Goal: Task Accomplishment & Management: Complete application form

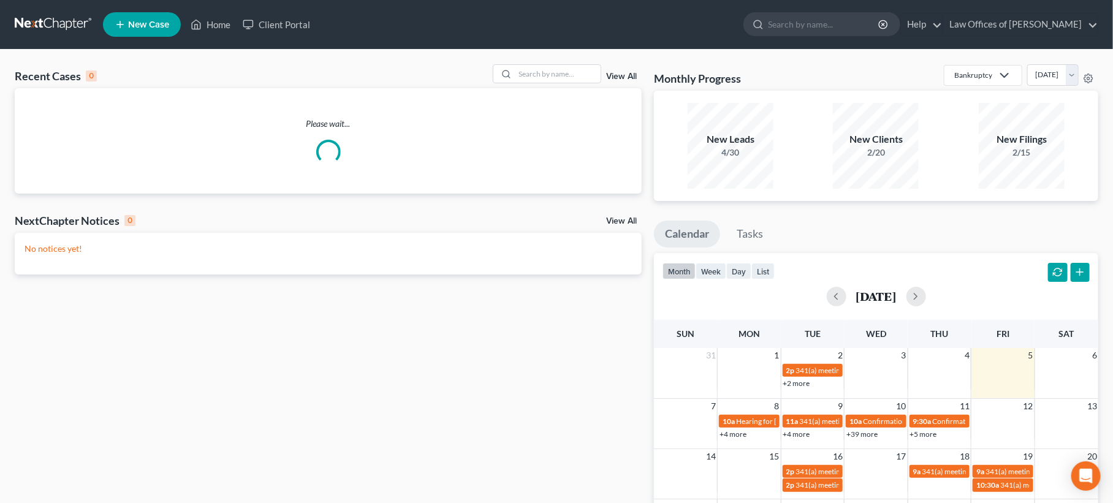
scroll to position [1, 0]
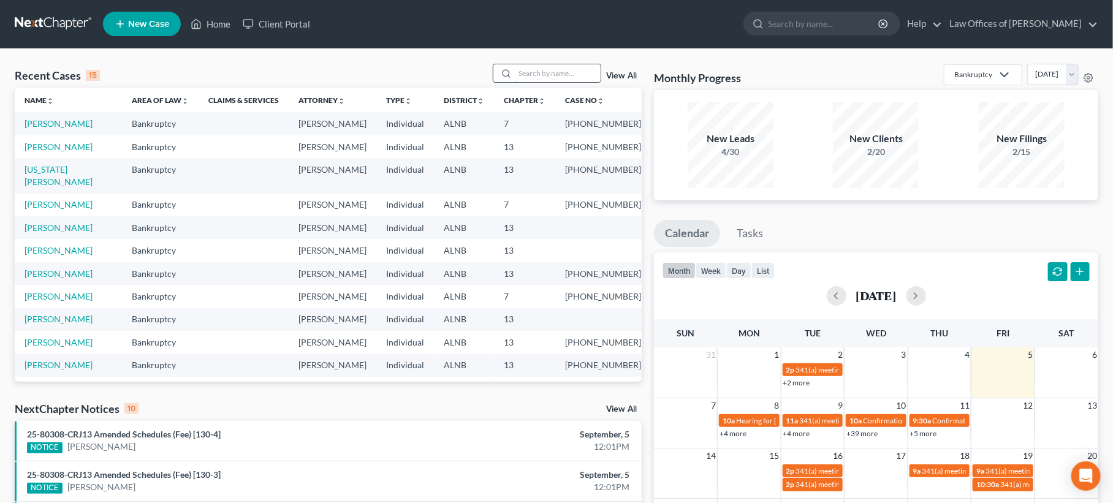
click at [548, 67] on input "search" at bounding box center [558, 73] width 86 height 18
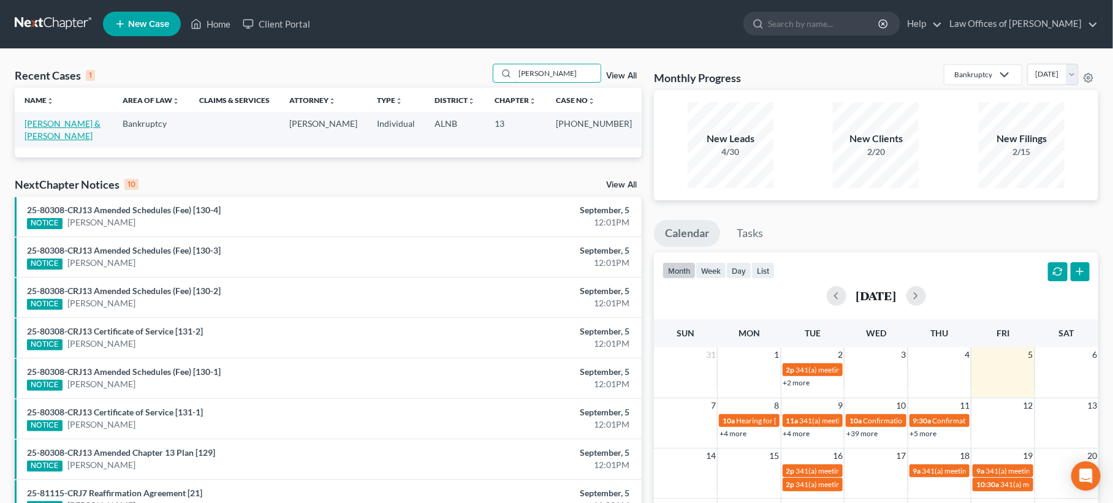
type input "jolly"
click at [87, 121] on link "[PERSON_NAME] & [PERSON_NAME]" at bounding box center [63, 129] width 76 height 23
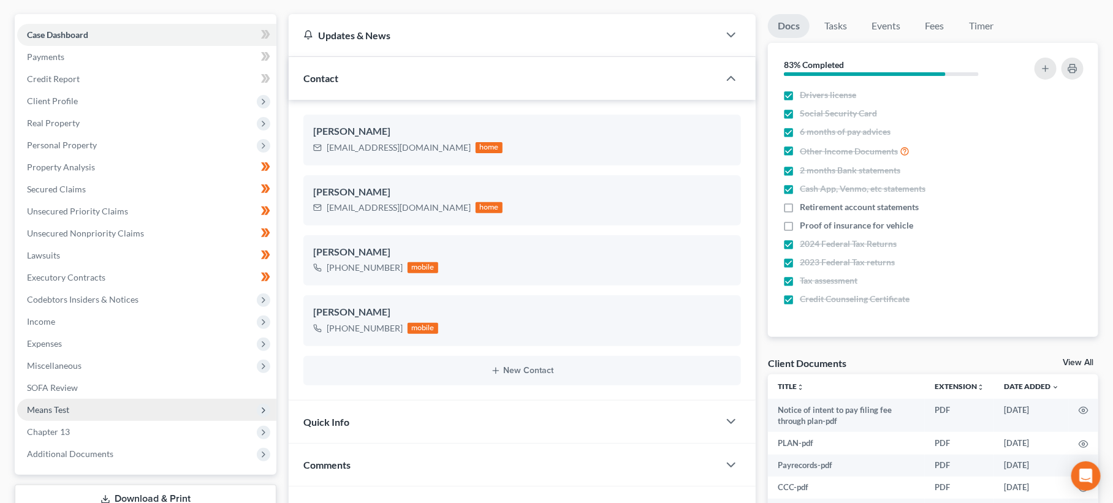
scroll to position [105, 0]
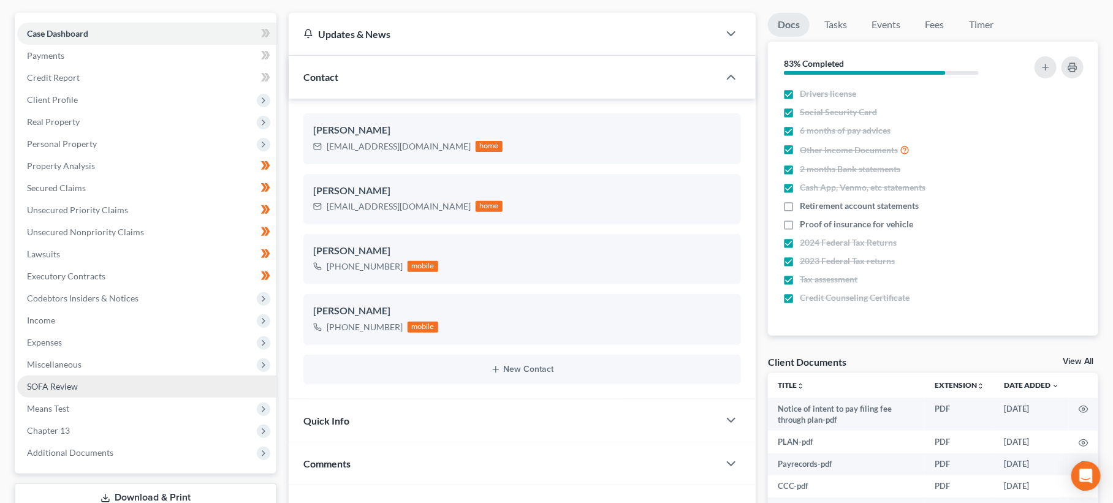
click at [52, 381] on span "SOFA Review" at bounding box center [52, 386] width 51 height 10
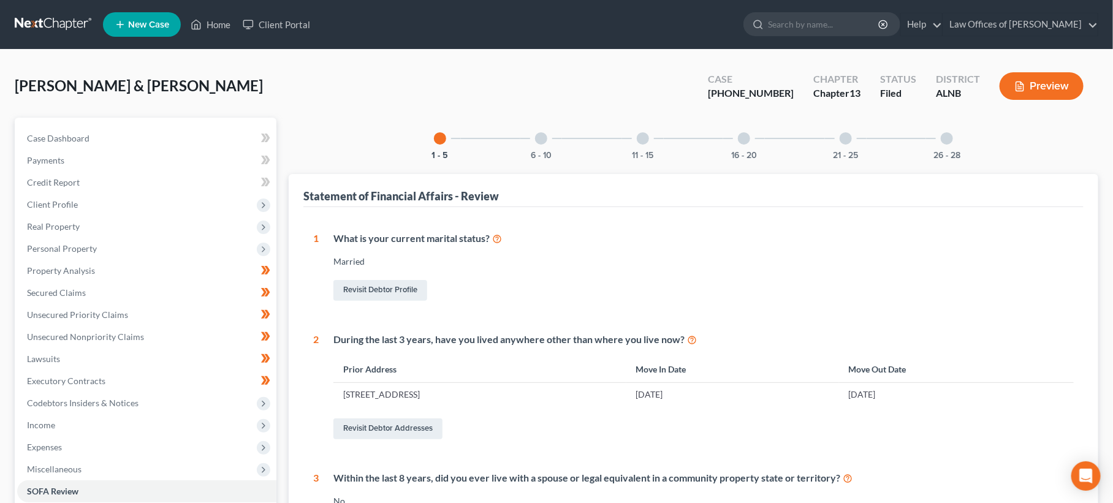
click at [746, 137] on div at bounding box center [744, 138] width 12 height 12
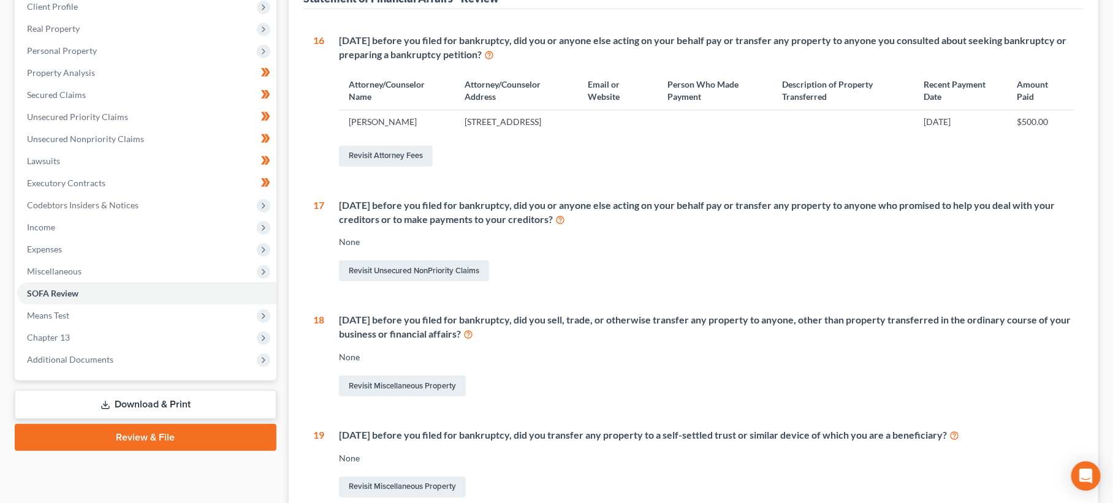
scroll to position [248, 0]
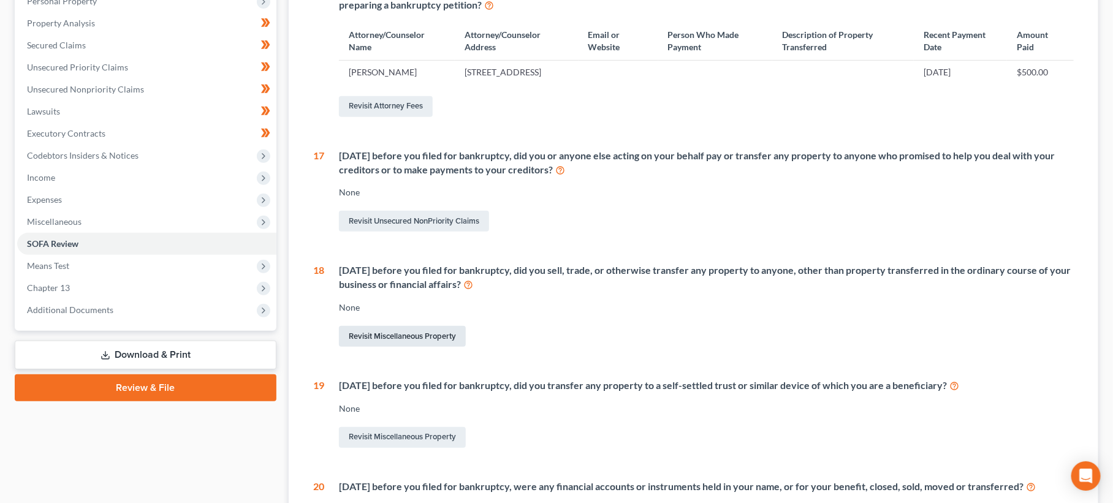
click at [387, 340] on link "Revisit Miscellaneous Property" at bounding box center [402, 336] width 127 height 21
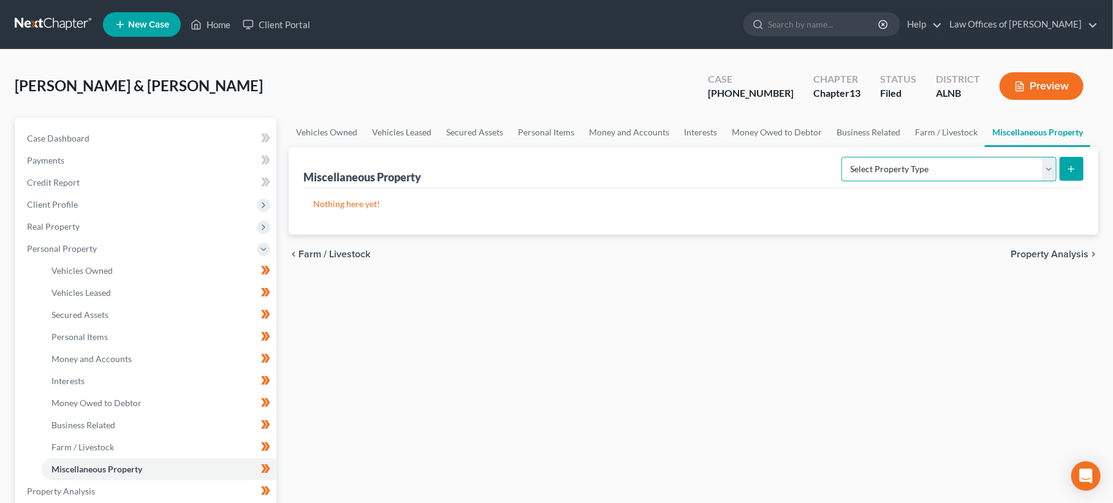
select select "transferred"
click at [1075, 172] on icon "submit" at bounding box center [1071, 169] width 10 height 10
select select "Ordinary ([DATE])"
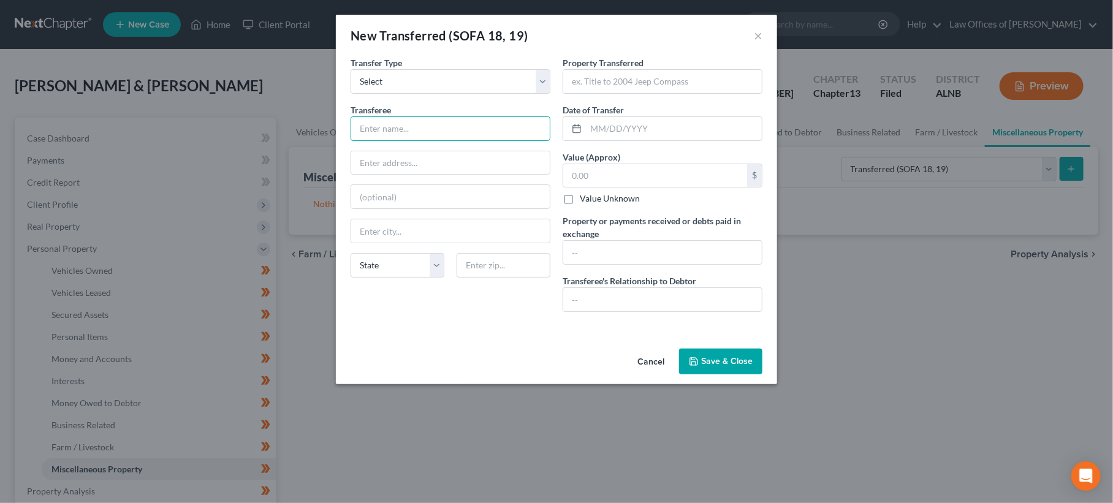
type input "D"
type input "[PERSON_NAME] and [PERSON_NAME]"
type input "[STREET_ADDRESS]"
type input "38464"
type input "Lawrenceburg"
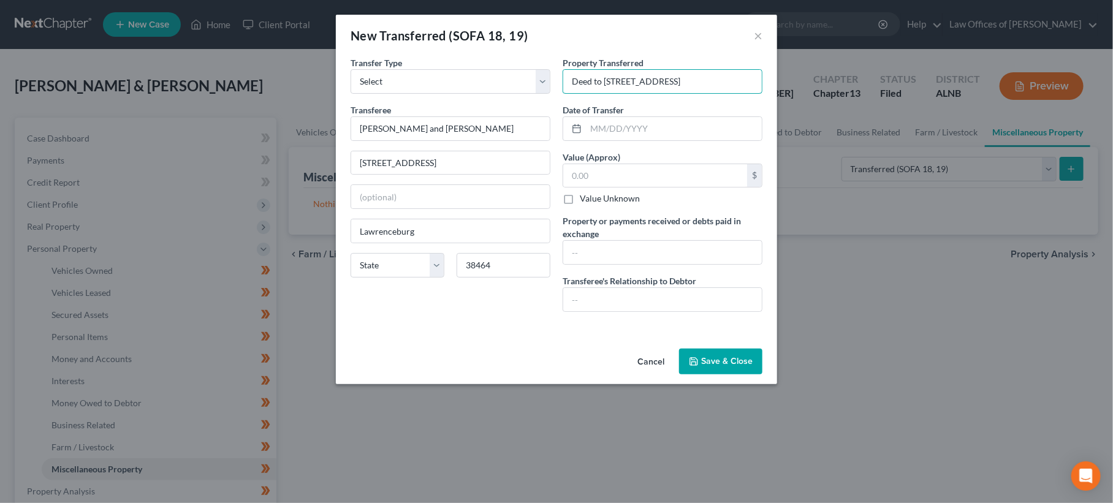
type input "Deed to [STREET_ADDRESS]"
type input "[DATE]"
type input "557,000"
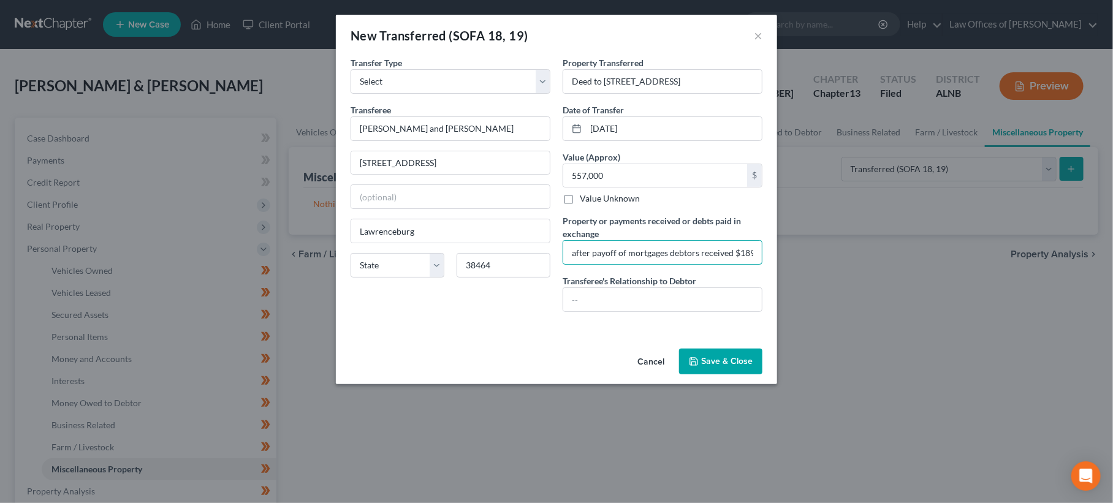
type input "after payoff of mortgages debtors received $189631.53"
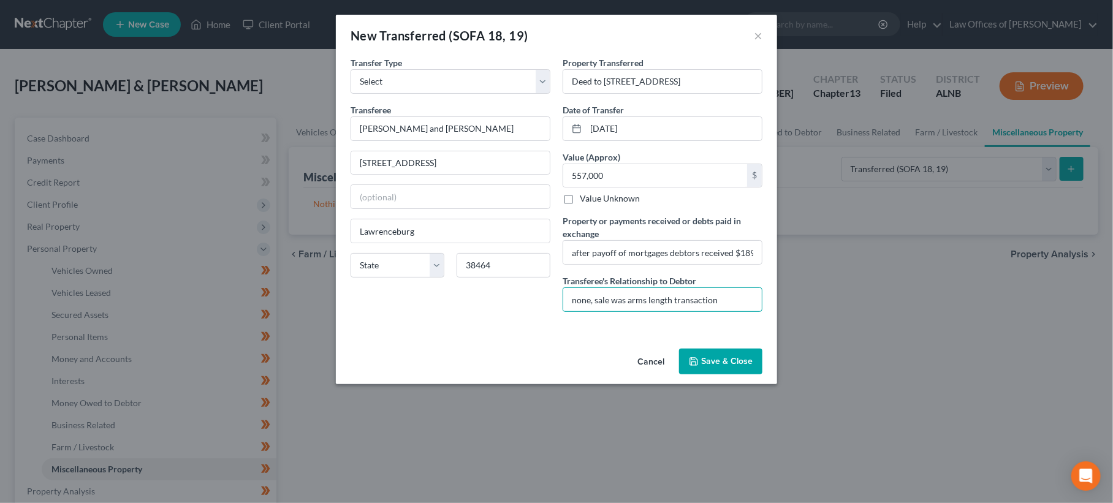
type input "none, sale was arms length transaction"
click at [740, 361] on button "Save & Close" at bounding box center [720, 362] width 83 height 26
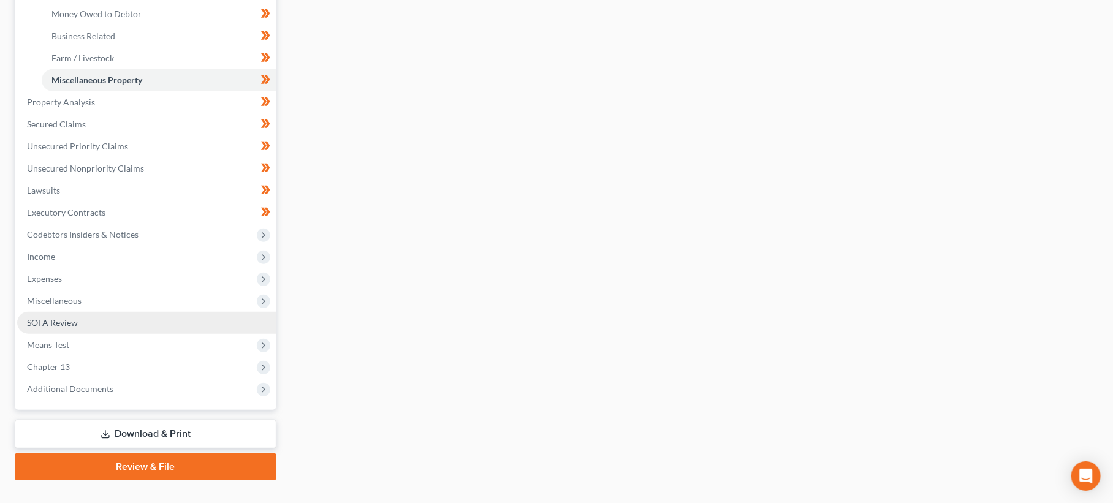
click at [75, 317] on span "SOFA Review" at bounding box center [52, 322] width 51 height 10
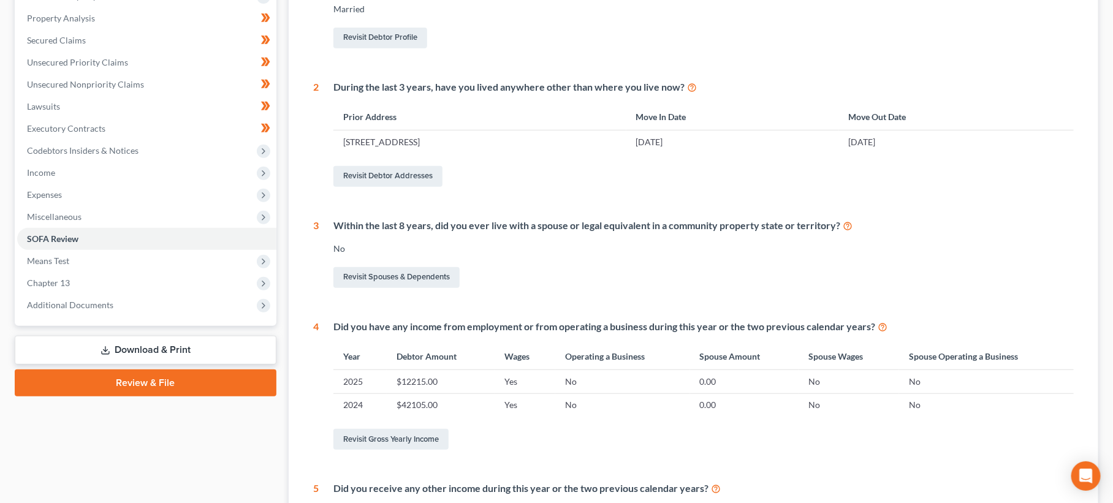
scroll to position [292, 0]
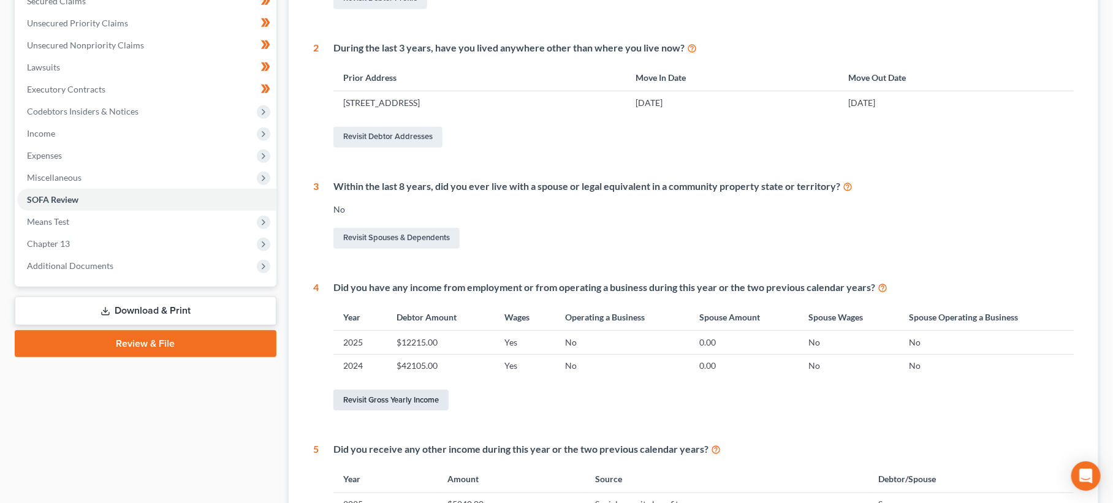
click at [403, 393] on link "Revisit Gross Yearly Income" at bounding box center [390, 400] width 115 height 21
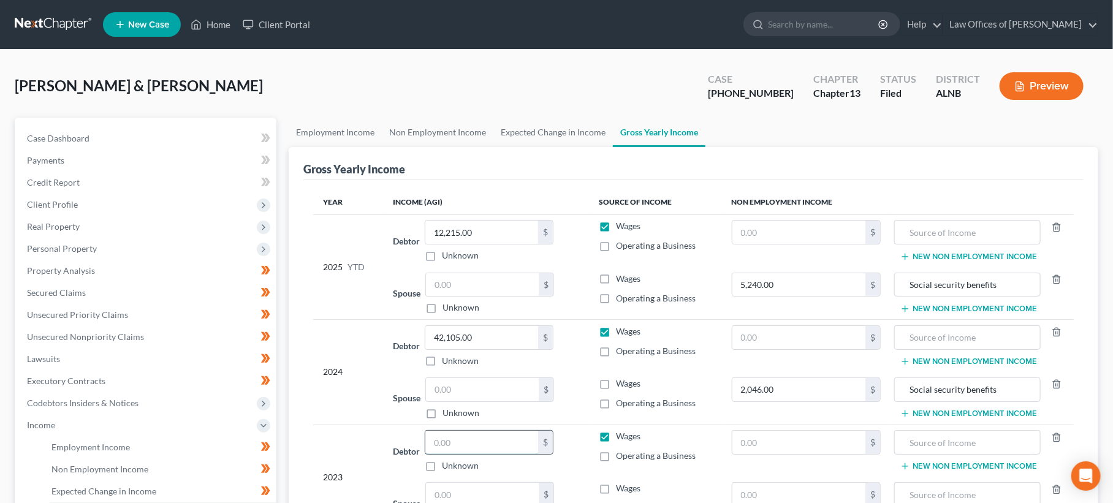
click at [479, 435] on input "text" at bounding box center [481, 442] width 113 height 23
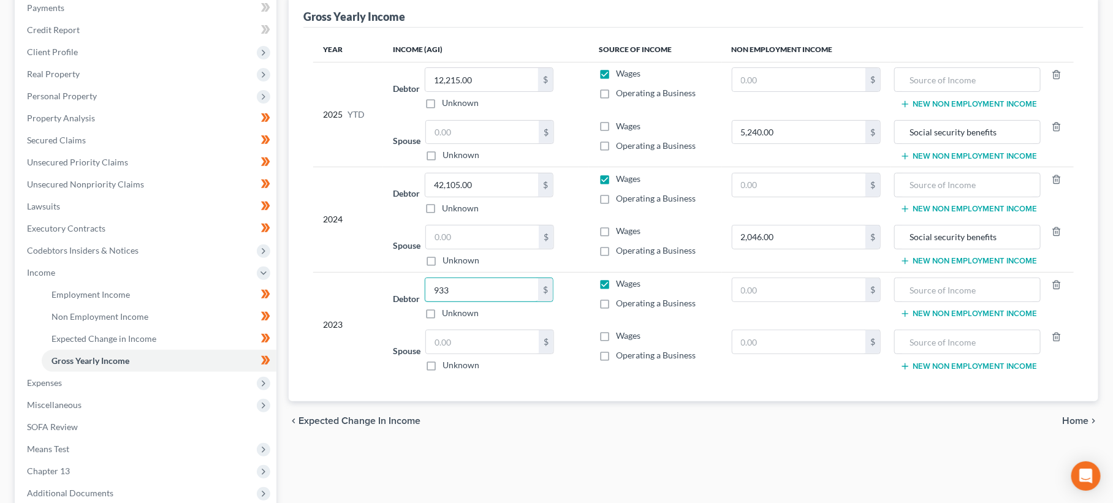
scroll to position [159, 0]
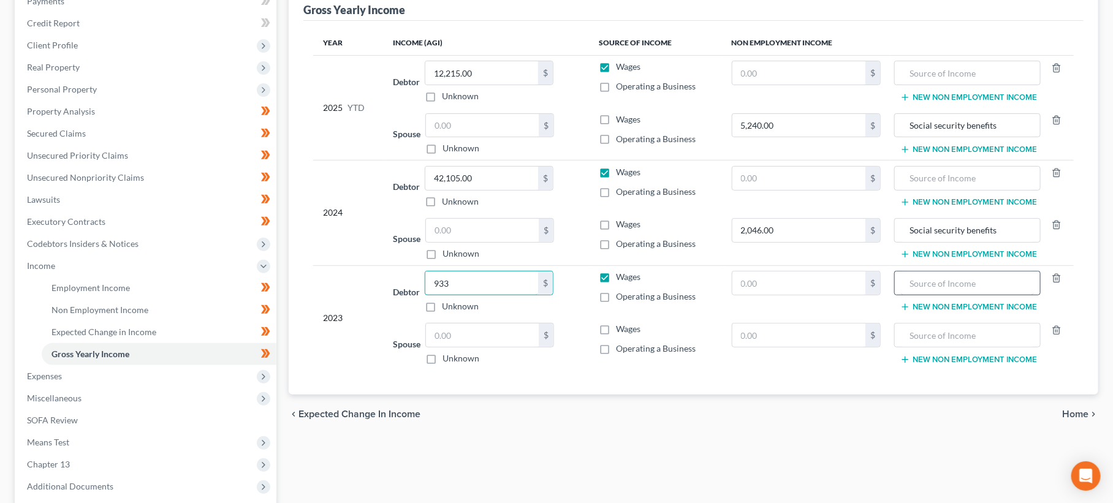
type input "933"
drag, startPoint x: 916, startPoint y: 284, endPoint x: 806, endPoint y: 289, distance: 110.4
click at [912, 284] on input "text" at bounding box center [967, 282] width 133 height 23
type input "Gross receipts from operation of business"
type input "40,002"
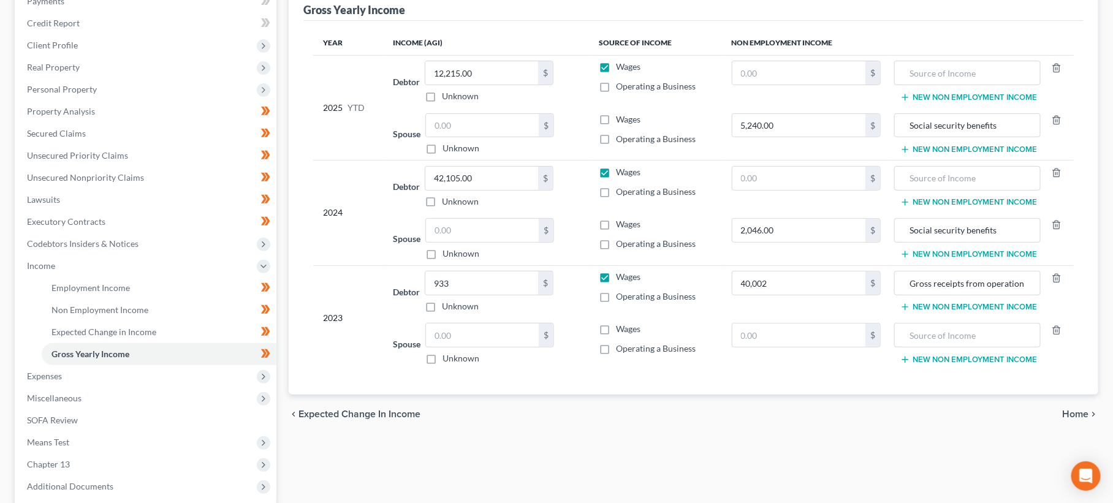
click at [344, 360] on div "2023" at bounding box center [348, 318] width 50 height 94
drag, startPoint x: 969, startPoint y: 284, endPoint x: 1024, endPoint y: 284, distance: 55.8
click at [1024, 284] on input "Gross receipts from operation of business" at bounding box center [967, 282] width 133 height 23
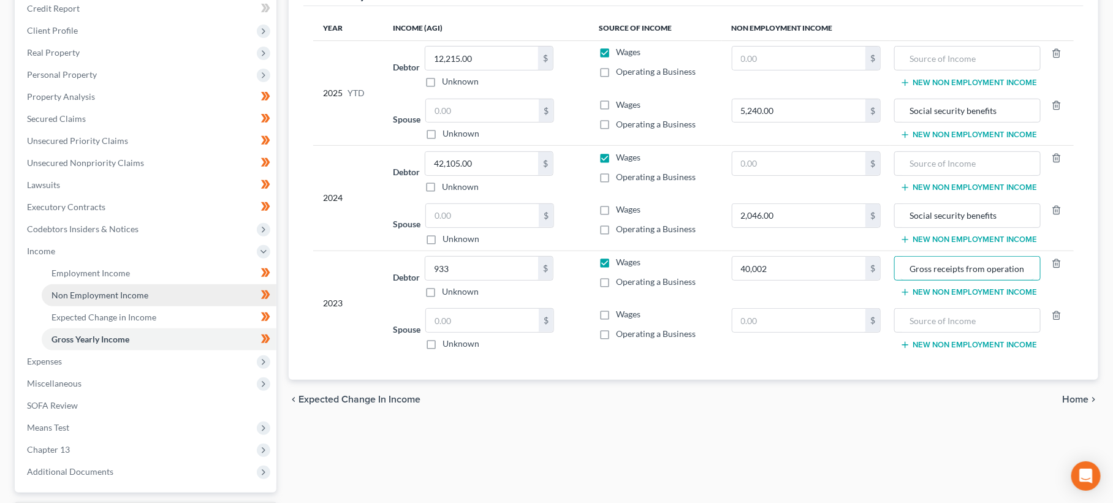
scroll to position [174, 0]
type input "Gross receipts from work as owner operator"
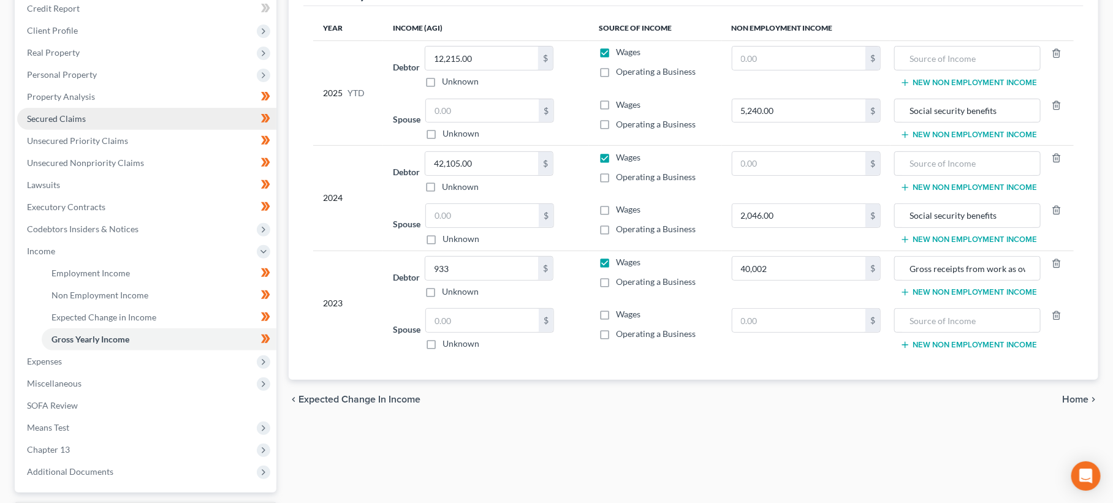
click at [67, 118] on link "Secured Claims" at bounding box center [146, 119] width 259 height 22
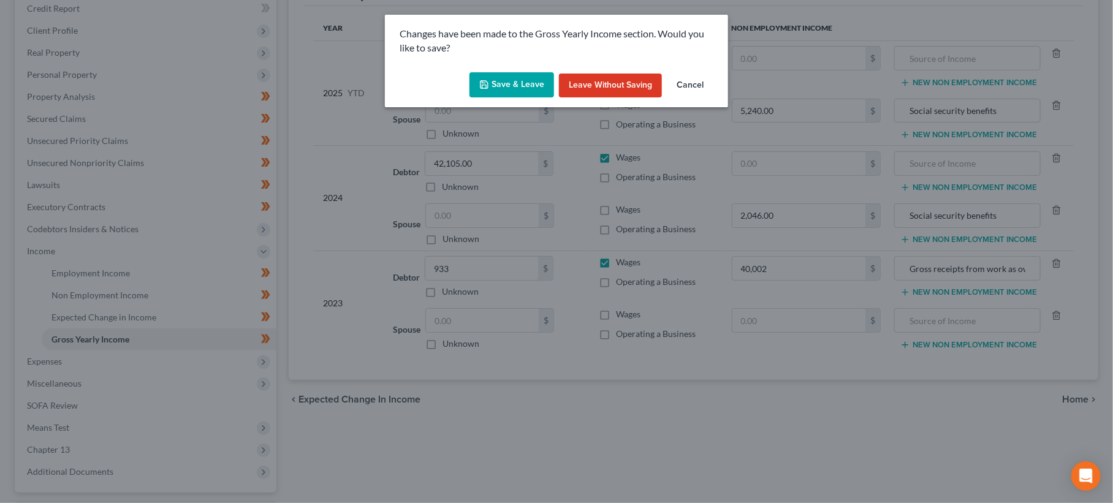
drag, startPoint x: 512, startPoint y: 62, endPoint x: 508, endPoint y: 69, distance: 7.1
click at [509, 67] on div "Changes have been made to the Gross Yearly Income section. Would you like to sa…" at bounding box center [556, 61] width 343 height 93
click at [496, 88] on button "Save & Leave" at bounding box center [511, 85] width 85 height 26
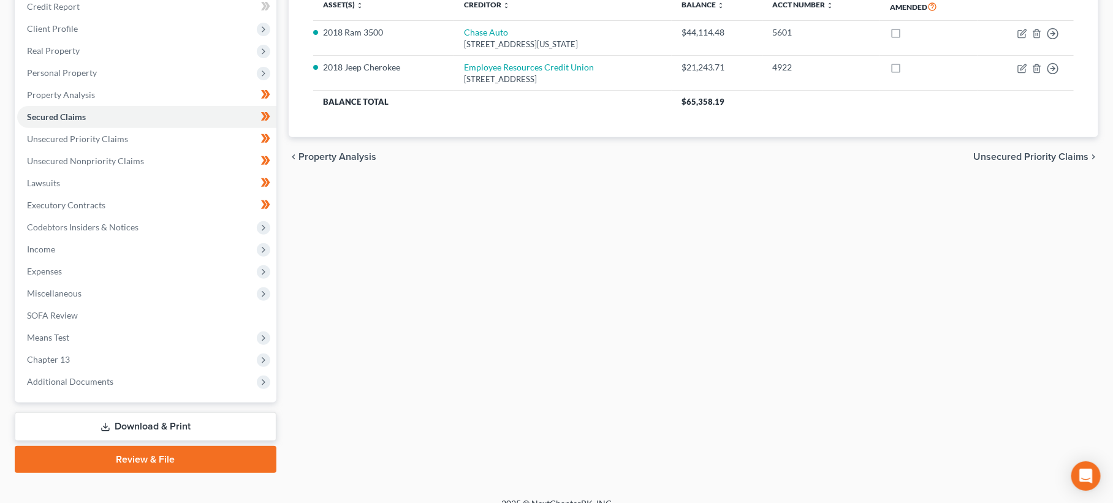
click at [160, 412] on link "Download & Print" at bounding box center [146, 426] width 262 height 29
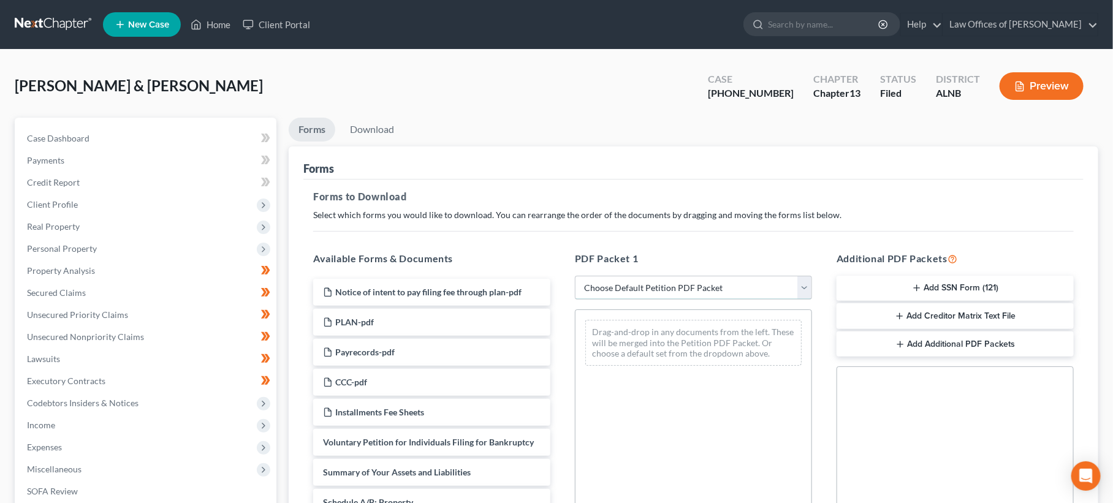
select select "2"
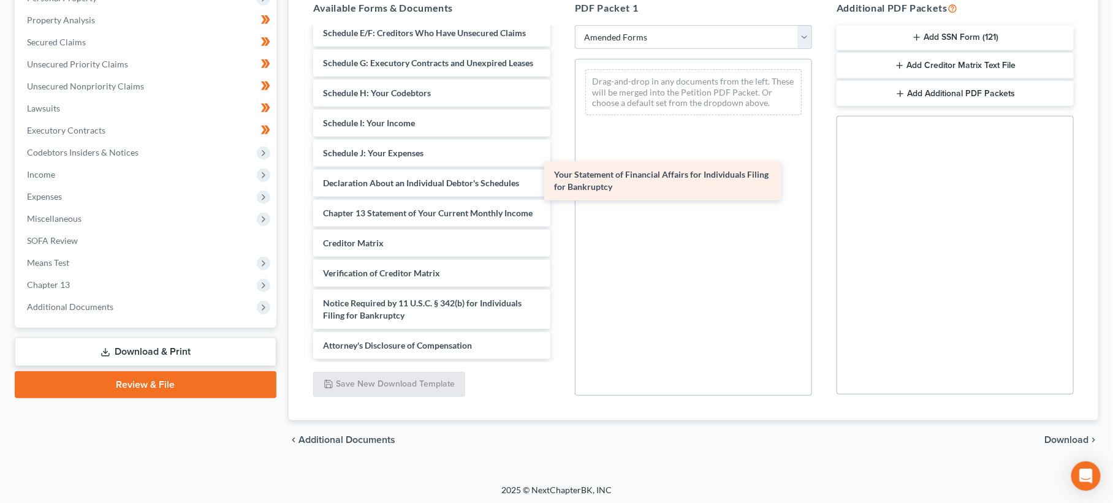
scroll to position [157, 0]
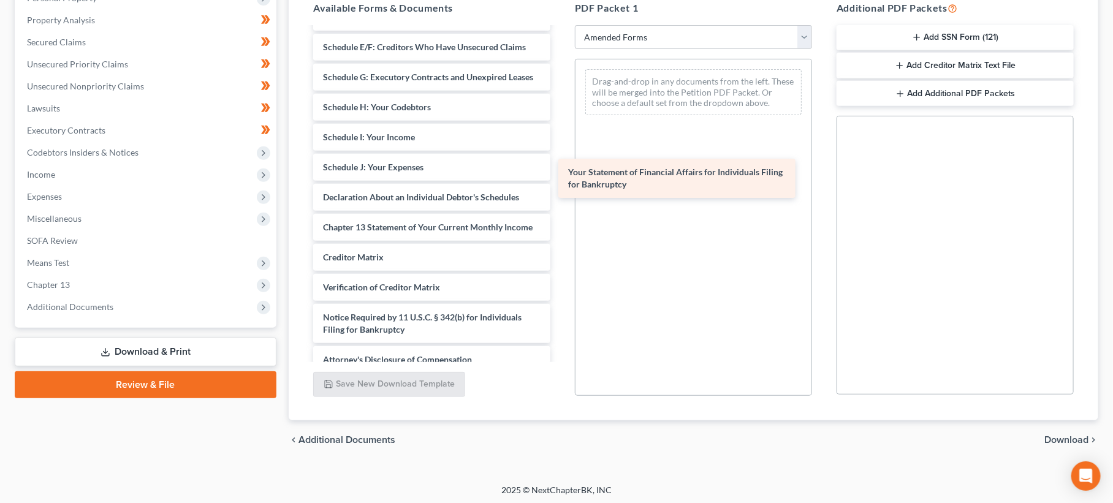
drag, startPoint x: 390, startPoint y: 173, endPoint x: 635, endPoint y: 171, distance: 245.1
click at [560, 171] on div "Your Statement of Financial Affairs for Individuals Filing for Bankruptcy Volun…" at bounding box center [431, 122] width 257 height 502
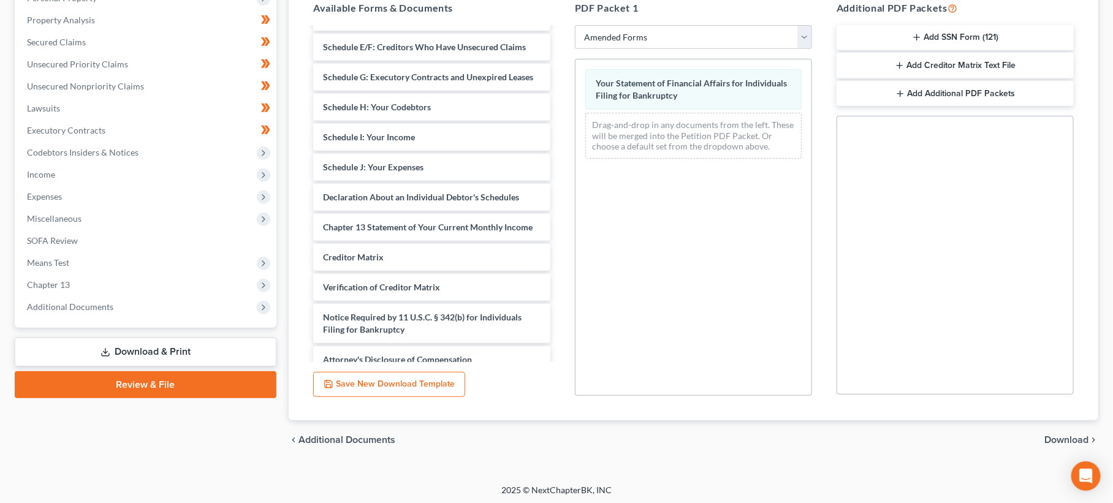
click at [1075, 435] on span "Download" at bounding box center [1066, 440] width 44 height 10
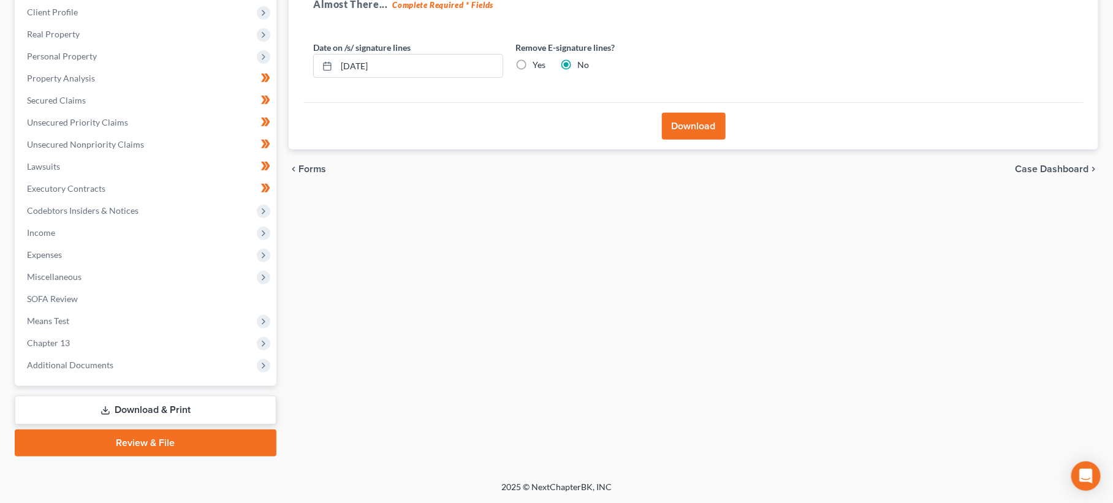
scroll to position [176, 0]
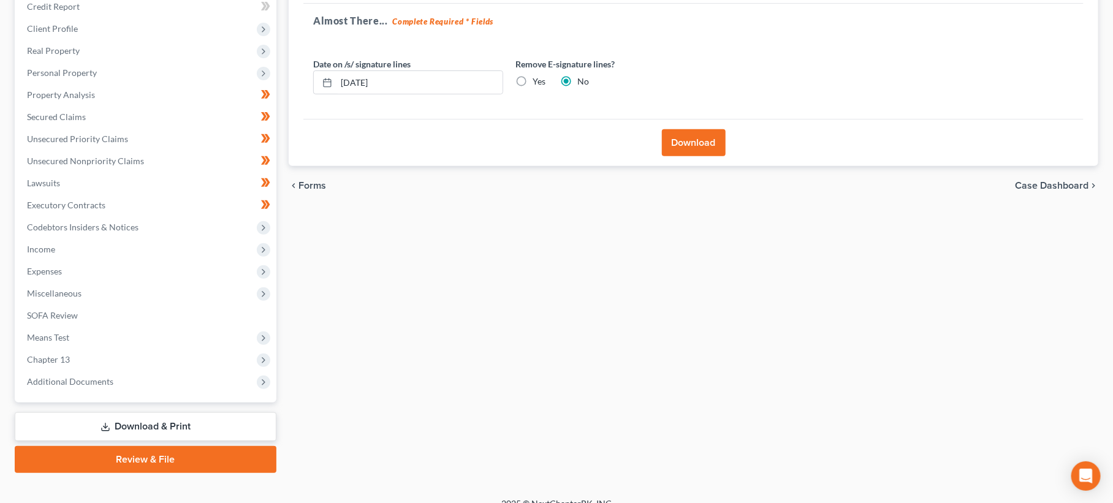
click at [724, 142] on button "Download" at bounding box center [694, 142] width 64 height 27
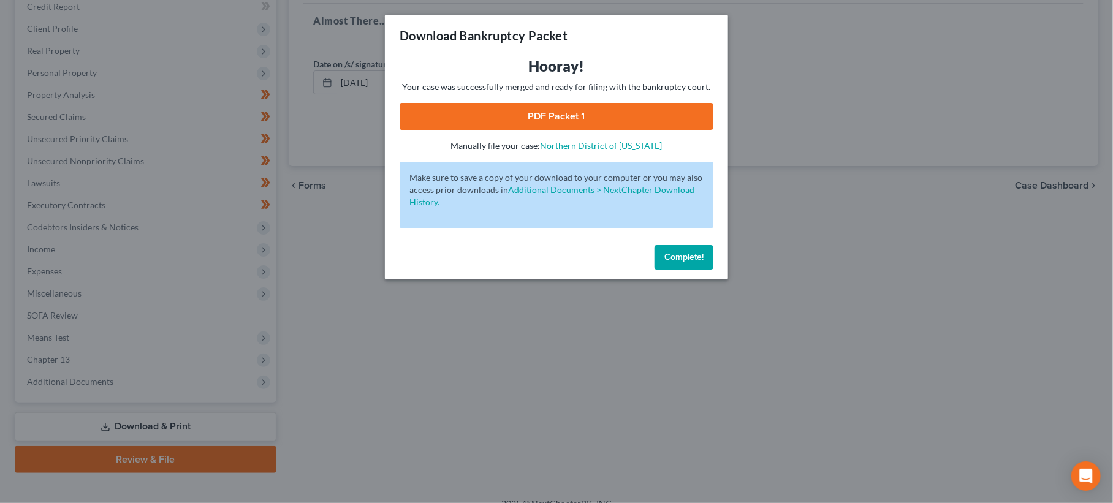
click at [573, 124] on link "PDF Packet 1" at bounding box center [556, 116] width 314 height 27
click at [673, 259] on button "Complete!" at bounding box center [683, 257] width 59 height 25
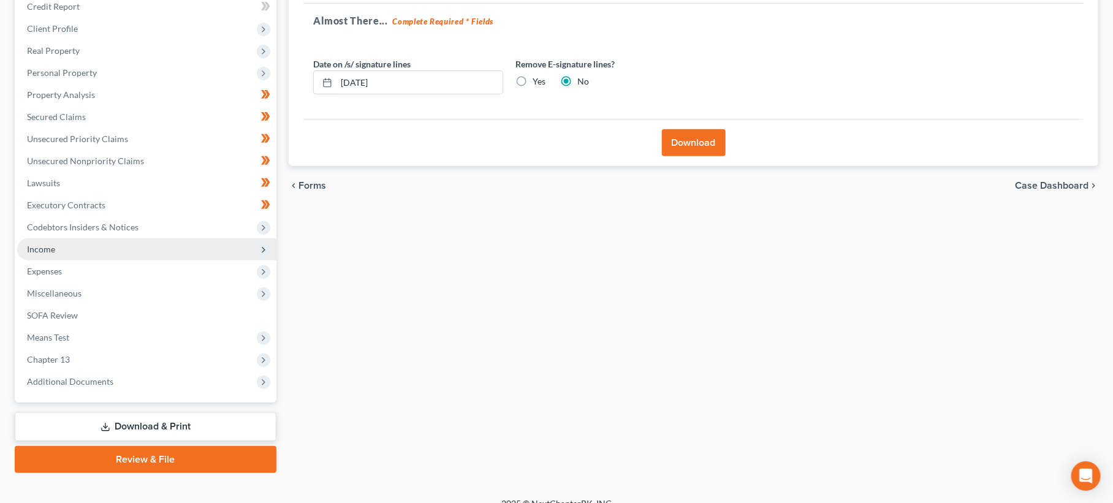
click at [53, 244] on span "Income" at bounding box center [146, 249] width 259 height 22
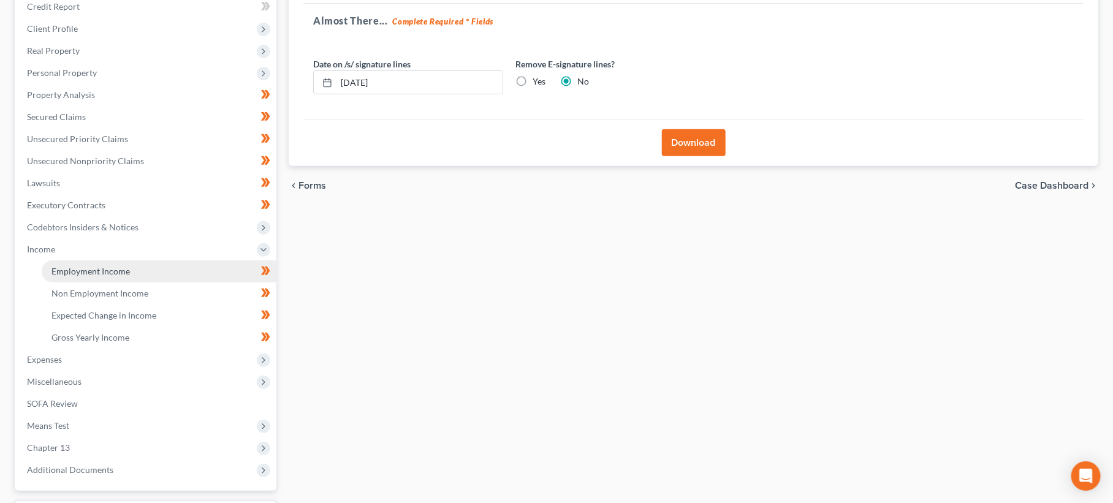
click at [72, 260] on link "Employment Income" at bounding box center [159, 271] width 235 height 22
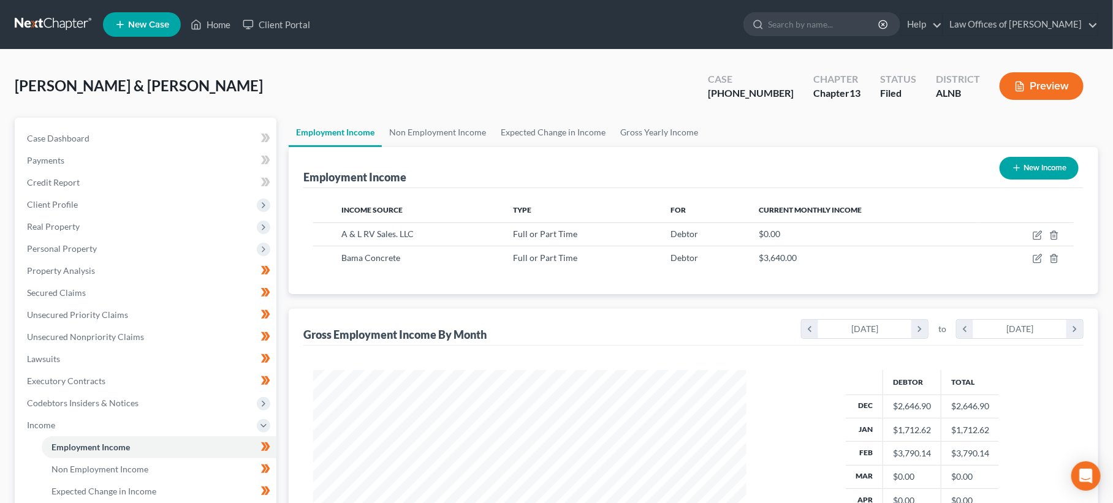
scroll to position [1, 0]
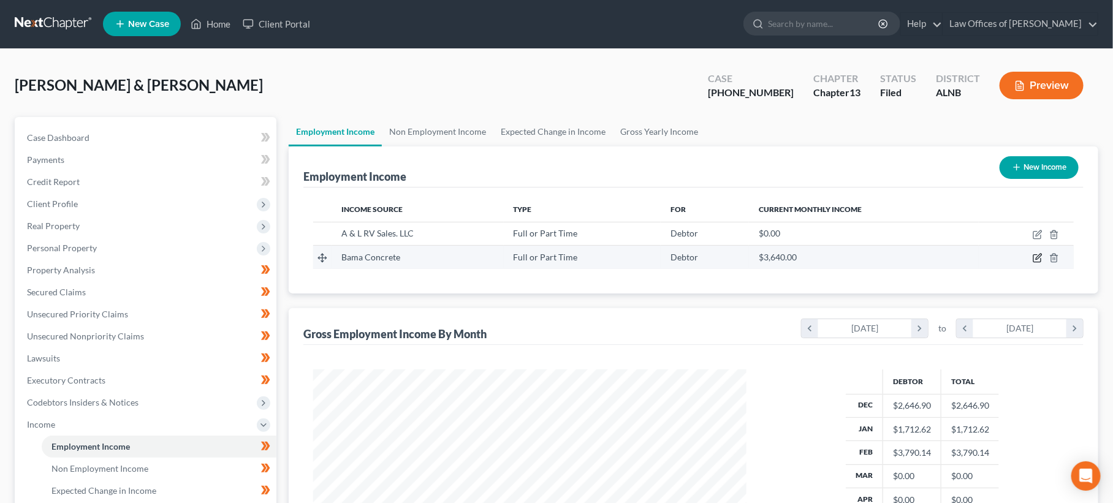
click at [1040, 258] on icon "button" at bounding box center [1037, 258] width 10 height 10
select select "0"
select select "3"
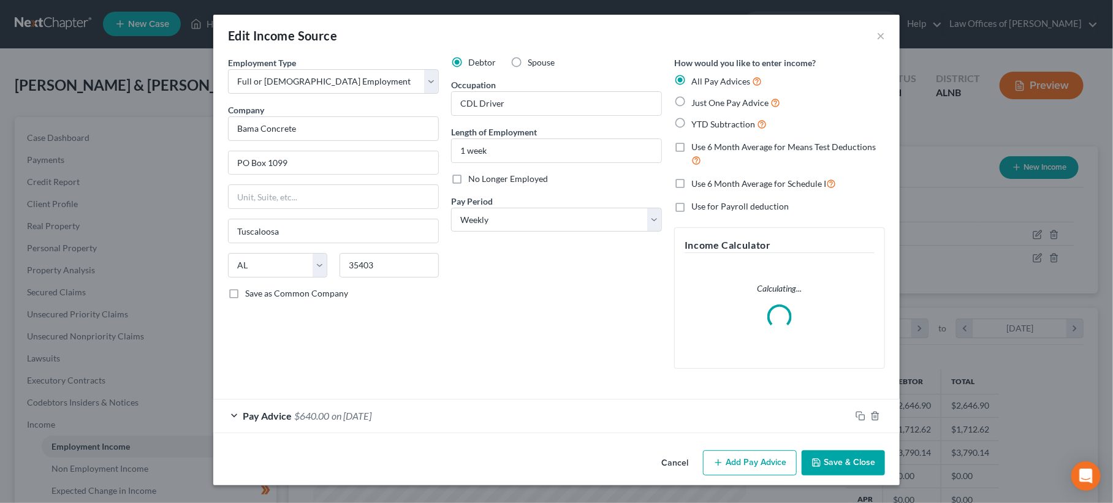
click at [447, 415] on div "Pay Advice $640.00 on [DATE]" at bounding box center [531, 415] width 637 height 32
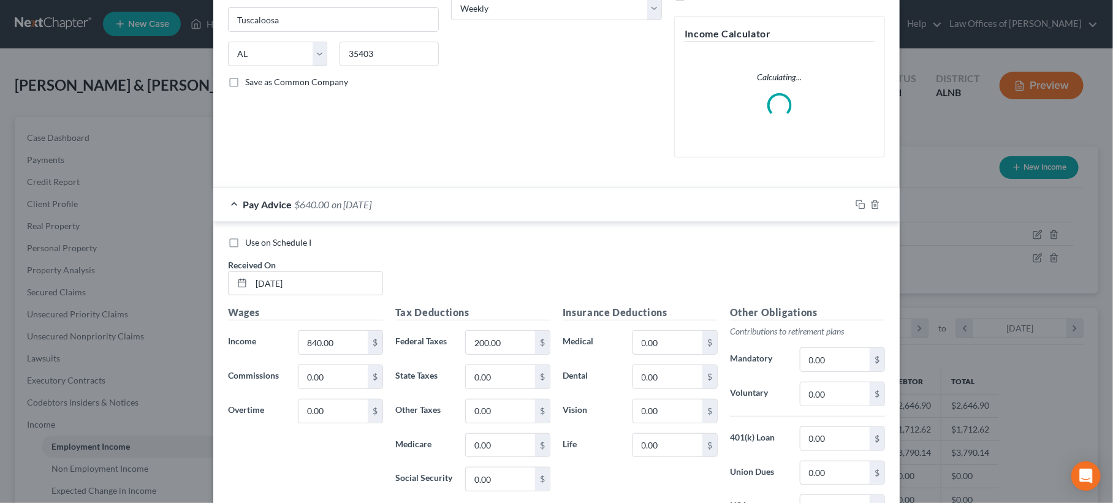
scroll to position [265, 0]
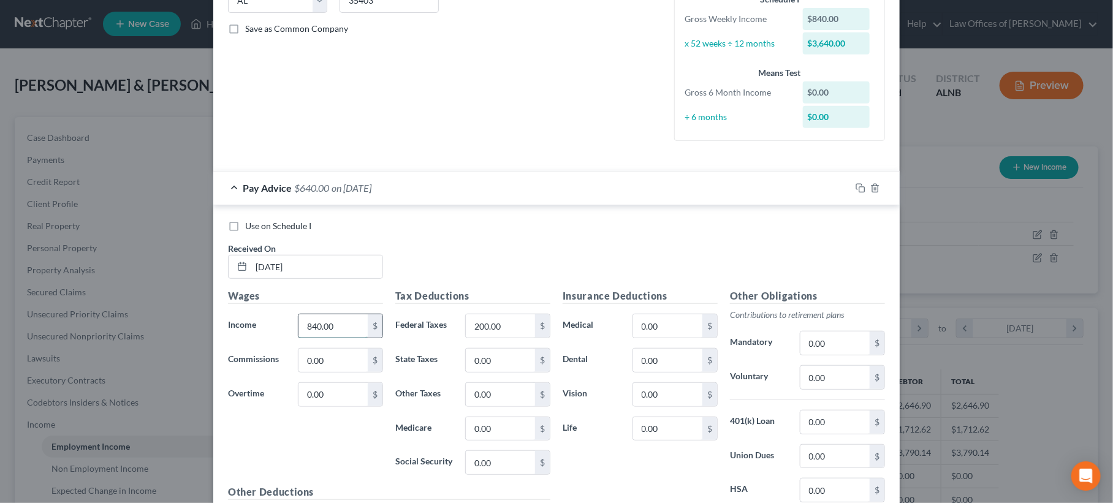
click at [313, 315] on input "840.00" at bounding box center [332, 325] width 69 height 23
type input "8"
type input "994.41"
click at [496, 319] on input "200.00" at bounding box center [500, 325] width 69 height 23
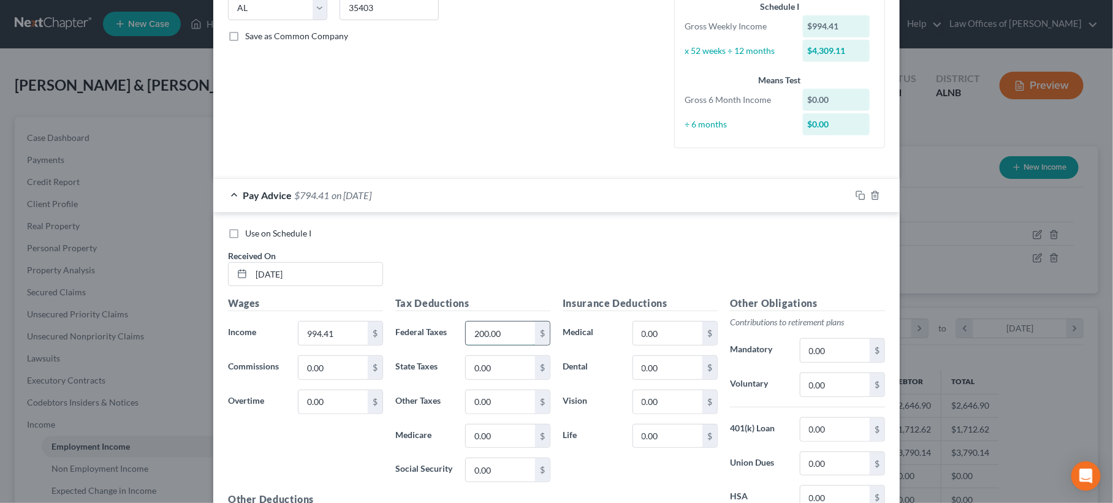
scroll to position [255, 0]
type input "49.74"
type input "47.73"
type input "15.48"
type input "66.21"
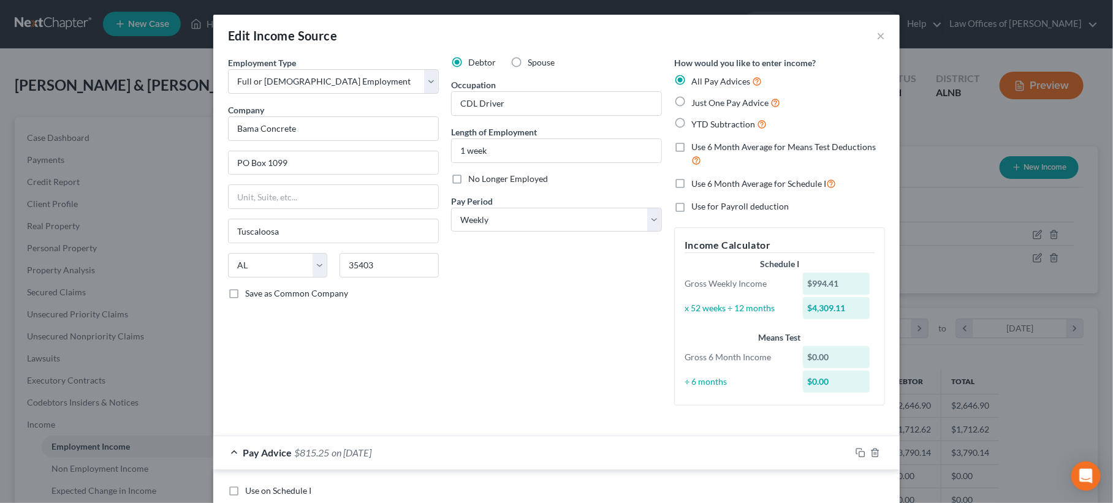
scroll to position [0, 0]
select select "2"
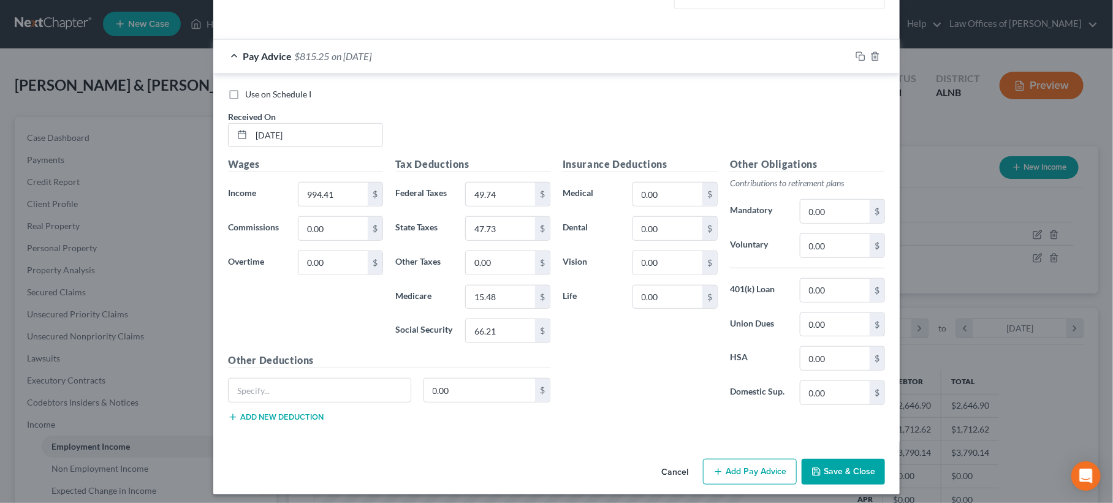
scroll to position [395, 0]
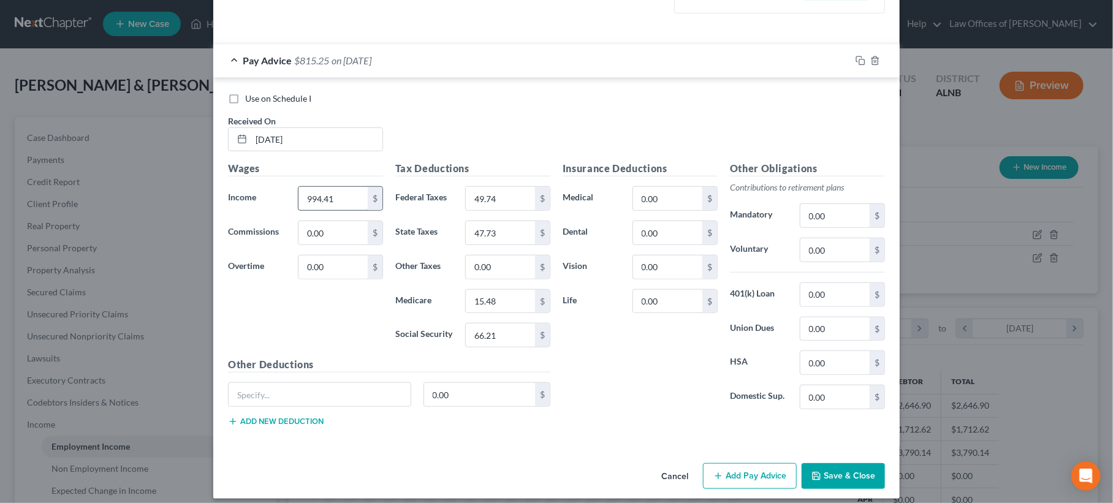
click at [335, 192] on input "994.41" at bounding box center [332, 198] width 69 height 23
type input "1,067.84"
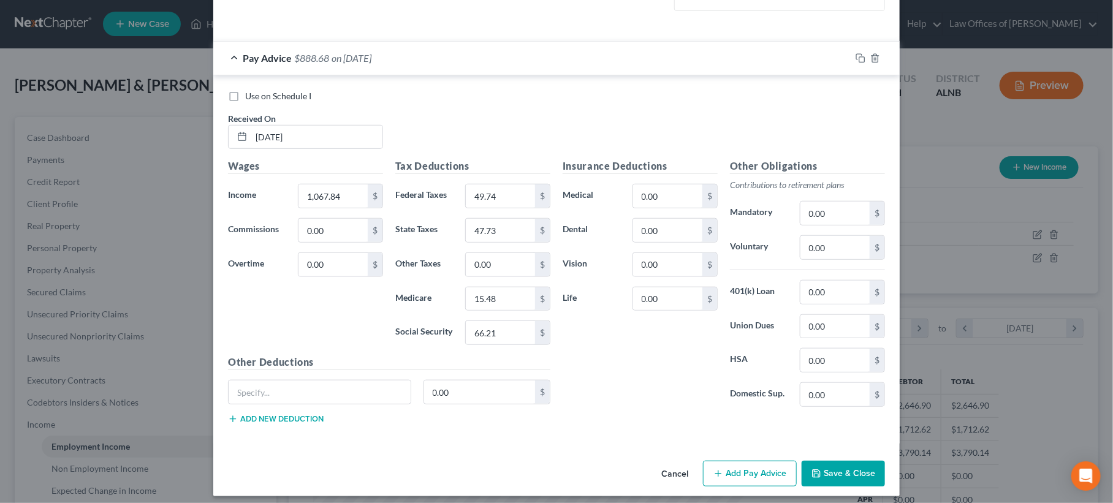
click at [840, 469] on button "Save & Close" at bounding box center [842, 474] width 83 height 26
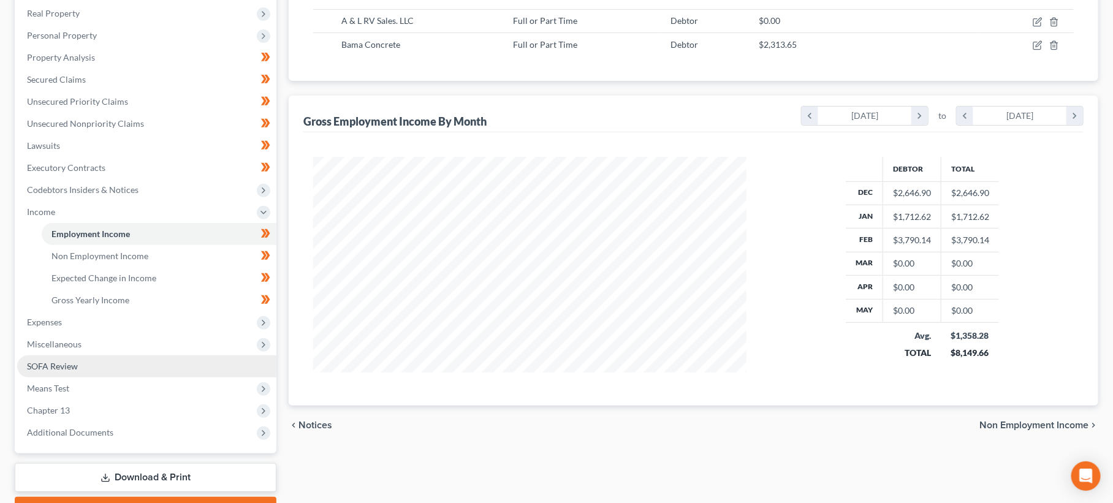
scroll to position [214, 0]
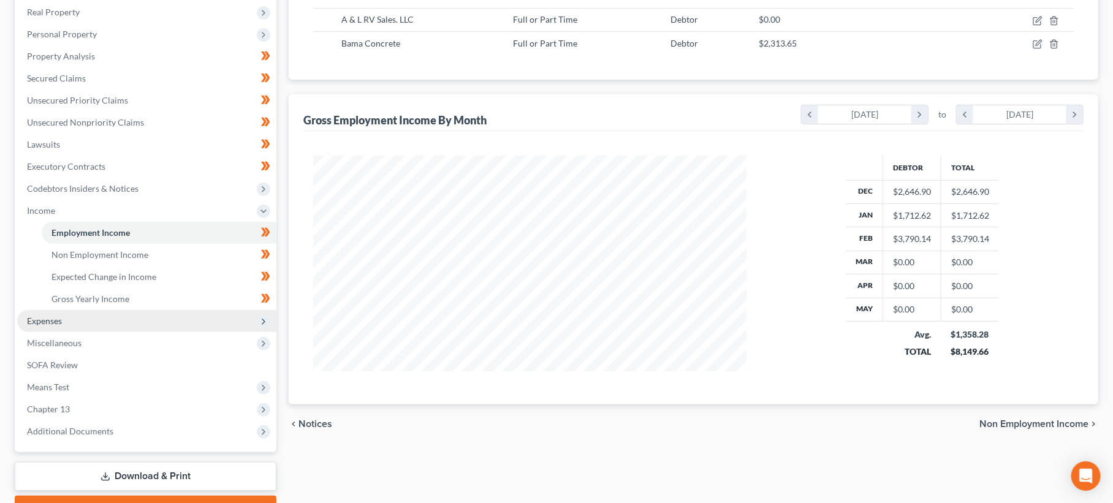
click at [83, 310] on span "Expenses" at bounding box center [146, 321] width 259 height 22
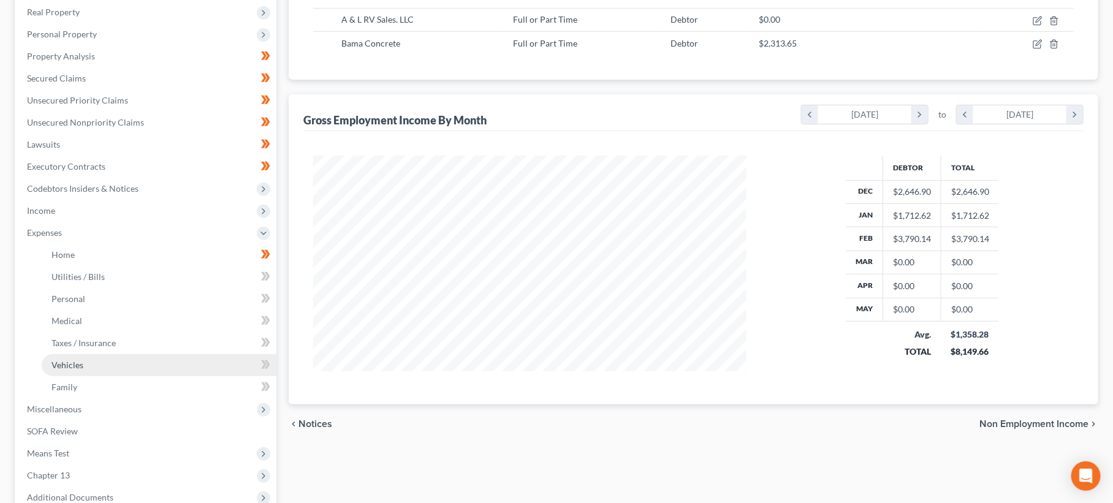
click at [103, 354] on link "Vehicles" at bounding box center [159, 365] width 235 height 22
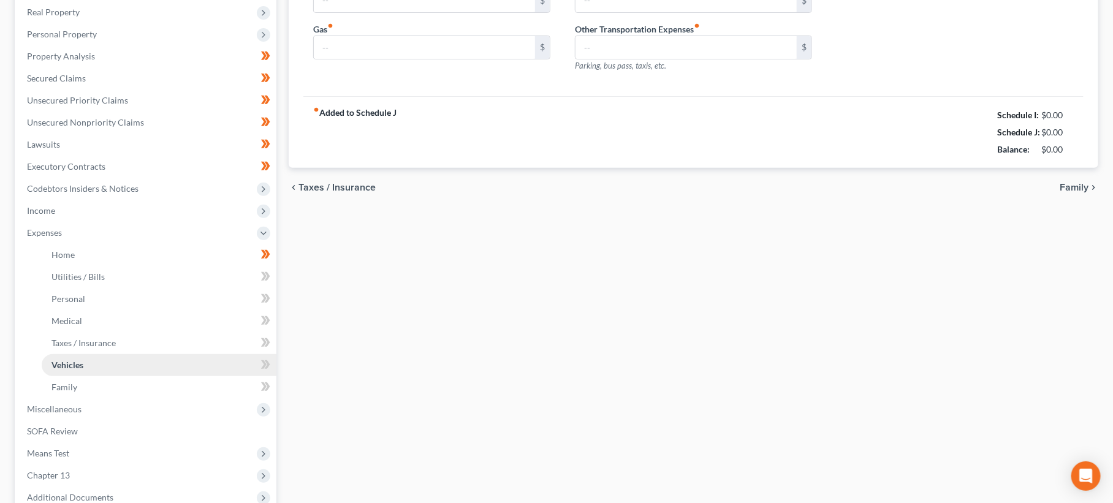
scroll to position [1, 0]
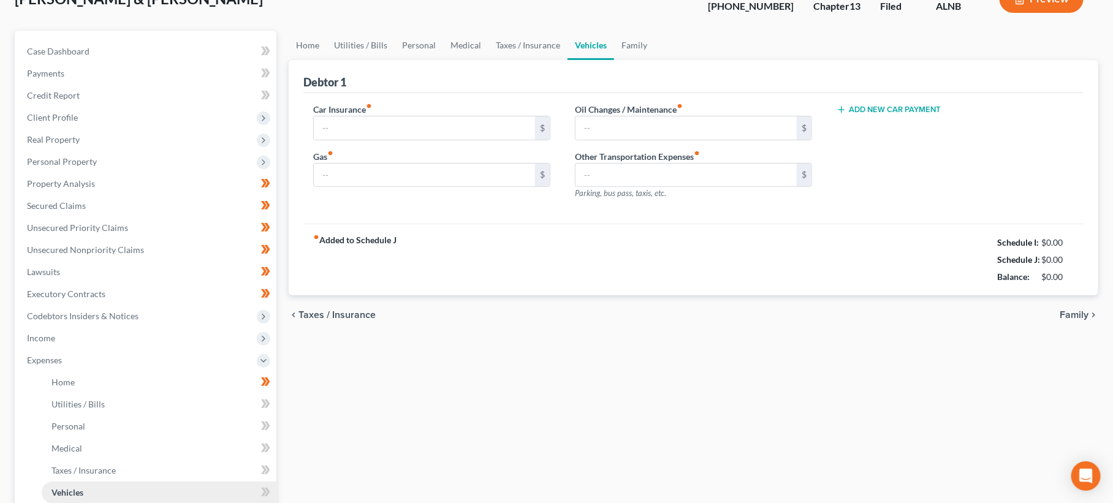
type input "200.00"
type input "100.00"
type input "50.00"
type input "0.00"
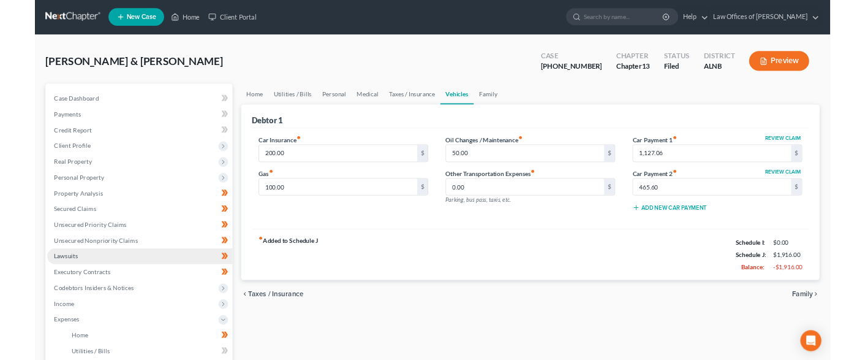
scroll to position [0, 0]
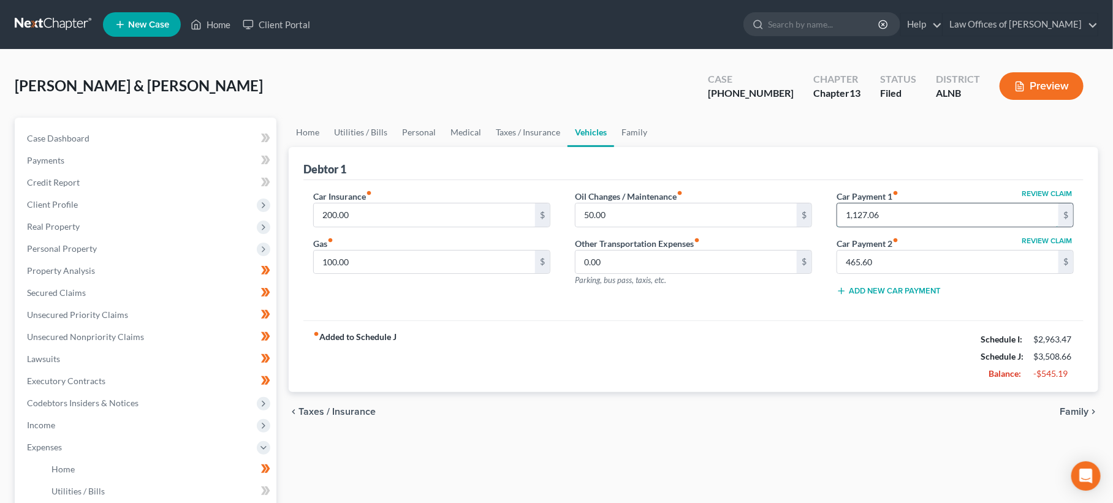
click at [857, 219] on input "1,127.06" at bounding box center [947, 214] width 221 height 23
type input "0"
click at [627, 130] on link "Family" at bounding box center [634, 132] width 40 height 29
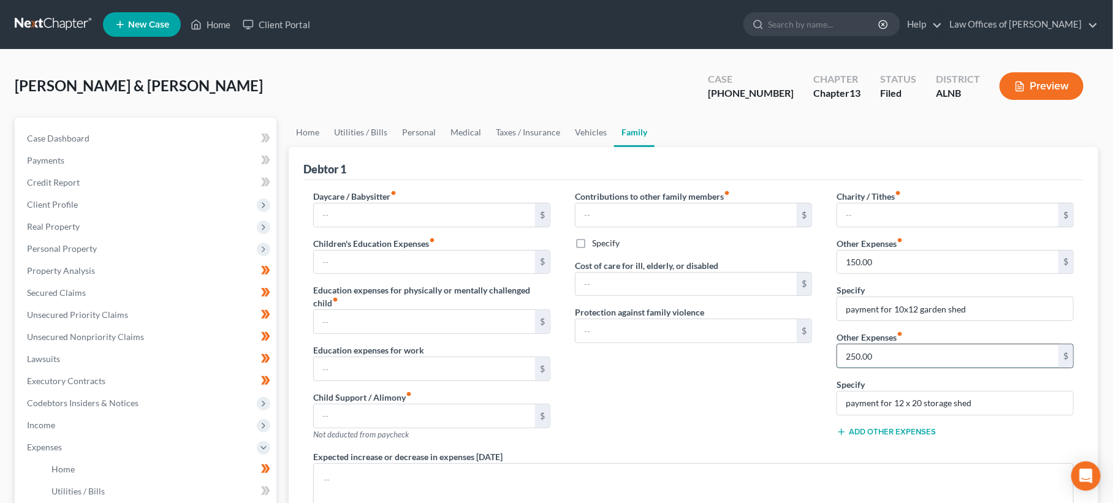
click at [854, 346] on input "250.00" at bounding box center [947, 355] width 221 height 23
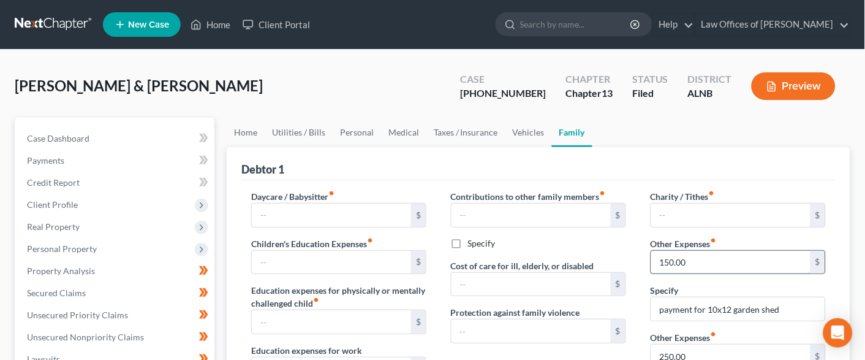
click at [695, 252] on input "150.00" at bounding box center [730, 262] width 159 height 23
click at [695, 255] on input "150.00" at bounding box center [730, 262] width 159 height 23
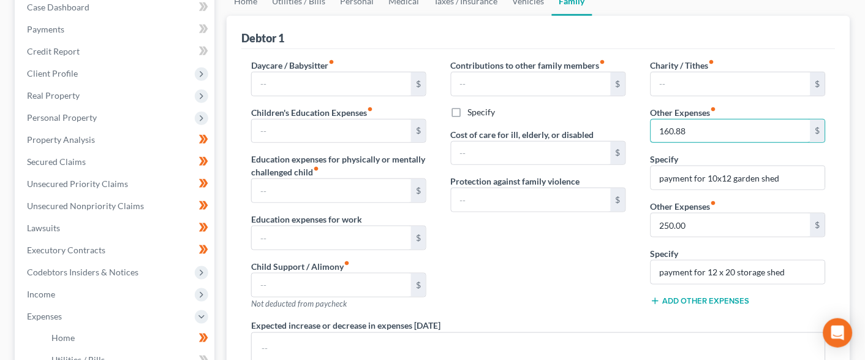
scroll to position [132, 0]
type input "160.88"
click at [705, 222] on input "250.00" at bounding box center [730, 224] width 159 height 23
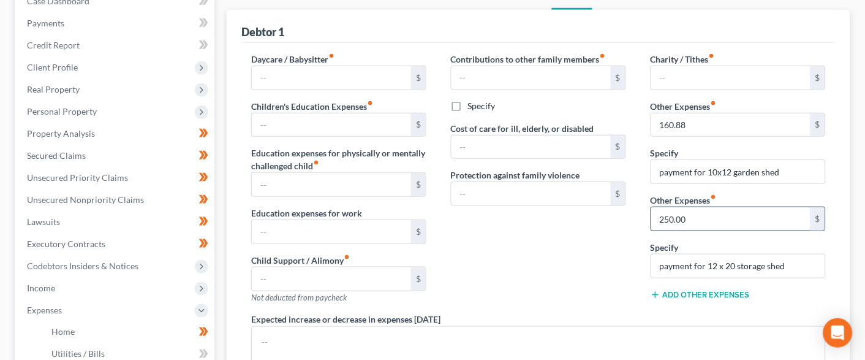
click at [705, 222] on input "250.00" at bounding box center [730, 218] width 159 height 23
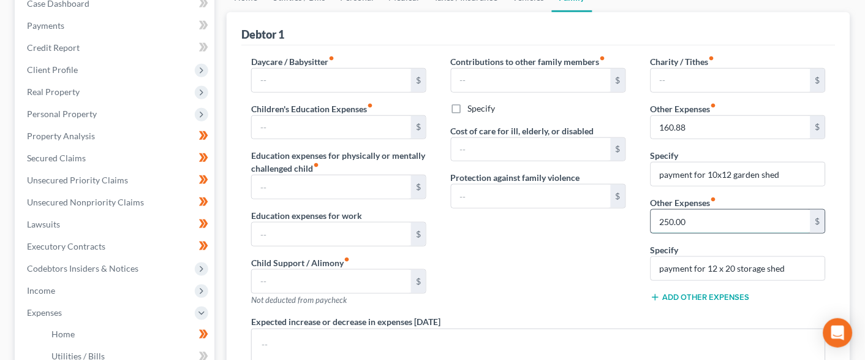
click at [705, 222] on input "250.00" at bounding box center [730, 221] width 159 height 23
type input "356.48"
click at [767, 173] on input "payment for 10x12 garden shed" at bounding box center [738, 173] width 174 height 23
click at [722, 169] on input "payment for 10x12 garden shed" at bounding box center [738, 173] width 174 height 23
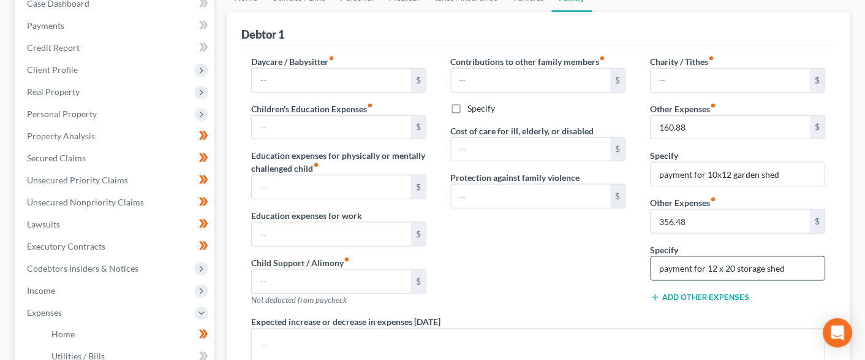
click at [738, 259] on input "payment for 12 x 20 storage shed" at bounding box center [738, 268] width 174 height 23
drag, startPoint x: 739, startPoint y: 262, endPoint x: 833, endPoint y: 267, distance: 93.3
click at [833, 267] on div "Charity / Tithes fiber_manual_record $ Other Expenses fiber_manual_record 160.8…" at bounding box center [738, 185] width 200 height 260
drag, startPoint x: 727, startPoint y: 265, endPoint x: 0, endPoint y: 105, distance: 744.5
click at [844, 263] on div "Debtor 1 Daycare / Babysitter fiber_manual_record $ Children's Education Expens…" at bounding box center [539, 260] width 624 height 497
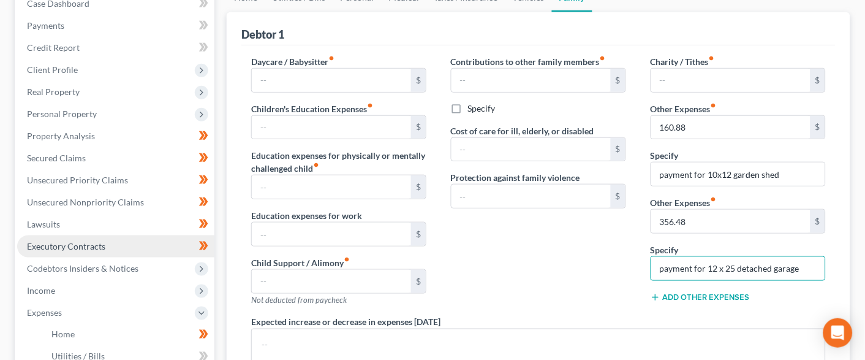
type input "payment for 12 x 25 detached garage"
click at [66, 243] on link "Executory Contracts" at bounding box center [115, 246] width 197 height 22
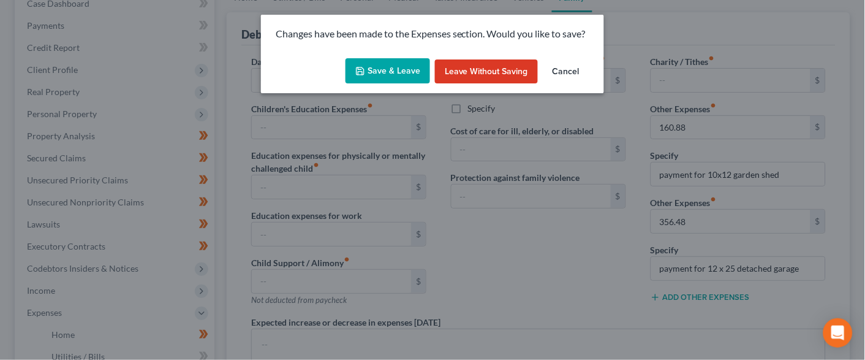
click at [398, 74] on button "Save & Leave" at bounding box center [388, 71] width 85 height 26
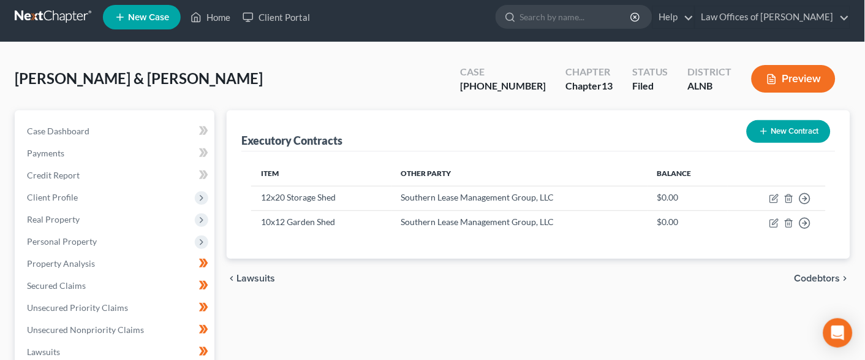
scroll to position [6, 0]
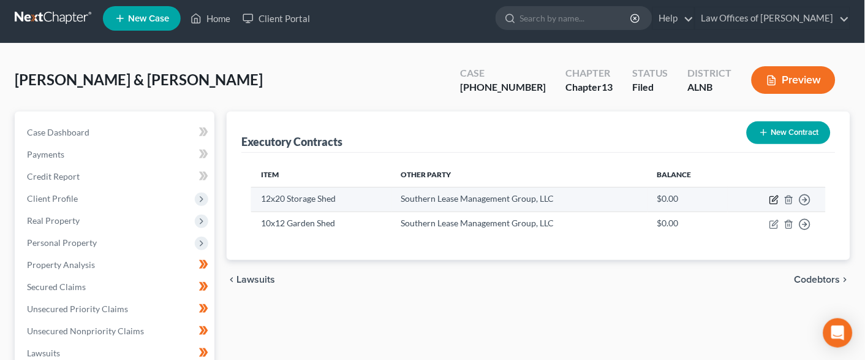
click at [776, 197] on icon "button" at bounding box center [774, 200] width 10 height 10
select select "2"
select select "44"
select select "0"
select select "2"
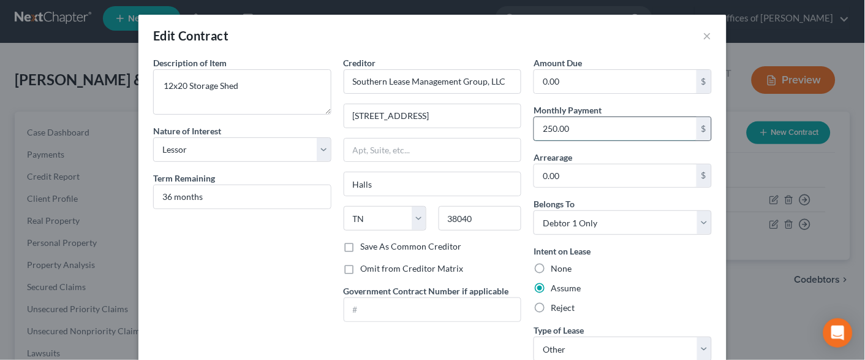
click at [562, 127] on input "250.00" at bounding box center [615, 128] width 162 height 23
type input "356.48"
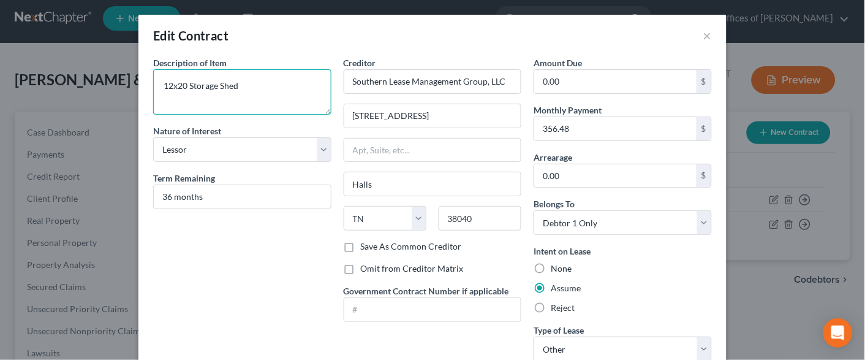
drag, startPoint x: 184, startPoint y: 85, endPoint x: 279, endPoint y: 89, distance: 95.1
click at [279, 89] on textarea "12x20 Storage Shed" at bounding box center [242, 91] width 178 height 45
type textarea "12x25 detached garage"
click at [167, 197] on input "36 months" at bounding box center [242, 196] width 177 height 23
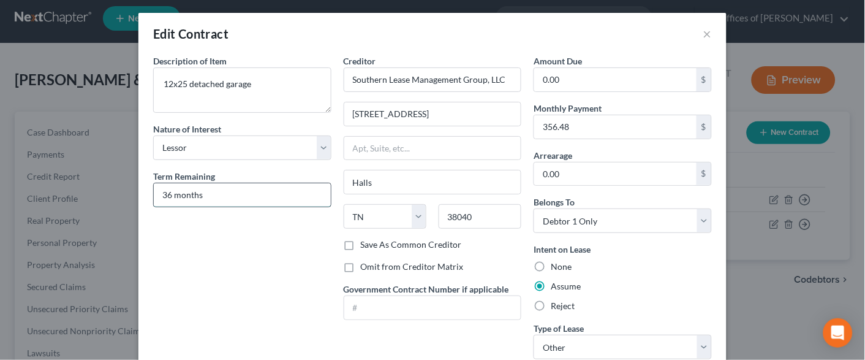
click at [167, 197] on input "36 months" at bounding box center [242, 194] width 177 height 23
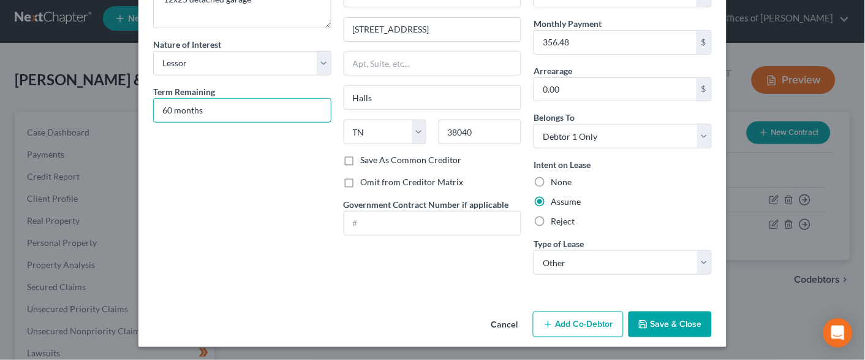
scroll to position [85, 0]
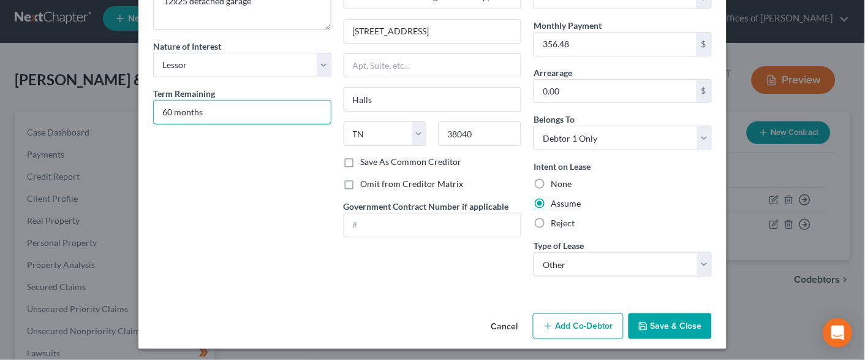
type input "60 months"
click at [689, 322] on button "Save & Close" at bounding box center [670, 326] width 83 height 26
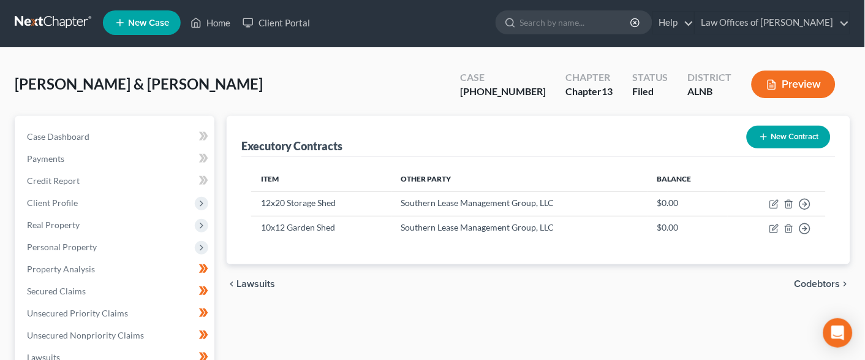
scroll to position [3, 0]
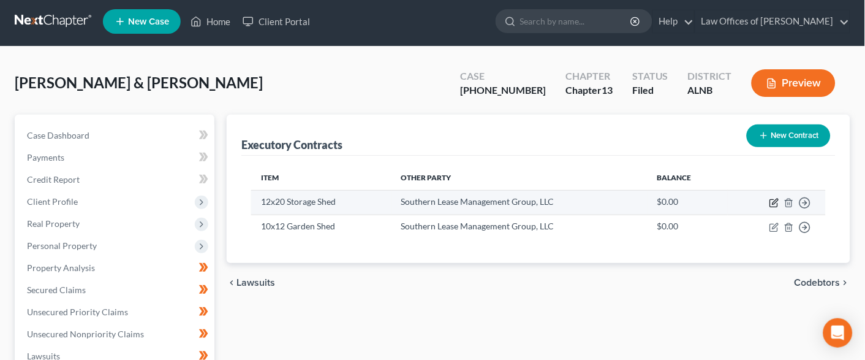
click at [774, 200] on icon "button" at bounding box center [776, 201] width 6 height 6
select select "2"
select select "44"
select select "0"
select select "2"
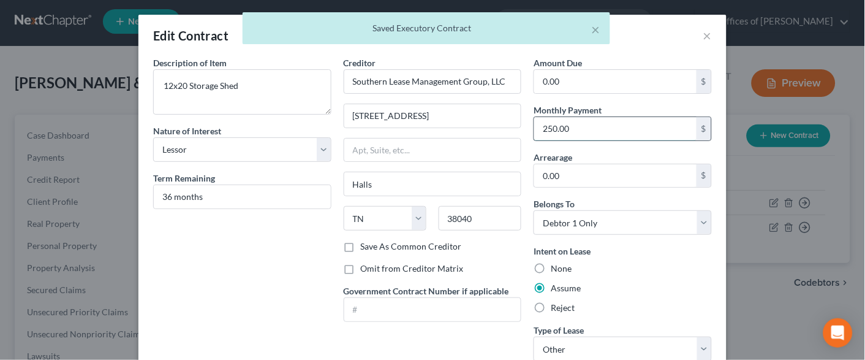
click at [561, 129] on input "250.00" at bounding box center [615, 128] width 162 height 23
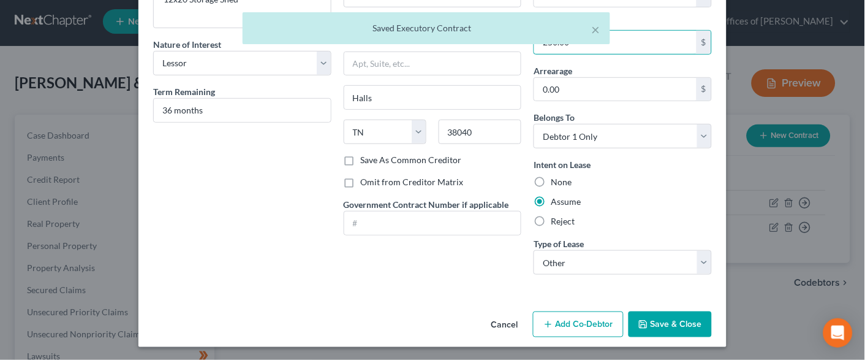
scroll to position [85, 0]
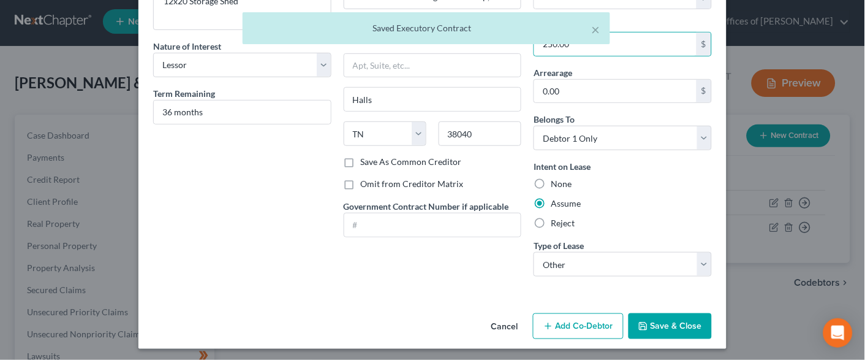
click at [661, 314] on button "Save & Close" at bounding box center [670, 326] width 83 height 26
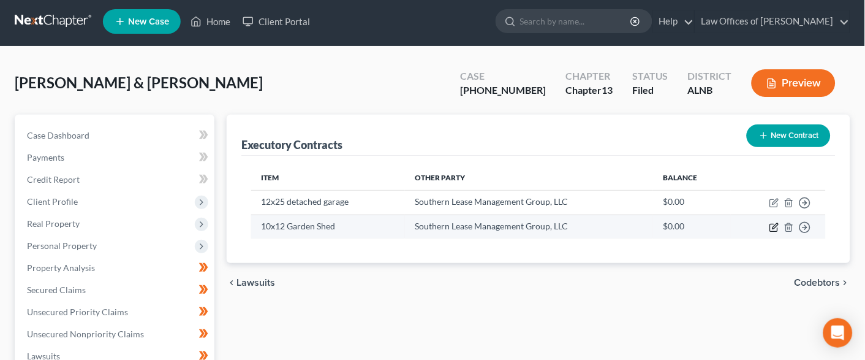
click at [776, 225] on icon "button" at bounding box center [774, 227] width 10 height 10
select select "2"
select select "44"
select select "0"
select select "2"
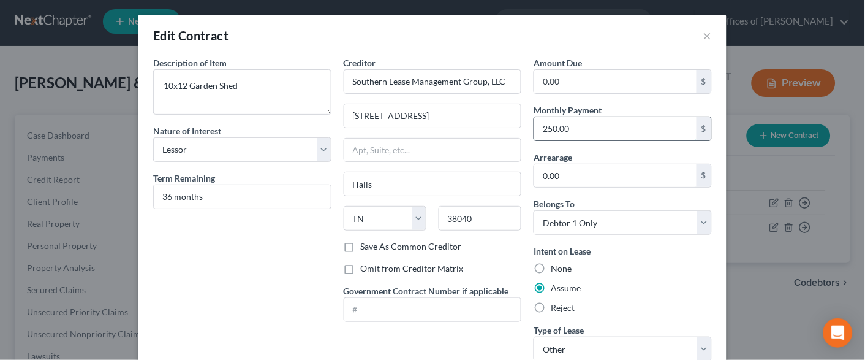
click at [563, 128] on input "250.00" at bounding box center [615, 128] width 162 height 23
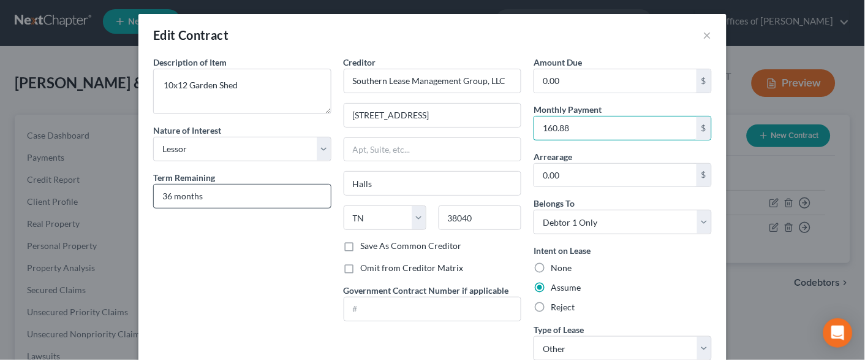
type input "160.88"
click at [225, 186] on input "36 months" at bounding box center [242, 195] width 177 height 23
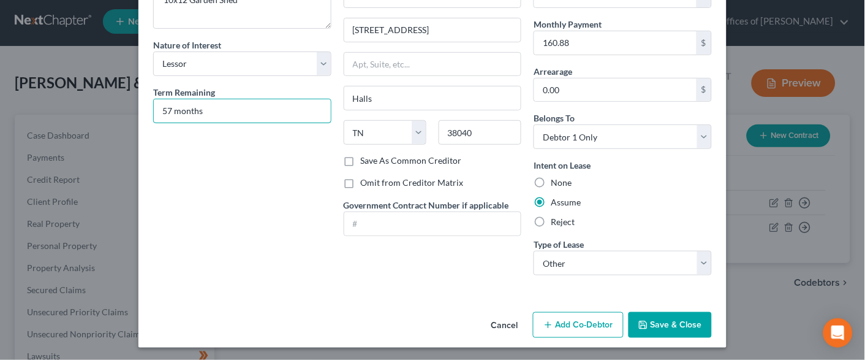
type input "57 months"
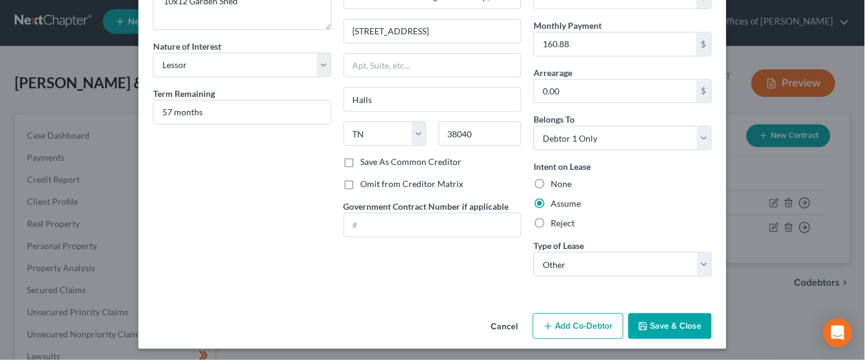
click at [664, 323] on button "Save & Close" at bounding box center [670, 326] width 83 height 26
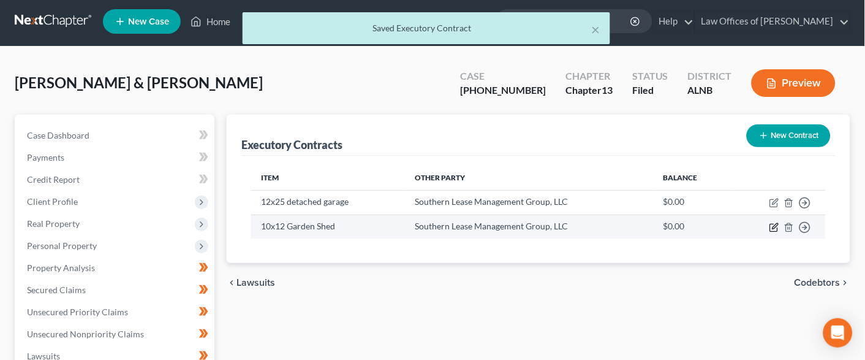
click at [771, 225] on icon "button" at bounding box center [773, 227] width 7 height 7
select select "2"
select select "44"
select select "0"
select select "2"
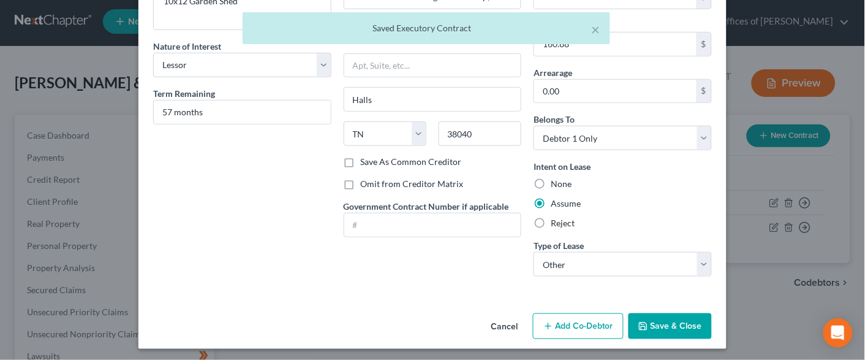
click at [701, 316] on button "Save & Close" at bounding box center [670, 326] width 83 height 26
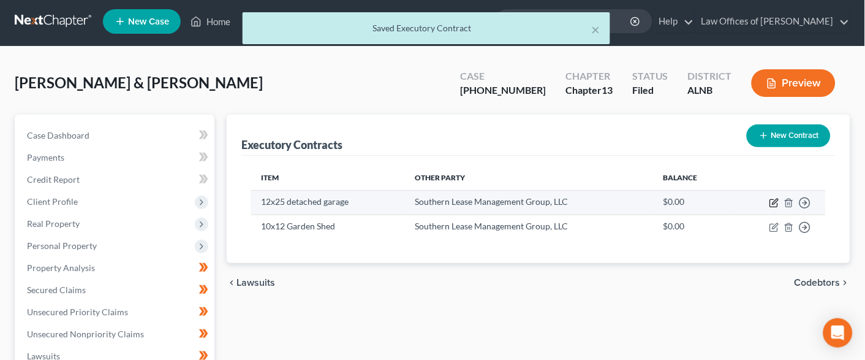
click at [769, 198] on icon "button" at bounding box center [774, 203] width 10 height 10
select select "2"
select select "44"
select select "0"
select select "2"
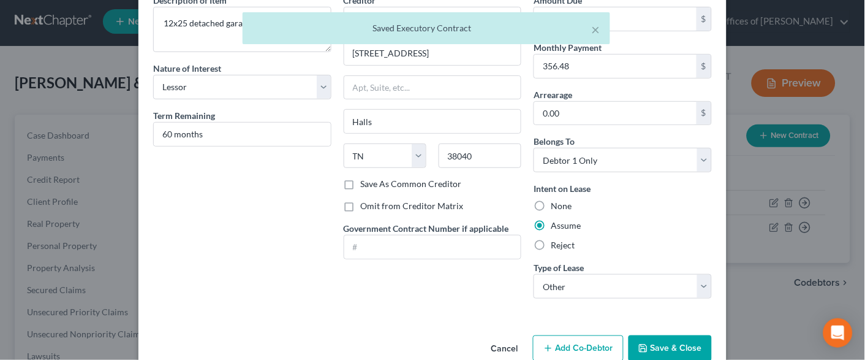
scroll to position [66, 0]
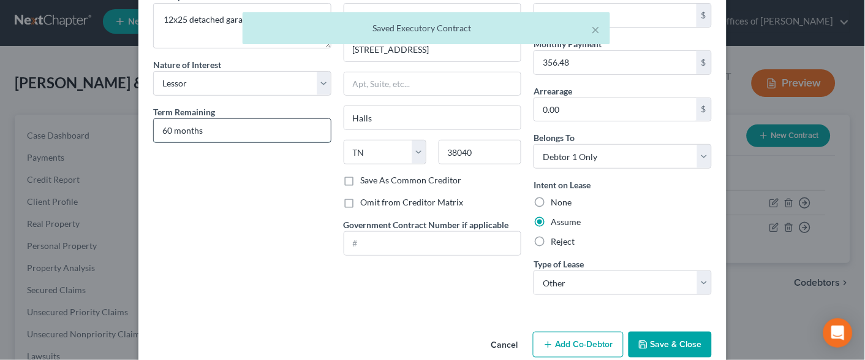
click at [164, 129] on input "60 months" at bounding box center [242, 130] width 177 height 23
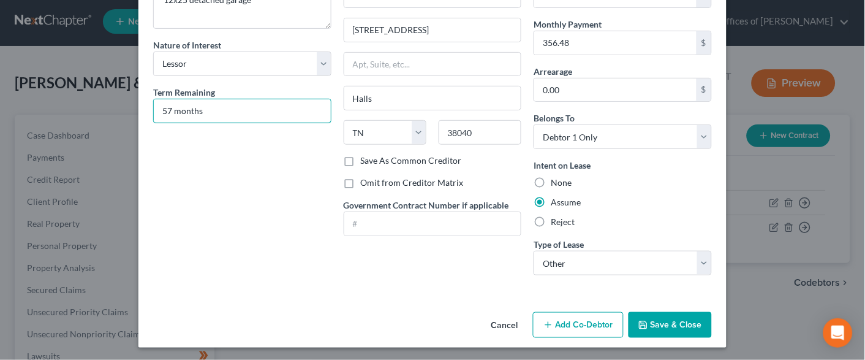
scroll to position [85, 0]
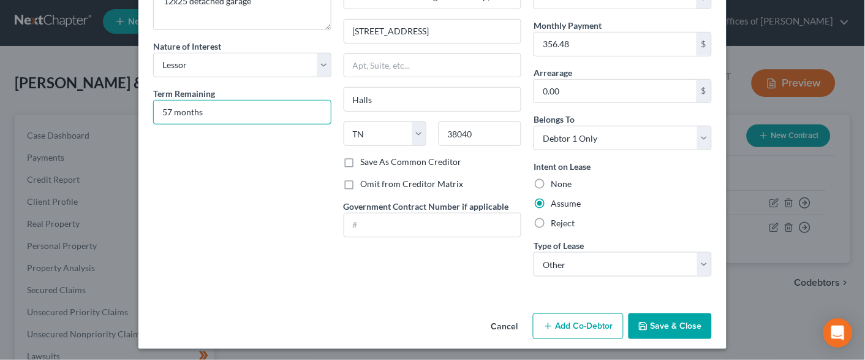
type input "57 months"
click at [671, 326] on button "Save & Close" at bounding box center [670, 326] width 83 height 26
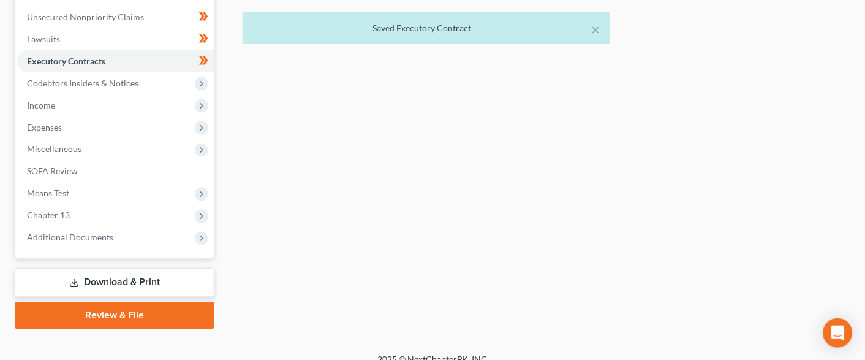
scroll to position [319, 0]
click at [168, 269] on link "Download & Print" at bounding box center [115, 283] width 200 height 29
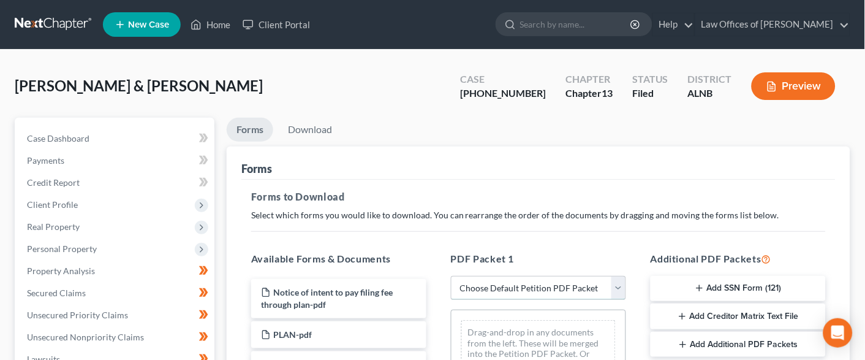
select select "2"
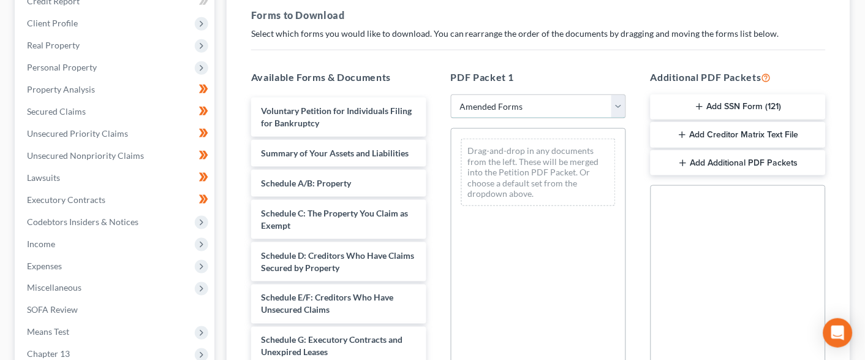
scroll to position [186, 0]
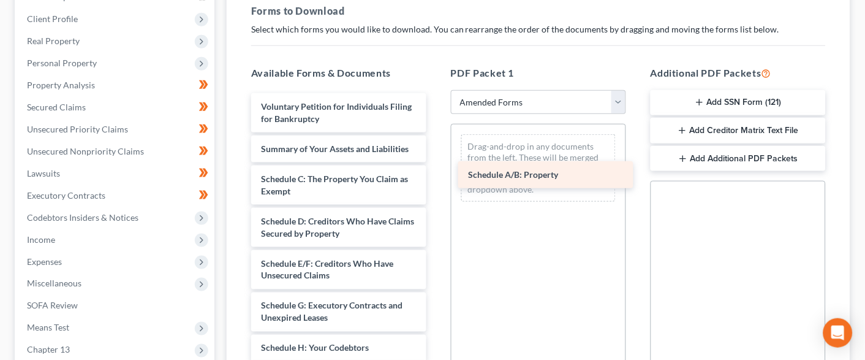
drag, startPoint x: 316, startPoint y: 174, endPoint x: 523, endPoint y: 175, distance: 207.1
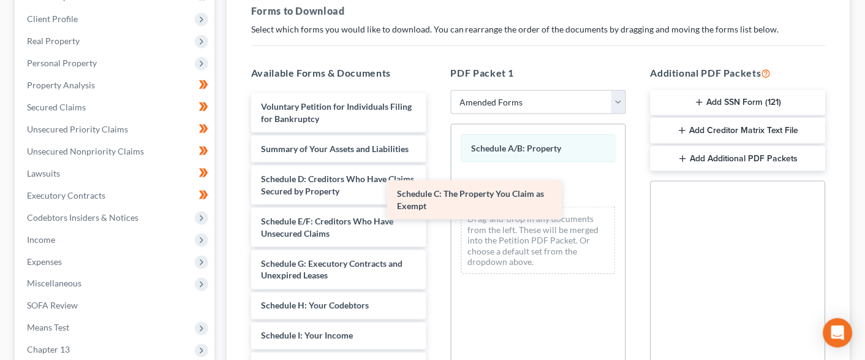
drag, startPoint x: 358, startPoint y: 179, endPoint x: 516, endPoint y: 198, distance: 158.6
click at [436, 198] on div "Schedule C: The Property You Claim as Exempt Voluntary Petition for Individuals…" at bounding box center [338, 365] width 195 height 545
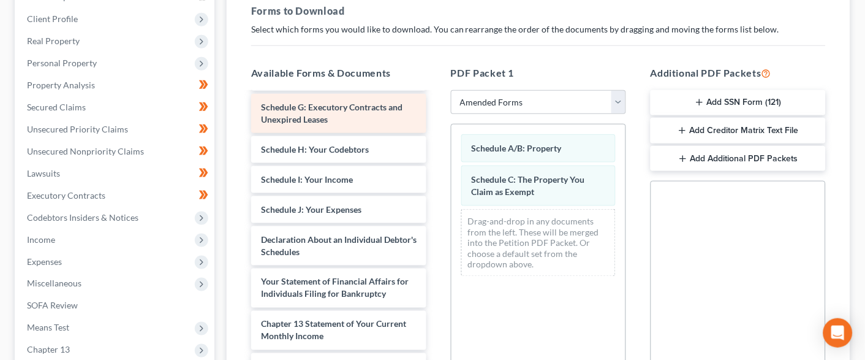
scroll to position [159, 0]
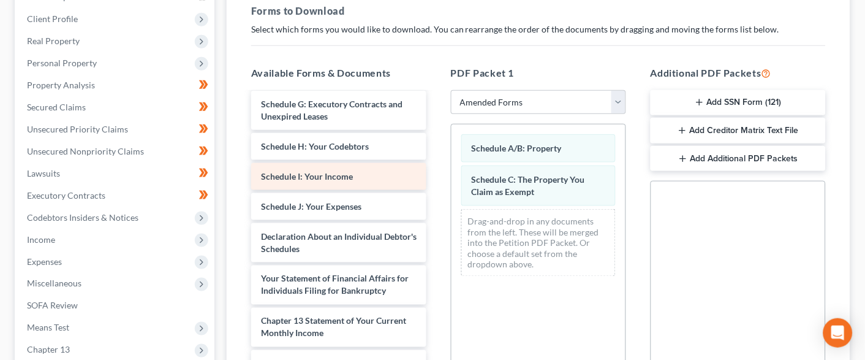
click at [328, 171] on span "Schedule I: Your Income" at bounding box center [307, 176] width 92 height 10
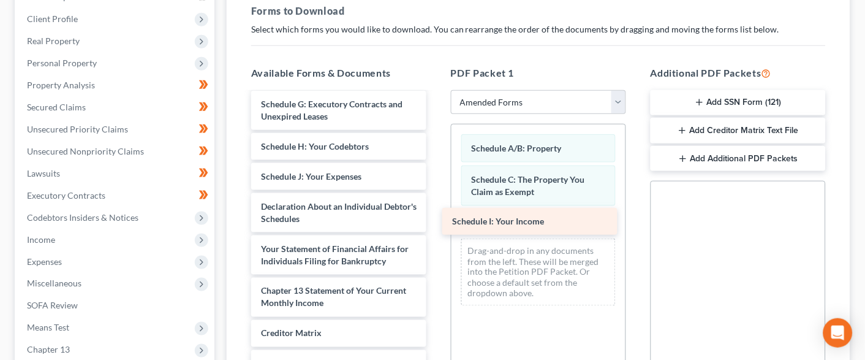
drag, startPoint x: 330, startPoint y: 167, endPoint x: 521, endPoint y: 221, distance: 198.8
click at [436, 221] on div "Schedule I: Your Income Voluntary Petition for Individuals Filing for Bankruptc…" at bounding box center [338, 191] width 195 height 515
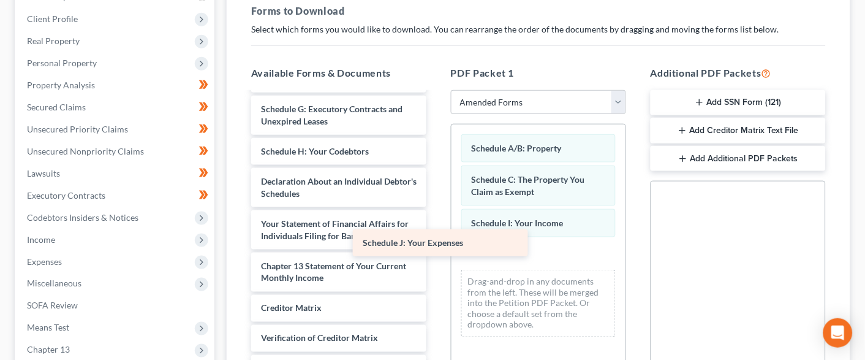
scroll to position [138, 0]
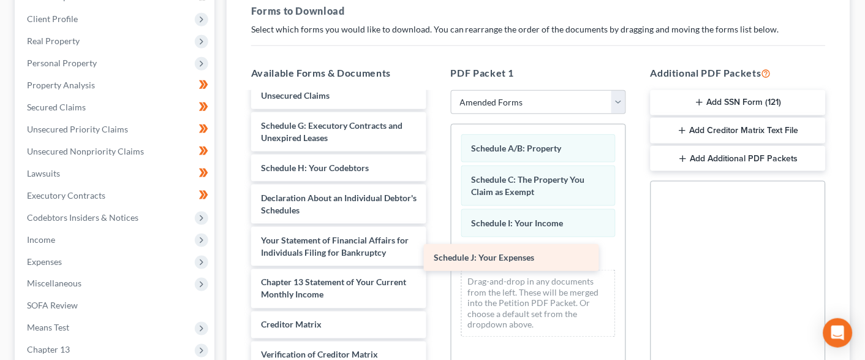
drag, startPoint x: 348, startPoint y: 166, endPoint x: 521, endPoint y: 257, distance: 195.1
click at [436, 257] on div "Schedule J: Your Expenses Voluntary Petition for Individuals Filing for Bankrup…" at bounding box center [338, 197] width 195 height 485
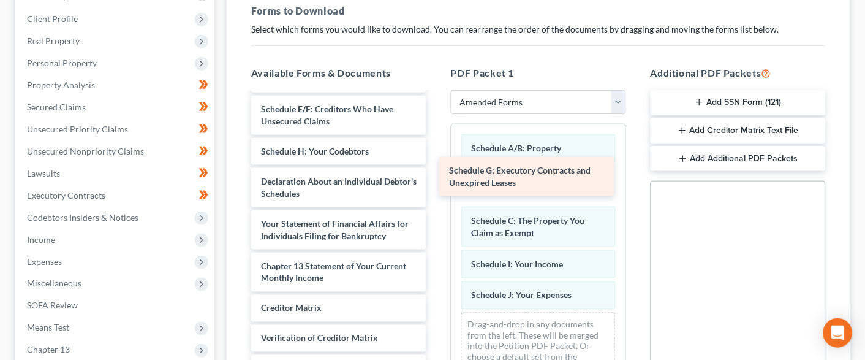
scroll to position [98, 0]
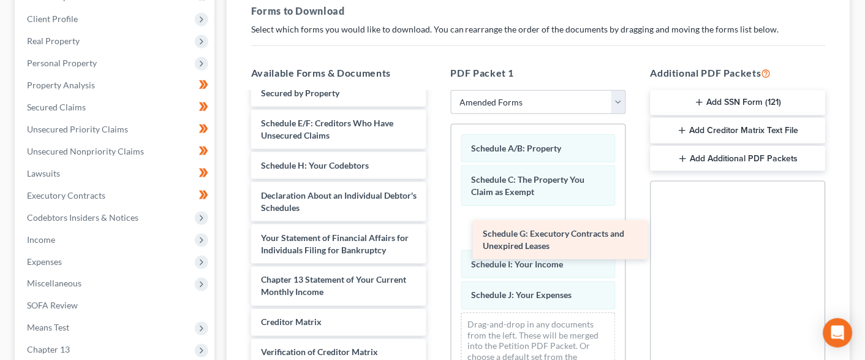
drag, startPoint x: 326, startPoint y: 125, endPoint x: 548, endPoint y: 241, distance: 250.5
click at [436, 241] on div "Schedule G: Executory Contracts and Unexpired Leases Voluntary Petition for Ind…" at bounding box center [338, 216] width 195 height 443
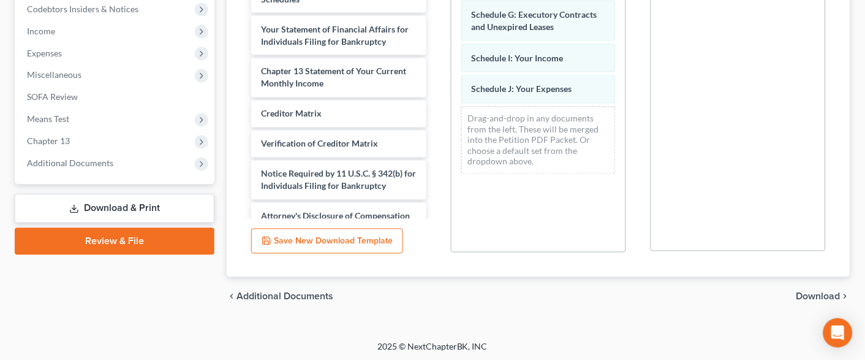
click at [807, 293] on span "Download" at bounding box center [818, 297] width 44 height 10
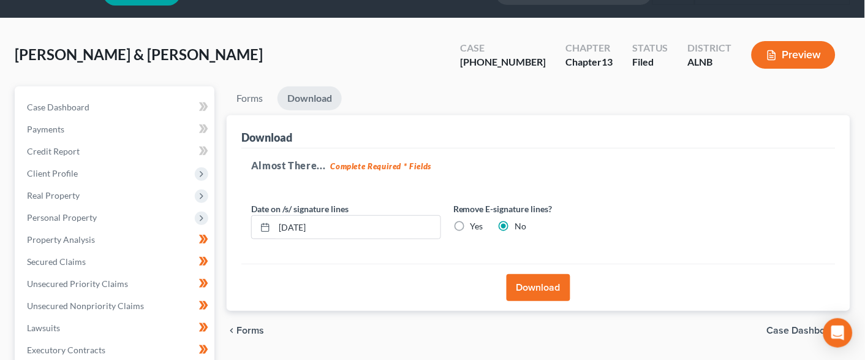
scroll to position [109, 0]
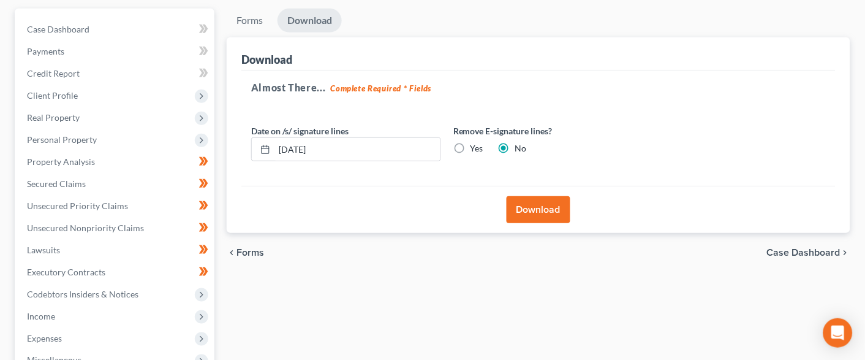
click at [542, 210] on button "Download" at bounding box center [539, 209] width 64 height 27
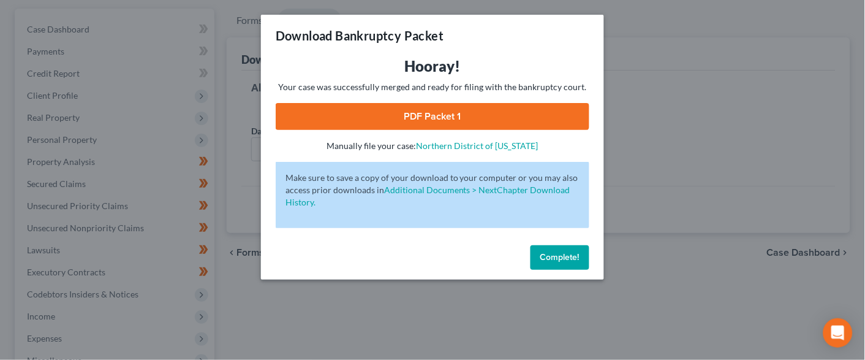
click at [513, 121] on link "PDF Packet 1" at bounding box center [433, 116] width 314 height 27
click at [543, 254] on span "Complete!" at bounding box center [559, 257] width 39 height 10
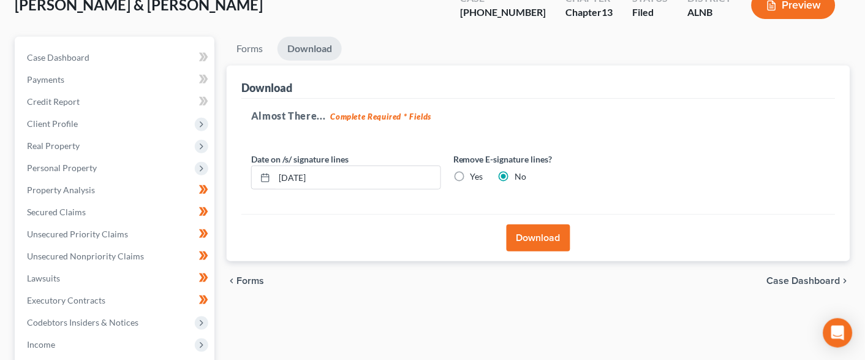
scroll to position [75, 1]
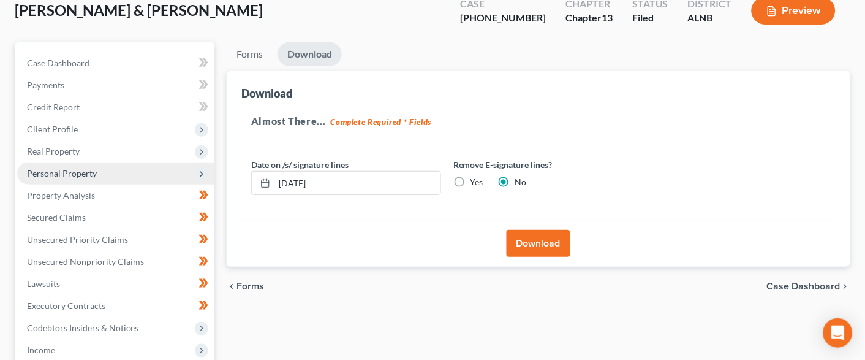
click at [83, 170] on span "Personal Property" at bounding box center [62, 173] width 70 height 10
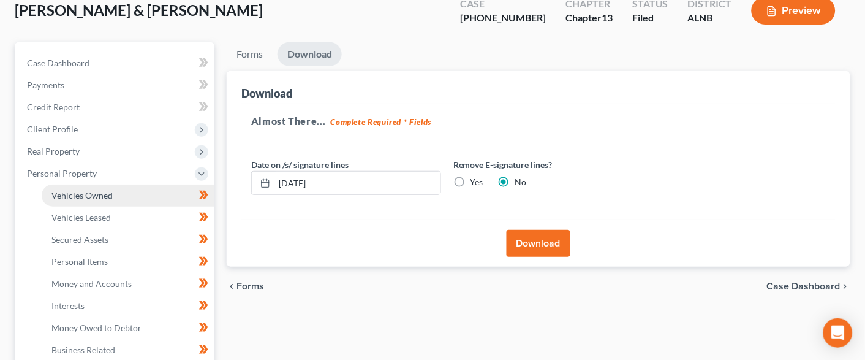
click at [86, 192] on span "Vehicles Owned" at bounding box center [81, 195] width 61 height 10
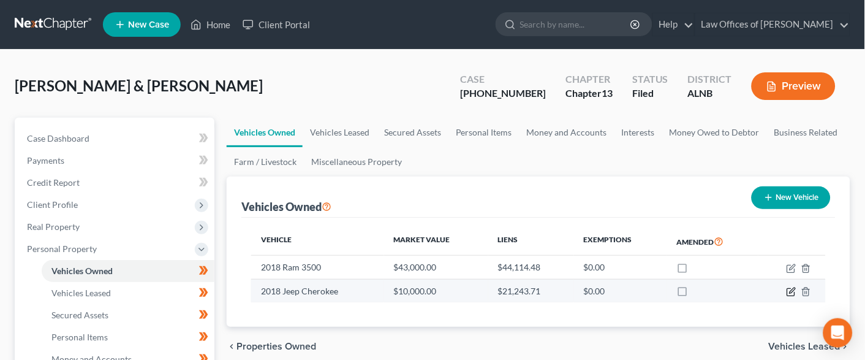
click at [794, 287] on icon "button" at bounding box center [793, 290] width 6 height 6
select select "0"
select select "8"
select select "2"
select select "0"
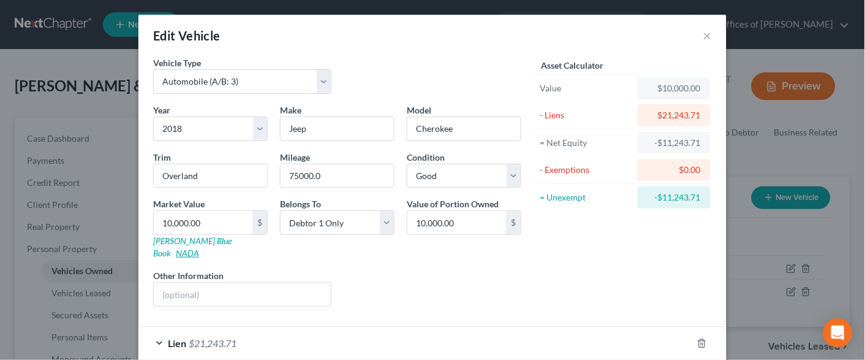
click at [199, 248] on link "NADA" at bounding box center [187, 253] width 23 height 10
click at [190, 217] on input "10,000.00" at bounding box center [203, 222] width 99 height 23
click at [191, 217] on input "10,000.00" at bounding box center [203, 222] width 99 height 23
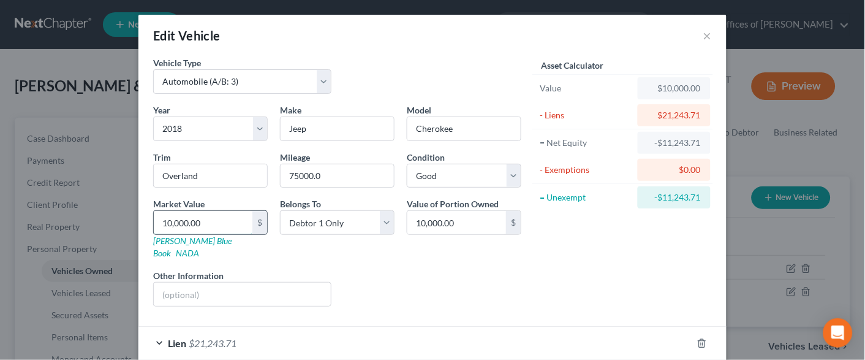
type input "1"
type input "1.00"
type input "16"
type input "16.00"
type input "160"
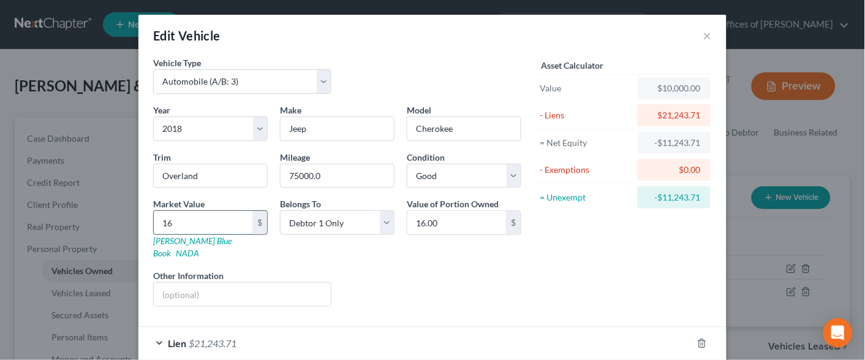
type input "160.00"
type input "1600"
type input "1,600.00"
type input "1,6000"
type input "16,000.00"
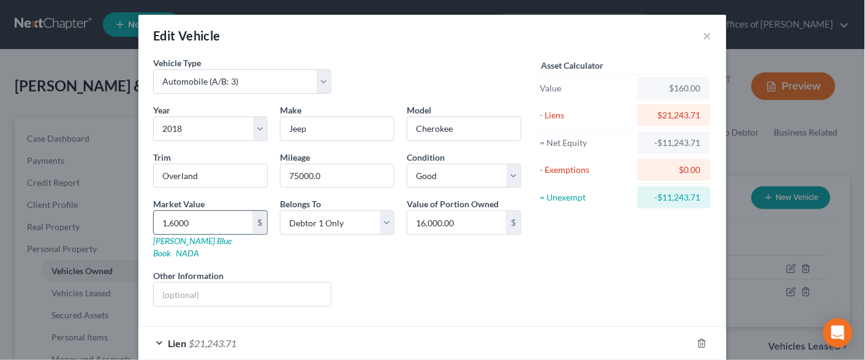
type input "16,000"
drag, startPoint x: 54, startPoint y: 99, endPoint x: 63, endPoint y: 102, distance: 9.9
click at [54, 99] on div "Edit Vehicle × Vehicle Type Select Automobile (A/B: 3) Truck (A/B: 3) Trailer (…" at bounding box center [432, 180] width 865 height 360
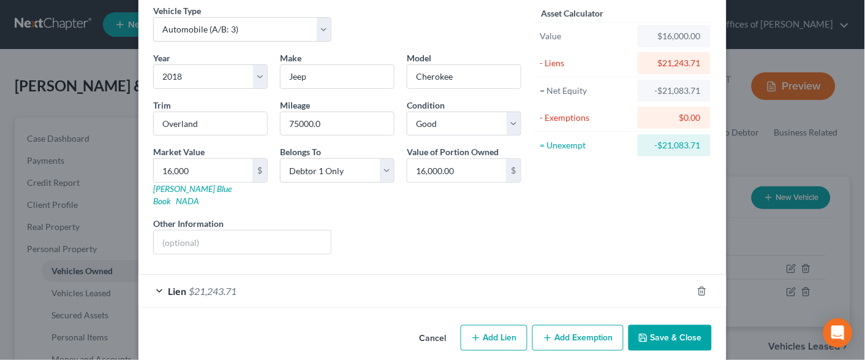
scroll to position [51, 0]
click at [671, 325] on button "Save & Close" at bounding box center [670, 338] width 83 height 26
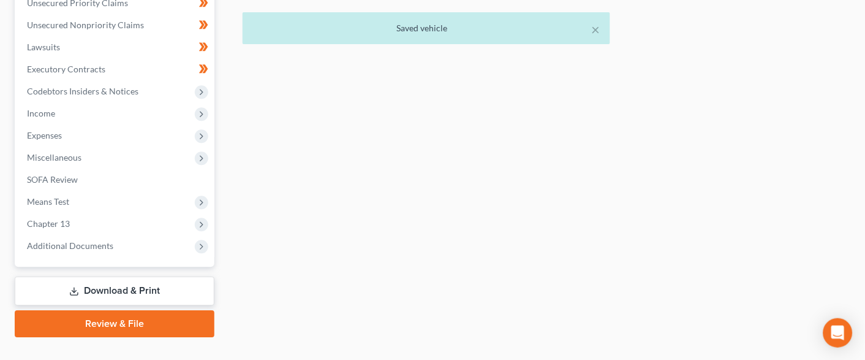
click at [137, 276] on link "Download & Print" at bounding box center [115, 290] width 200 height 29
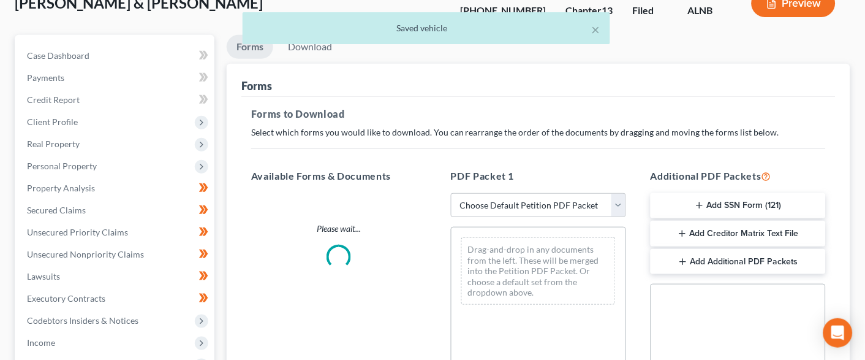
scroll to position [1, 0]
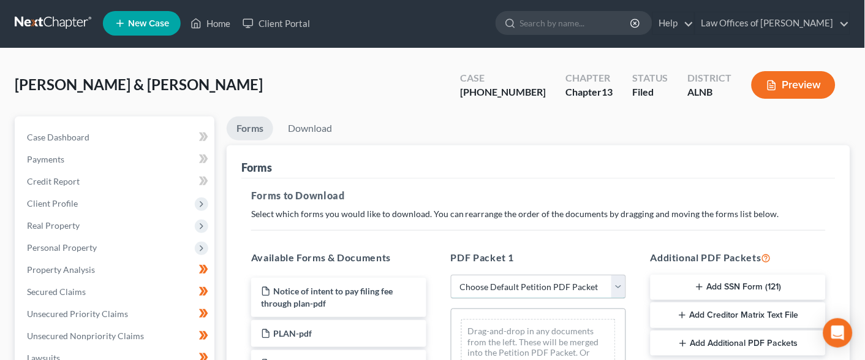
select select "2"
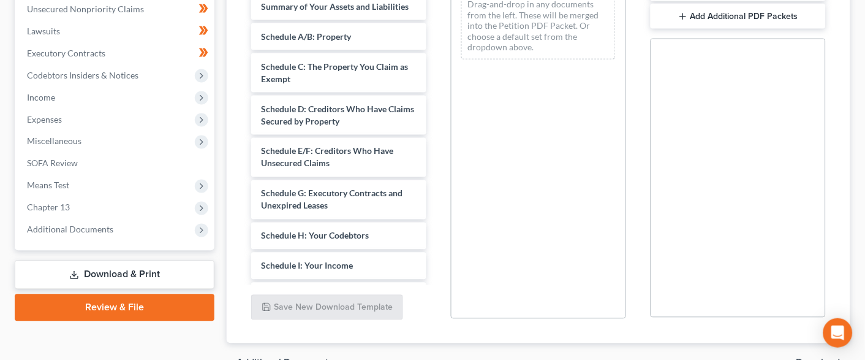
scroll to position [338, 0]
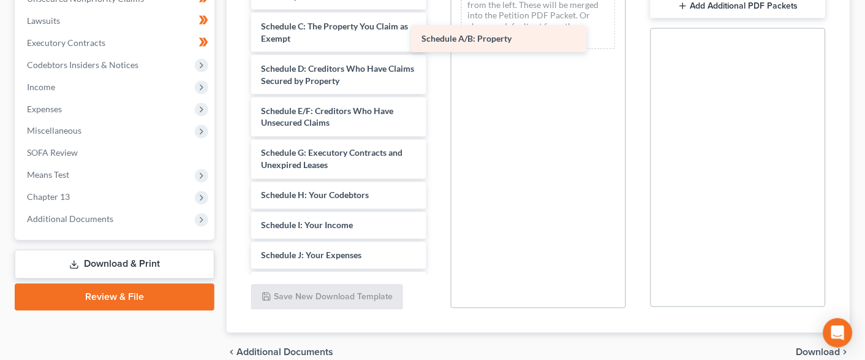
drag, startPoint x: 344, startPoint y: 21, endPoint x: 513, endPoint y: 37, distance: 169.3
click at [436, 37] on div "Schedule A/B: Property Voluntary Petition for Individuals Filing for Bankruptcy…" at bounding box center [338, 235] width 195 height 588
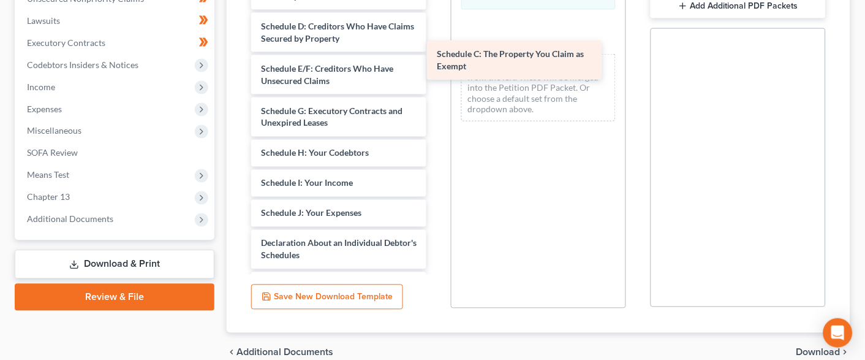
drag, startPoint x: 389, startPoint y: 29, endPoint x: 565, endPoint y: 62, distance: 178.8
click at [436, 62] on div "Schedule C: The Property You Claim as Exempt Voluntary Petition for Individuals…" at bounding box center [338, 213] width 195 height 545
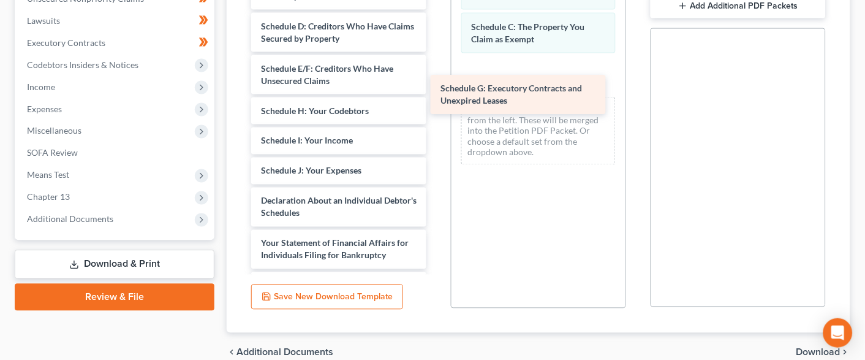
drag, startPoint x: 324, startPoint y: 112, endPoint x: 504, endPoint y: 97, distance: 180.1
click at [436, 97] on div "Schedule G: Executory Contracts and Unexpired Leases Voluntary Petition for Ind…" at bounding box center [338, 192] width 195 height 503
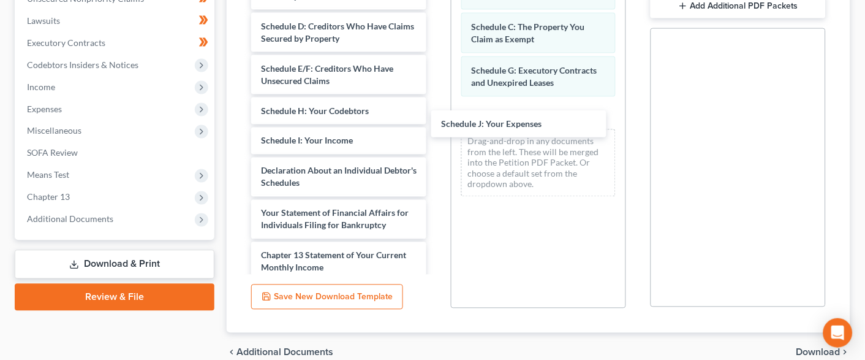
click at [436, 125] on div "Schedule J: Your Expenses Voluntary Petition for Individuals Filing for Bankrup…" at bounding box center [338, 177] width 195 height 473
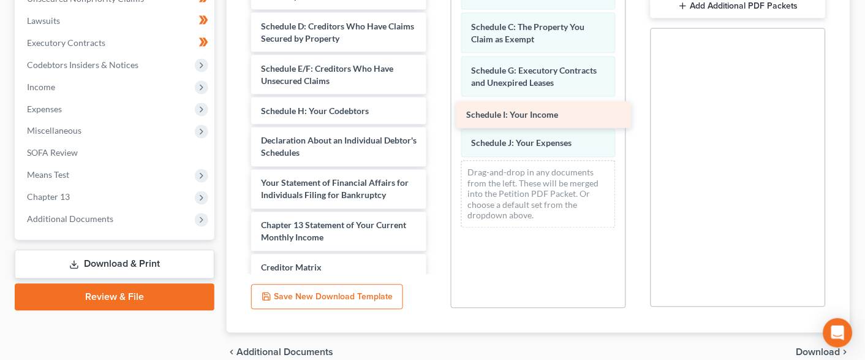
drag, startPoint x: 323, startPoint y: 134, endPoint x: 533, endPoint y: 113, distance: 211.2
click at [436, 113] on div "Schedule I: Your Income Voluntary Petition for Individuals Filing for Bankruptc…" at bounding box center [338, 162] width 195 height 443
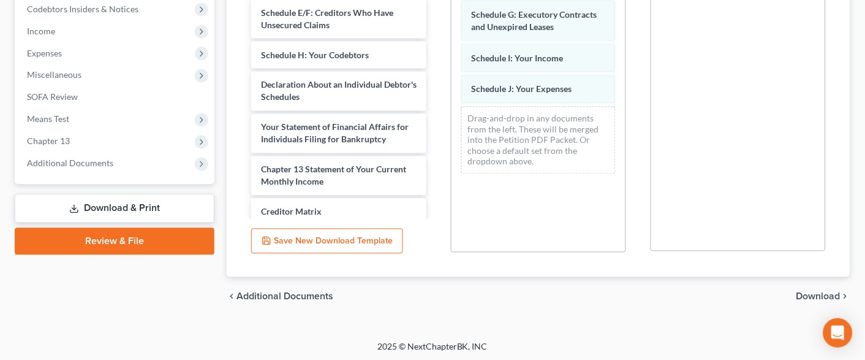
click at [813, 295] on span "Download" at bounding box center [818, 297] width 44 height 10
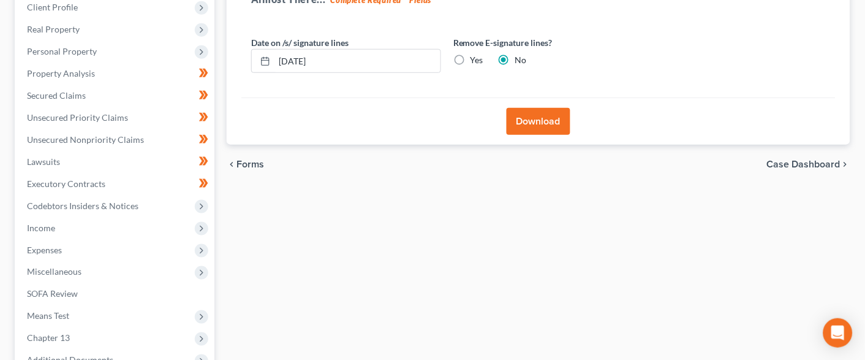
scroll to position [186, 0]
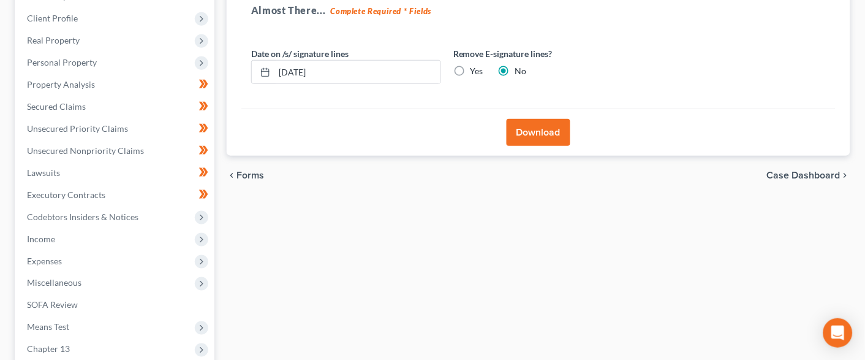
click at [515, 133] on button "Download" at bounding box center [539, 132] width 64 height 27
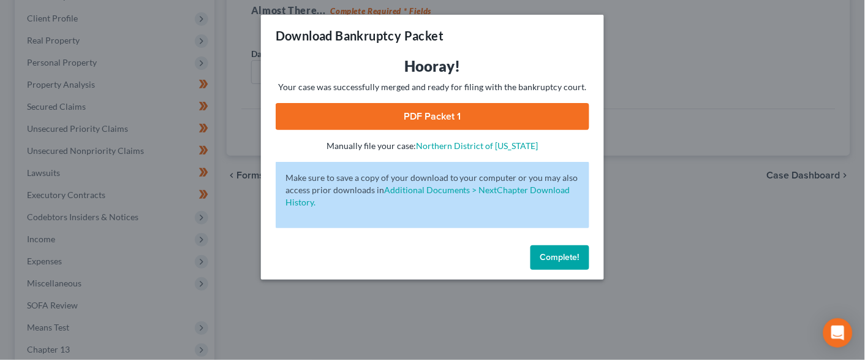
click at [566, 252] on span "Complete!" at bounding box center [559, 257] width 39 height 10
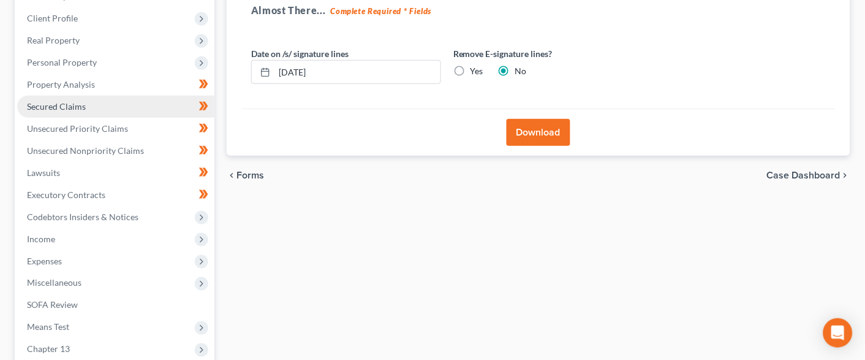
click at [73, 101] on span "Secured Claims" at bounding box center [56, 106] width 59 height 10
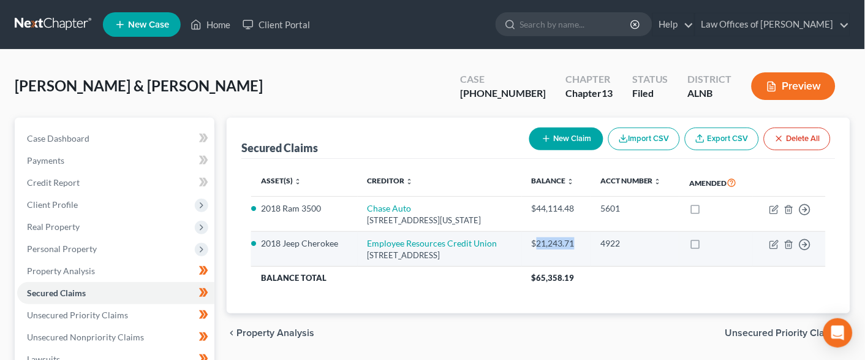
drag, startPoint x: 597, startPoint y: 239, endPoint x: 554, endPoint y: 240, distance: 43.5
click at [554, 240] on td "$21,243.71" at bounding box center [556, 249] width 69 height 35
copy div "21,243.71"
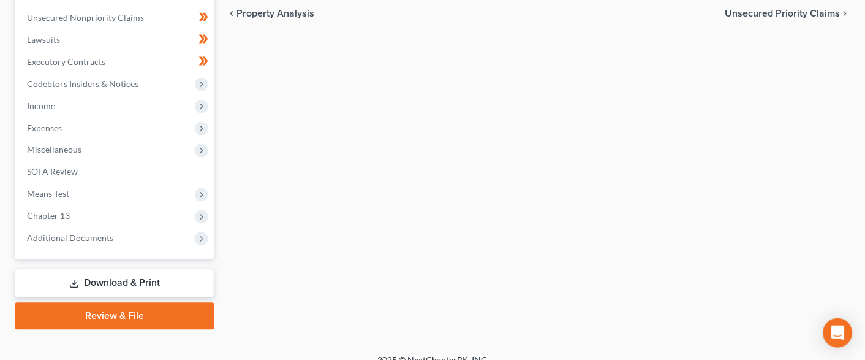
click at [151, 269] on link "Download & Print" at bounding box center [115, 283] width 200 height 29
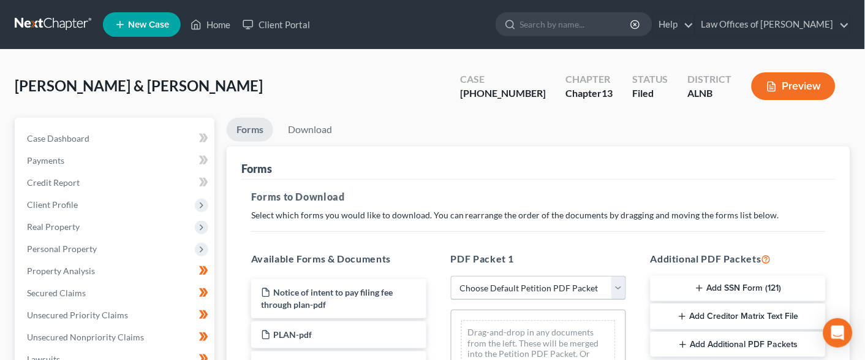
select select "2"
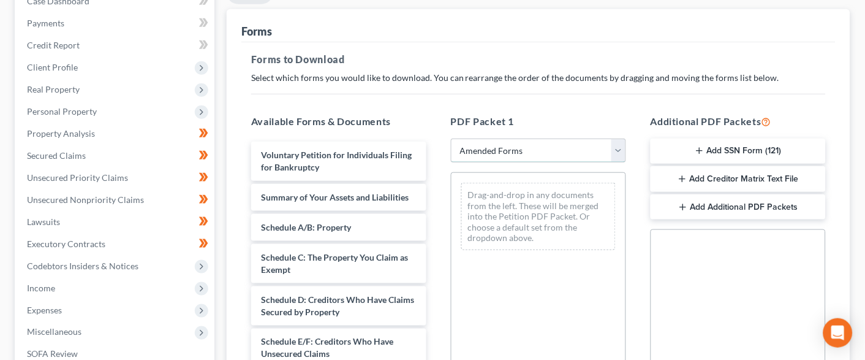
scroll to position [168, 0]
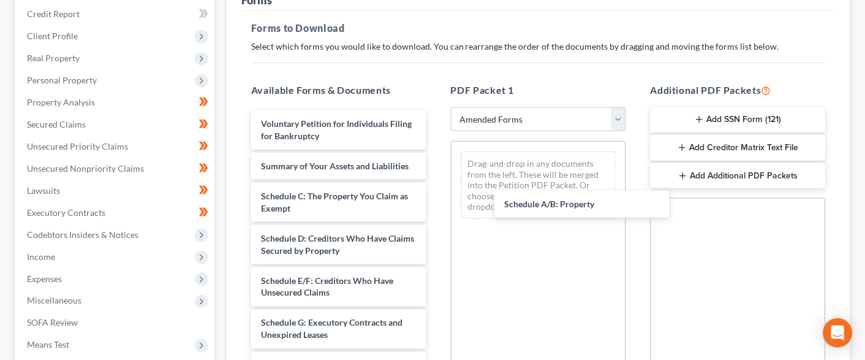
drag, startPoint x: 331, startPoint y: 182, endPoint x: 572, endPoint y: 192, distance: 241.0
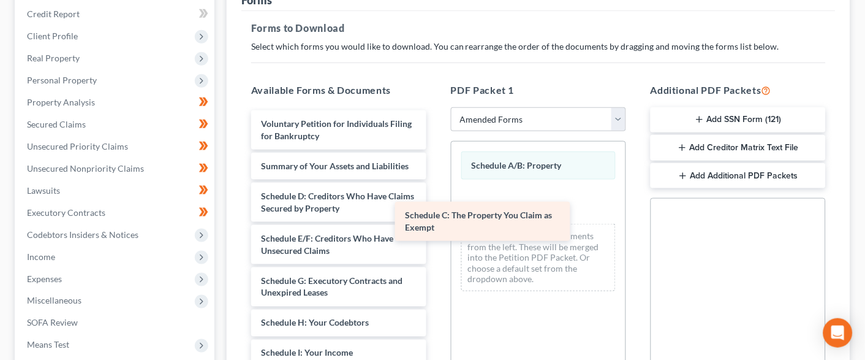
drag, startPoint x: 336, startPoint y: 194, endPoint x: 527, endPoint y: 217, distance: 192.6
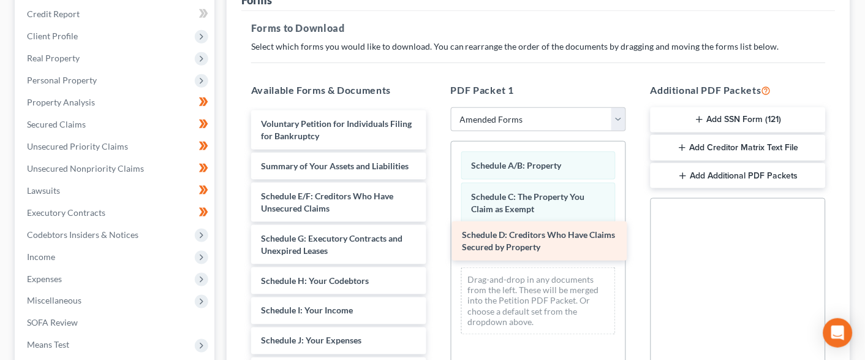
drag, startPoint x: 316, startPoint y: 203, endPoint x: 510, endPoint y: 246, distance: 198.3
click at [436, 246] on div "Schedule D: Creditors Who Have Claims Secured by Property Voluntary Petition fo…" at bounding box center [338, 361] width 195 height 503
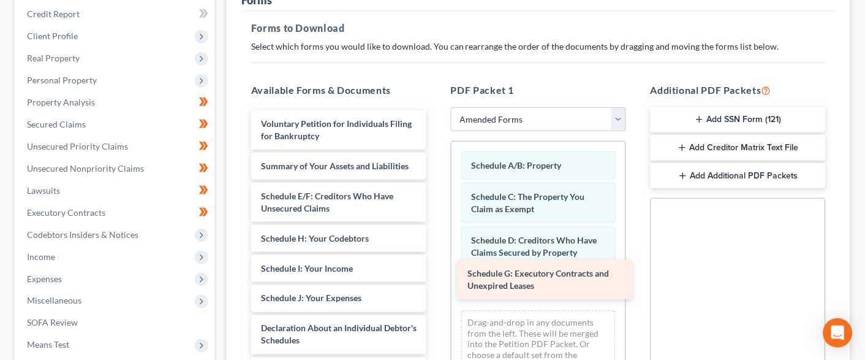
drag, startPoint x: 312, startPoint y: 237, endPoint x: 519, endPoint y: 278, distance: 210.5
click at [436, 278] on div "Schedule G: Executory Contracts and Unexpired Leases Voluntary Petition for Ind…" at bounding box center [338, 340] width 195 height 461
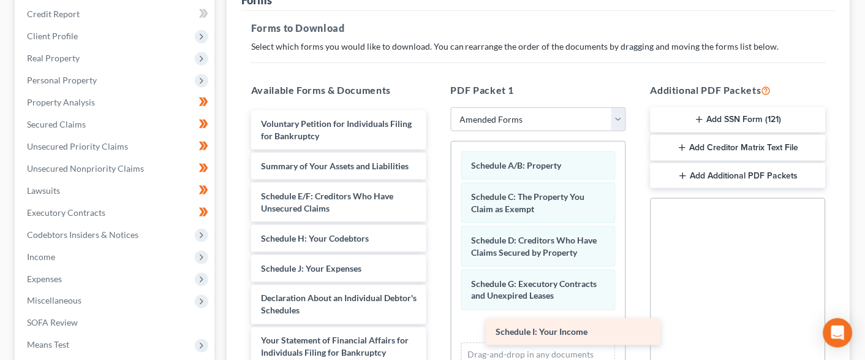
drag, startPoint x: 316, startPoint y: 258, endPoint x: 521, endPoint y: 320, distance: 215.0
click at [436, 322] on div "Schedule I: Your Income Voluntary Petition for Individuals Filing for Bankruptc…" at bounding box center [338, 325] width 195 height 431
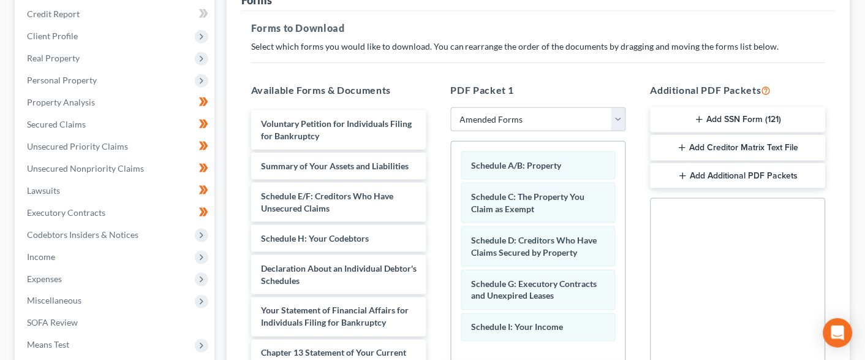
scroll to position [213, 0]
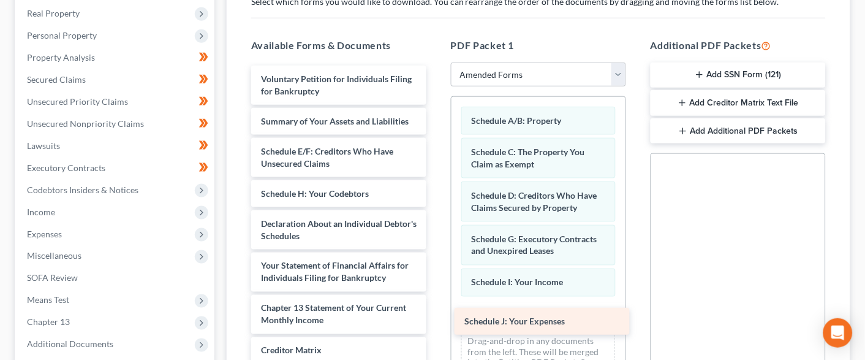
drag, startPoint x: 349, startPoint y: 259, endPoint x: 553, endPoint y: 318, distance: 211.9
click at [436, 318] on div "Schedule J: Your Expenses Voluntary Petition for Individuals Filing for Bankrup…" at bounding box center [338, 266] width 195 height 401
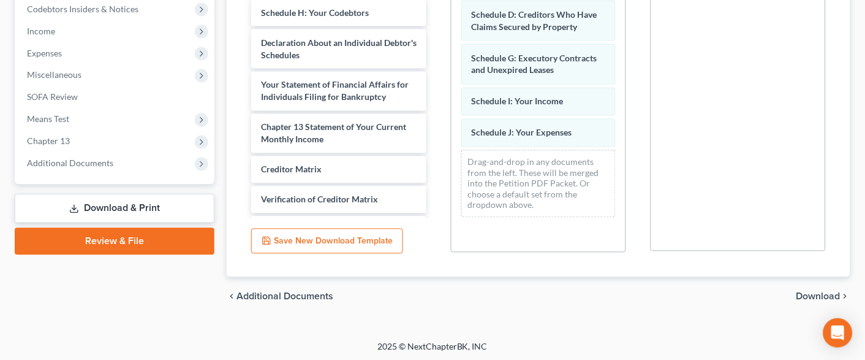
drag, startPoint x: 806, startPoint y: 293, endPoint x: 786, endPoint y: 287, distance: 20.7
click at [805, 293] on span "Download" at bounding box center [818, 297] width 44 height 10
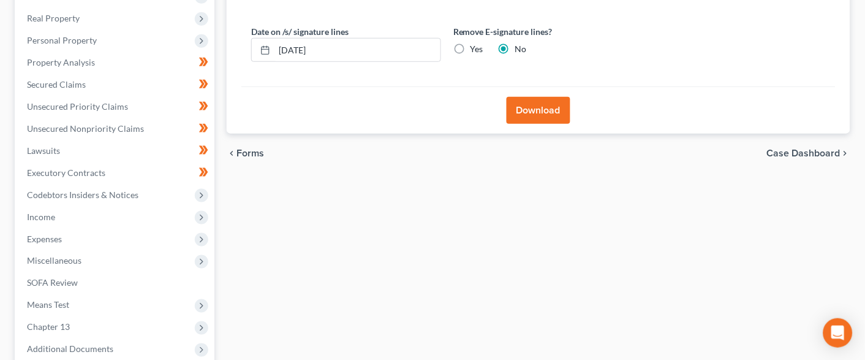
scroll to position [173, 0]
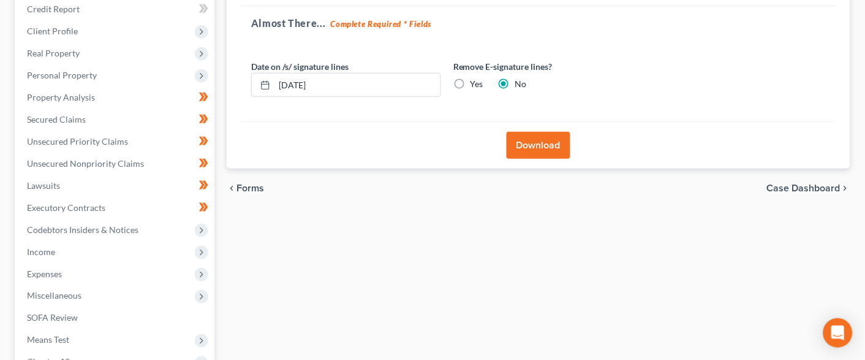
click at [546, 141] on button "Download" at bounding box center [539, 145] width 64 height 27
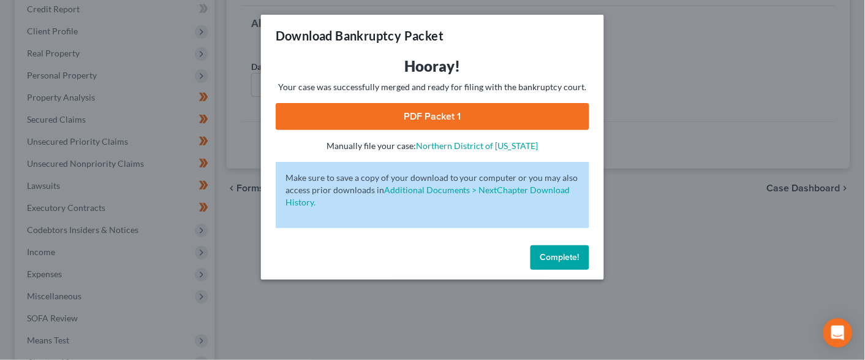
click at [412, 113] on link "PDF Packet 1" at bounding box center [433, 116] width 314 height 27
click at [550, 254] on span "Complete!" at bounding box center [559, 257] width 39 height 10
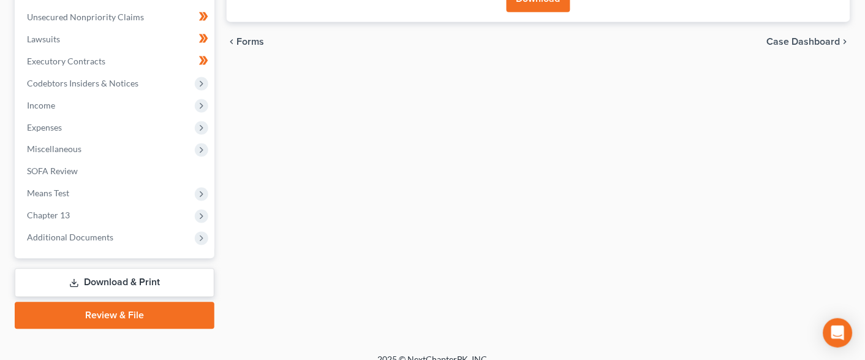
scroll to position [319, 0]
click at [91, 269] on link "Download & Print" at bounding box center [115, 283] width 200 height 29
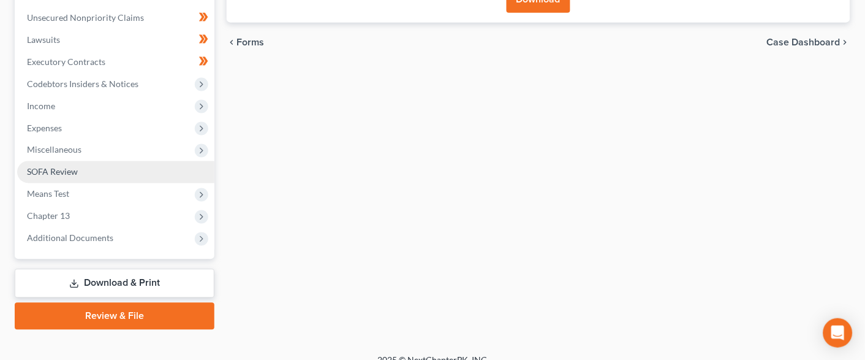
click at [73, 167] on span "SOFA Review" at bounding box center [52, 172] width 51 height 10
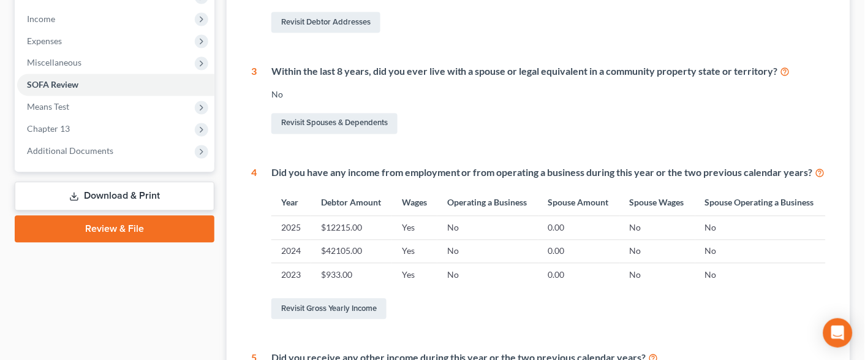
click at [160, 182] on link "Download & Print" at bounding box center [115, 196] width 200 height 29
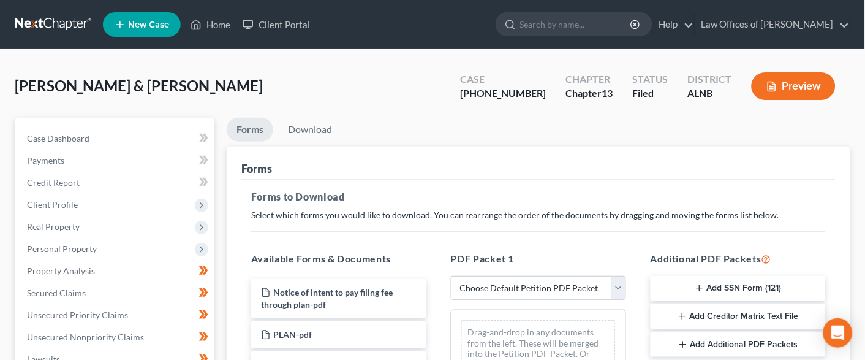
select select "2"
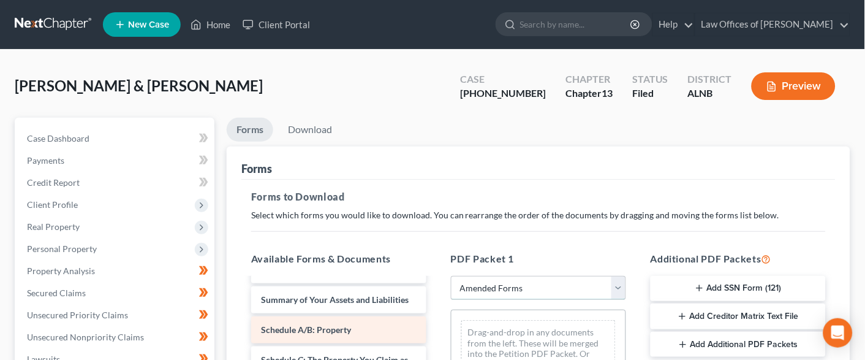
scroll to position [37, 0]
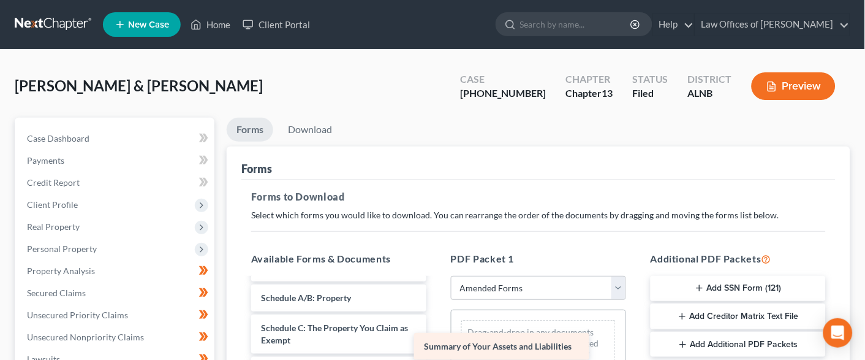
drag, startPoint x: 370, startPoint y: 284, endPoint x: 534, endPoint y: 336, distance: 172.1
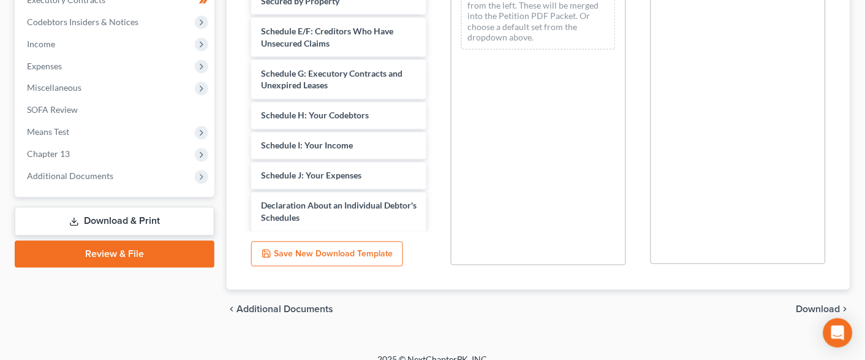
click at [828, 306] on span "Download" at bounding box center [818, 309] width 44 height 10
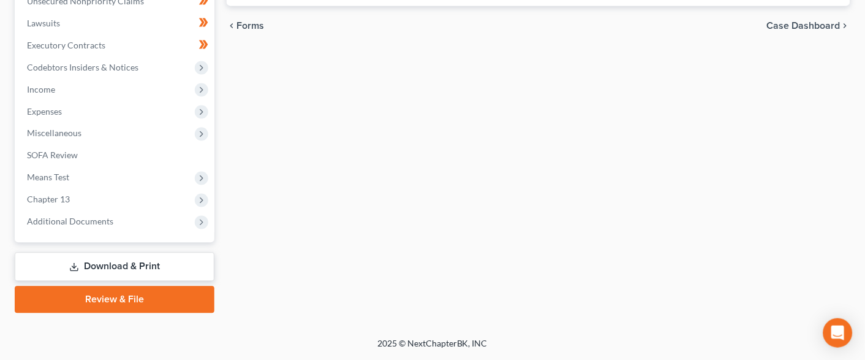
scroll to position [319, 0]
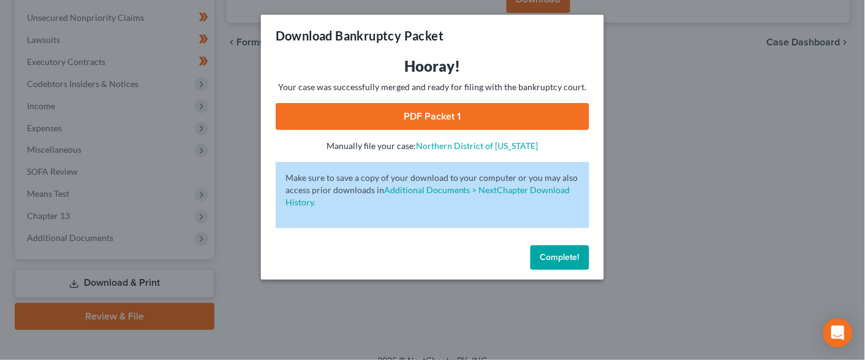
drag, startPoint x: 562, startPoint y: 250, endPoint x: 480, endPoint y: 244, distance: 82.3
click at [551, 252] on span "Complete!" at bounding box center [559, 257] width 39 height 10
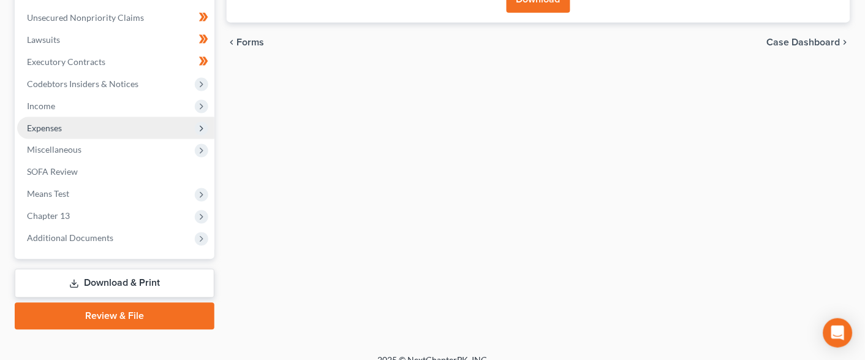
click at [74, 123] on span "Expenses" at bounding box center [115, 128] width 197 height 22
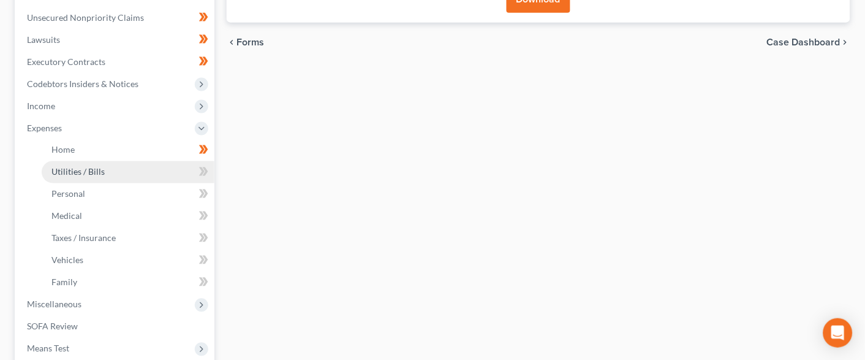
click at [134, 161] on link "Utilities / Bills" at bounding box center [128, 172] width 173 height 22
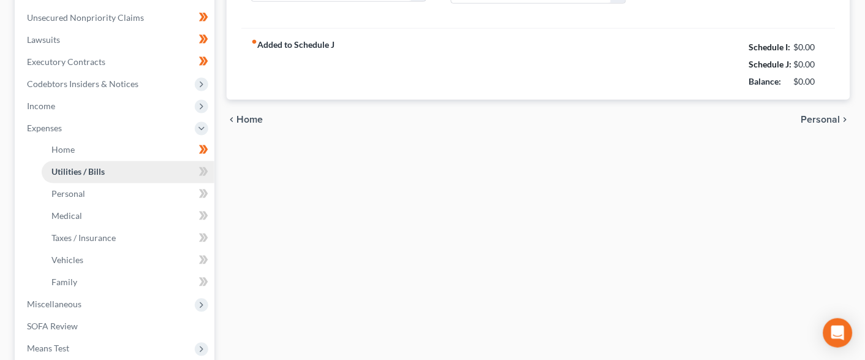
scroll to position [62, 0]
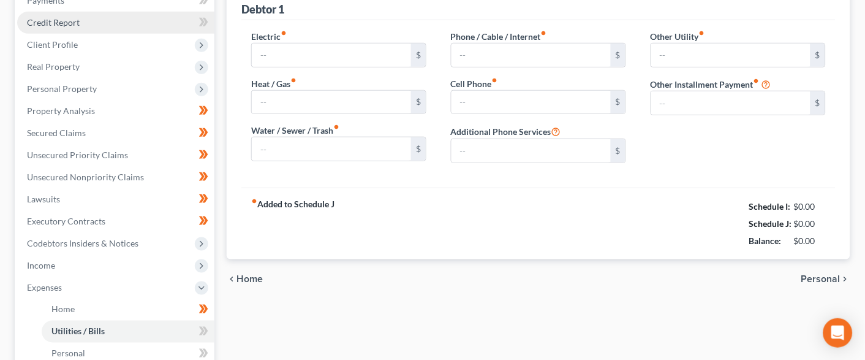
type input "139.00"
type input "0.00"
type input "17.00"
type input "0.00"
type input "150.00"
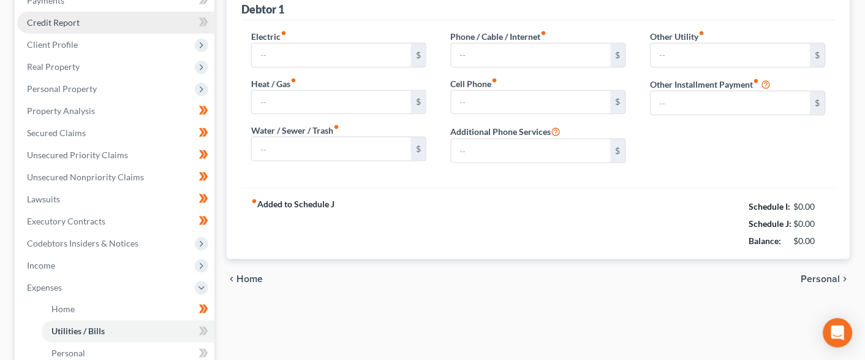
type input "0.00"
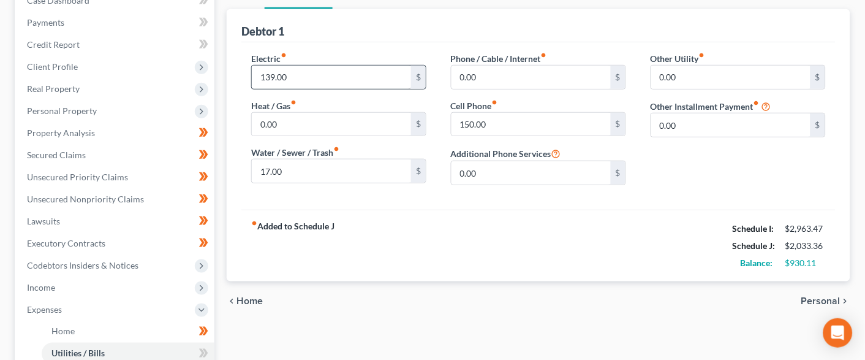
scroll to position [139, 0]
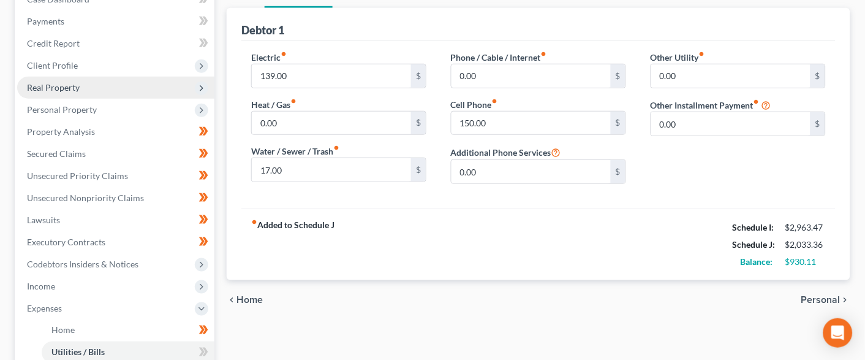
click at [82, 85] on span "Real Property" at bounding box center [115, 88] width 197 height 22
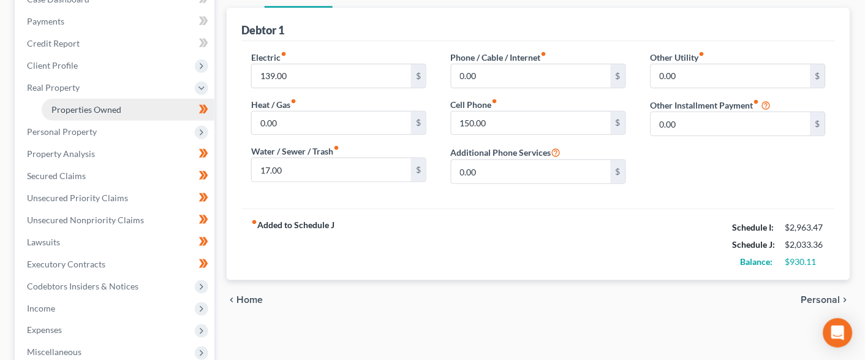
click at [83, 104] on span "Properties Owned" at bounding box center [86, 109] width 70 height 10
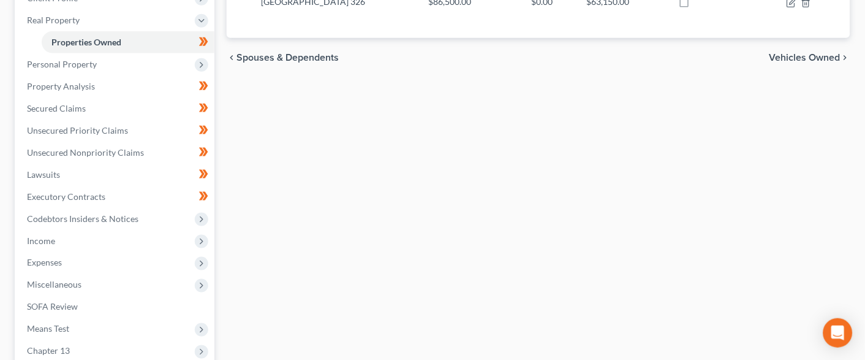
scroll to position [207, 0]
click at [69, 252] on span "Expenses" at bounding box center [115, 262] width 197 height 22
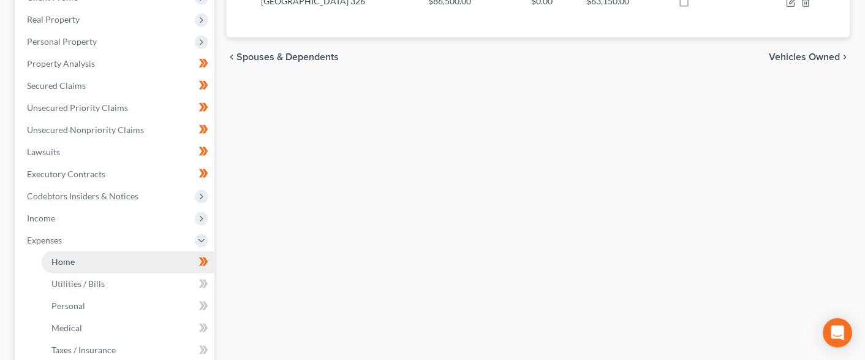
click at [134, 251] on link "Home" at bounding box center [128, 262] width 173 height 22
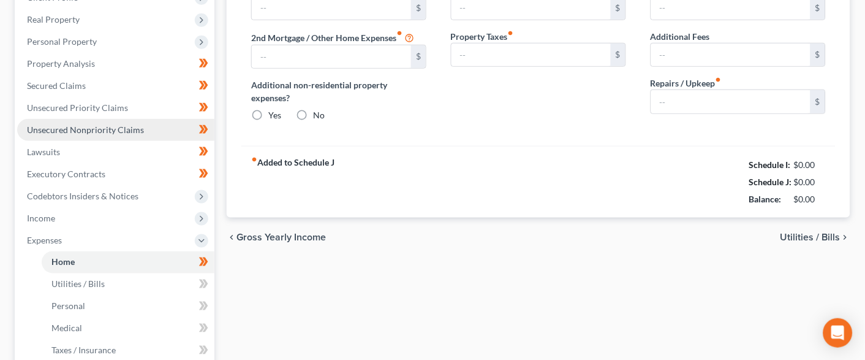
radio input "true"
type input "120.00"
type input "30.00"
type input "50.00"
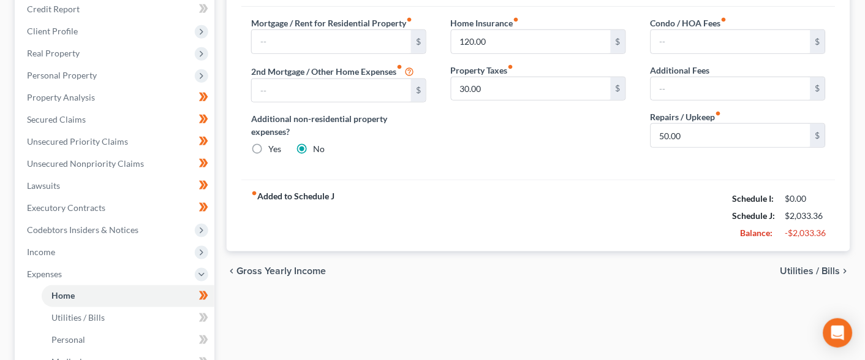
scroll to position [179, 0]
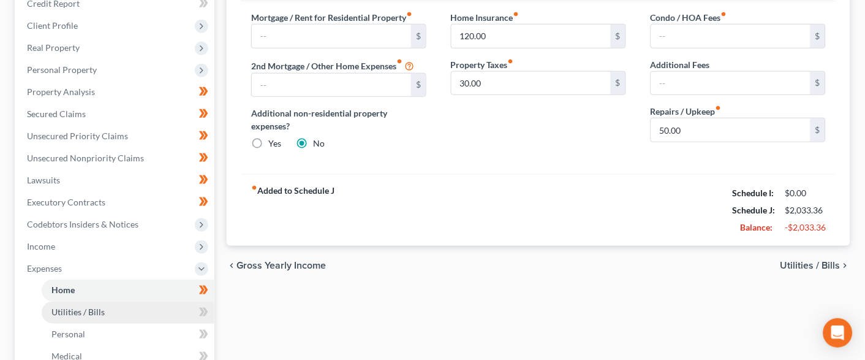
click at [157, 301] on link "Utilities / Bills" at bounding box center [128, 312] width 173 height 22
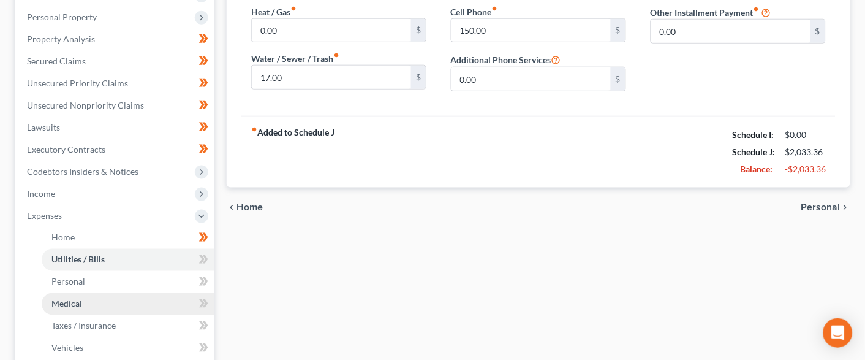
scroll to position [251, 0]
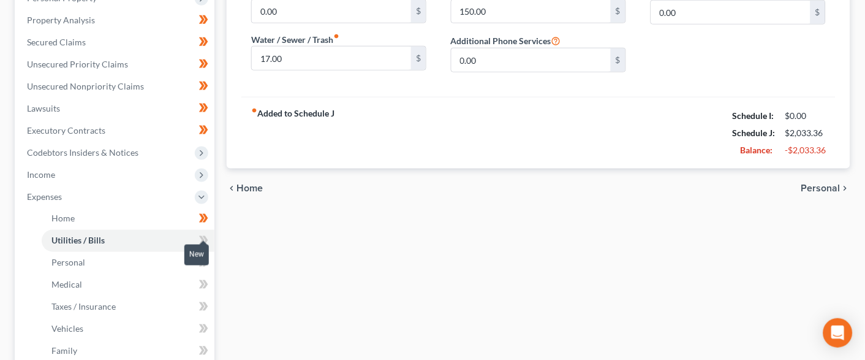
click at [203, 233] on icon at bounding box center [203, 240] width 9 height 15
click at [177, 252] on link "Personal" at bounding box center [128, 263] width 173 height 22
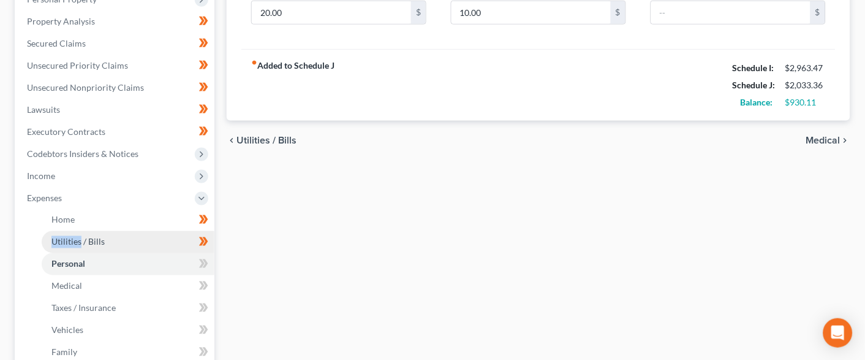
scroll to position [270, 0]
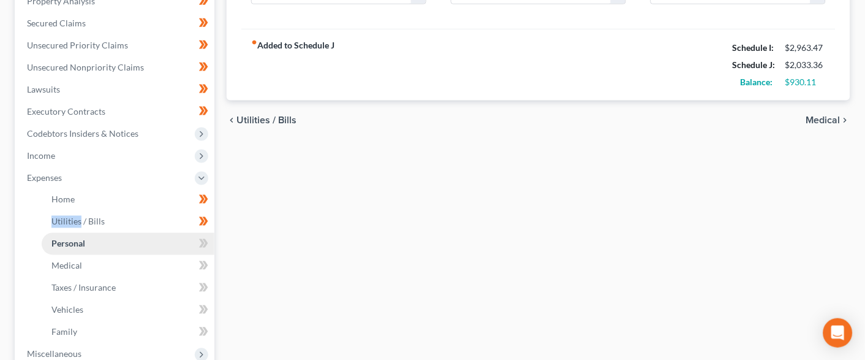
click at [142, 233] on link "Personal" at bounding box center [128, 244] width 173 height 22
click at [202, 239] on icon at bounding box center [202, 243] width 6 height 9
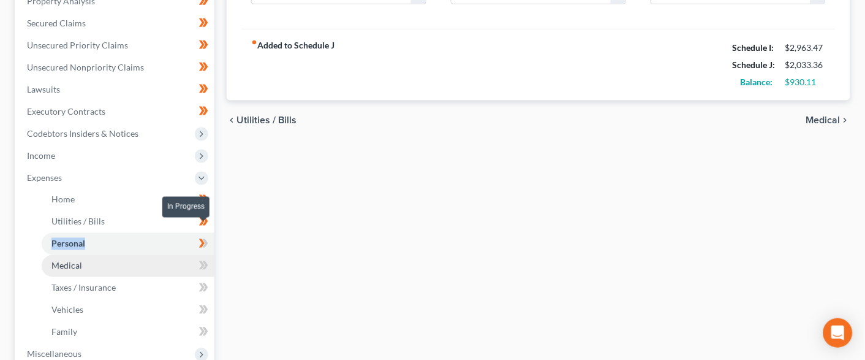
drag, startPoint x: 202, startPoint y: 231, endPoint x: 161, endPoint y: 250, distance: 45.2
click at [200, 239] on icon at bounding box center [202, 243] width 6 height 9
click at [161, 255] on link "Medical" at bounding box center [128, 266] width 173 height 22
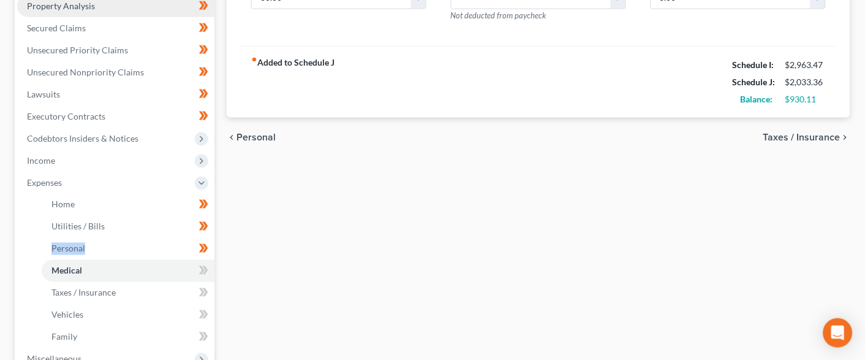
scroll to position [292, 0]
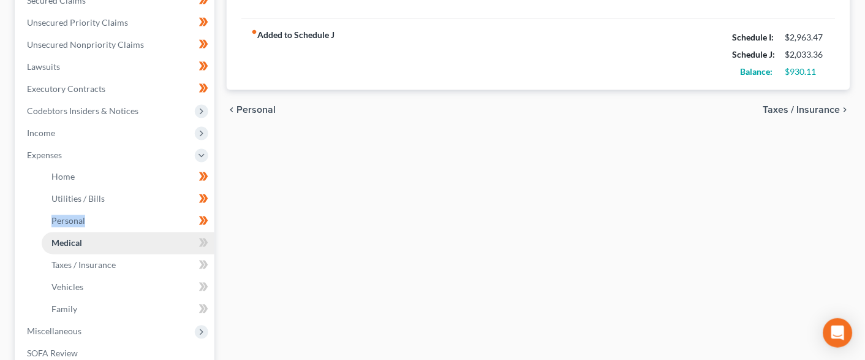
click at [124, 232] on link "Medical" at bounding box center [128, 243] width 173 height 22
click at [205, 235] on icon at bounding box center [203, 242] width 9 height 15
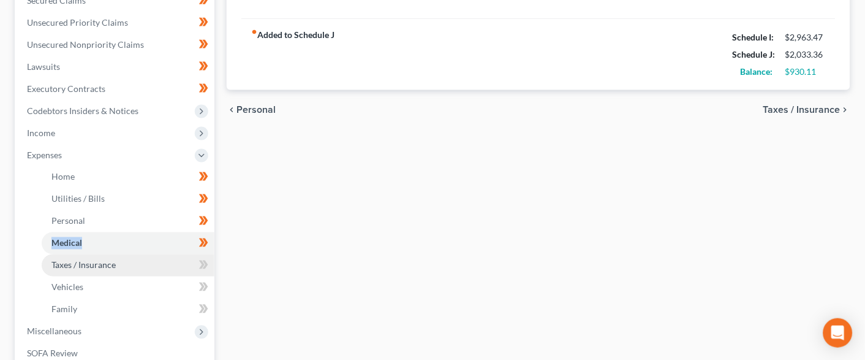
click at [165, 254] on link "Taxes / Insurance" at bounding box center [128, 265] width 173 height 22
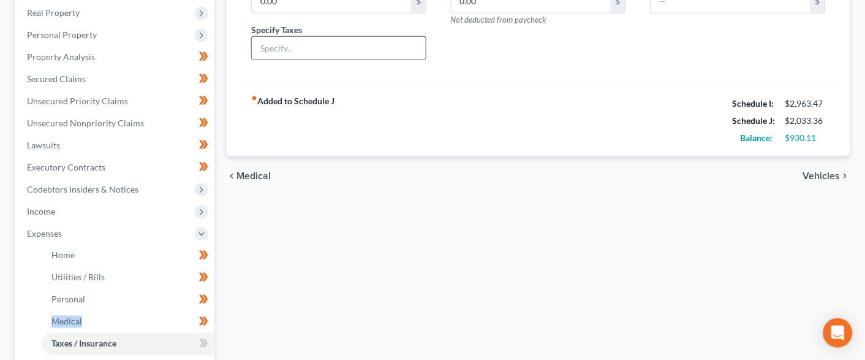
scroll to position [216, 0]
click at [145, 331] on link "Taxes / Insurance" at bounding box center [128, 342] width 173 height 22
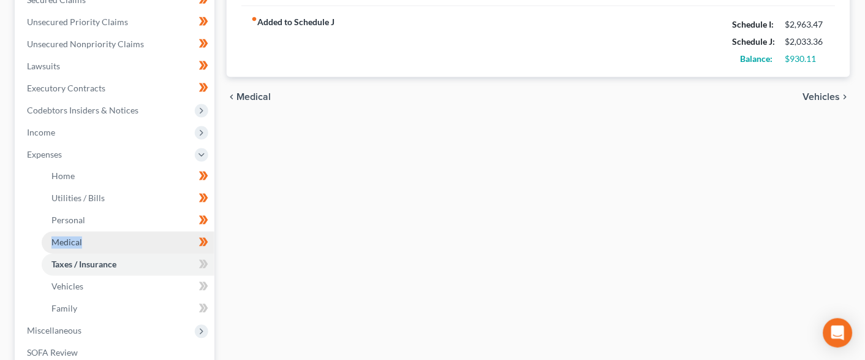
scroll to position [294, 0]
click at [149, 252] on link "Taxes / Insurance" at bounding box center [128, 263] width 173 height 22
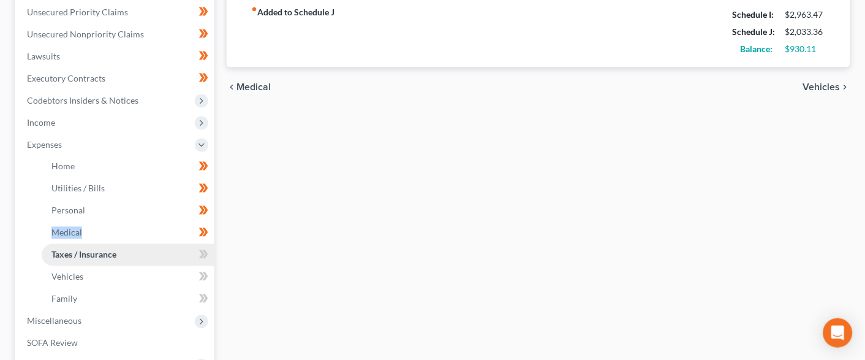
scroll to position [304, 0]
click at [199, 246] on icon at bounding box center [203, 253] width 9 height 15
click at [197, 246] on span at bounding box center [203, 255] width 21 height 18
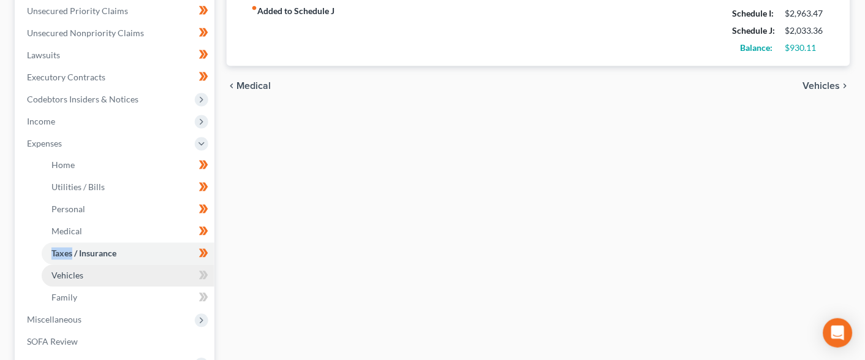
click at [110, 265] on link "Vehicles" at bounding box center [128, 276] width 173 height 22
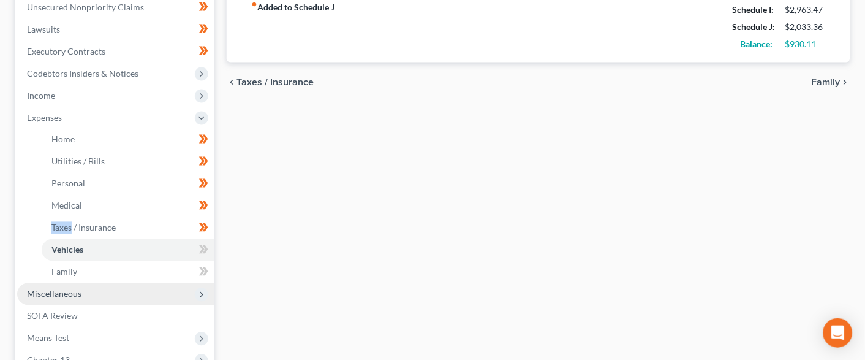
scroll to position [331, 0]
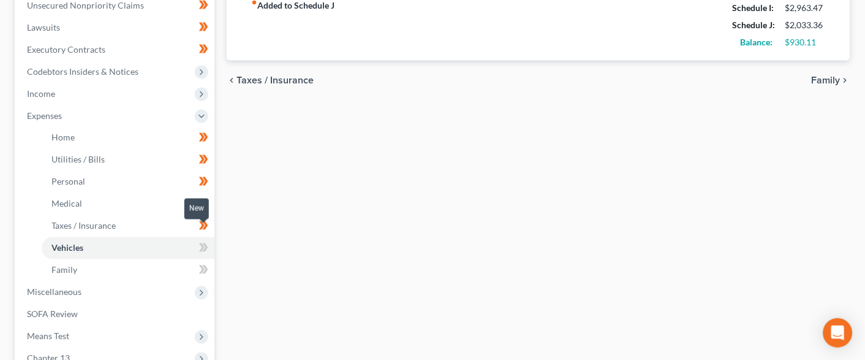
click at [202, 243] on icon at bounding box center [202, 247] width 6 height 9
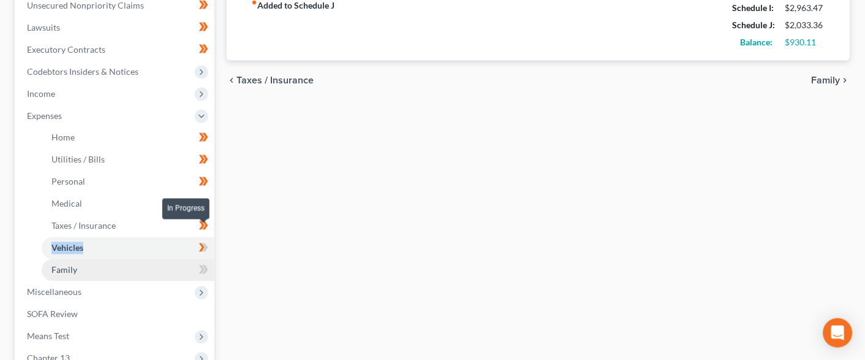
drag, startPoint x: 202, startPoint y: 235, endPoint x: 176, endPoint y: 247, distance: 27.7
click at [199, 240] on icon at bounding box center [203, 247] width 9 height 15
click at [173, 259] on link "Family" at bounding box center [128, 270] width 173 height 22
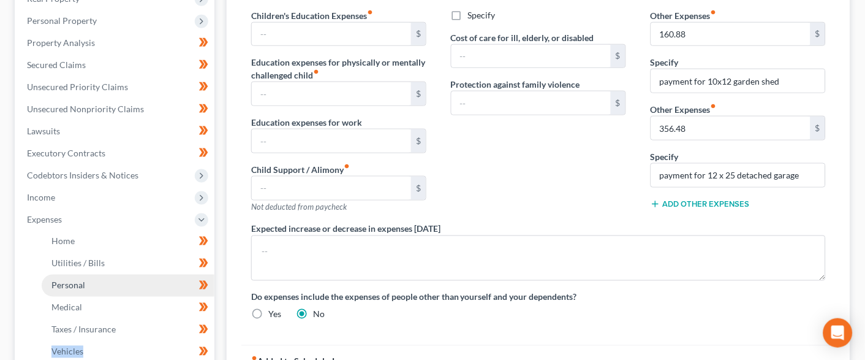
scroll to position [191, 0]
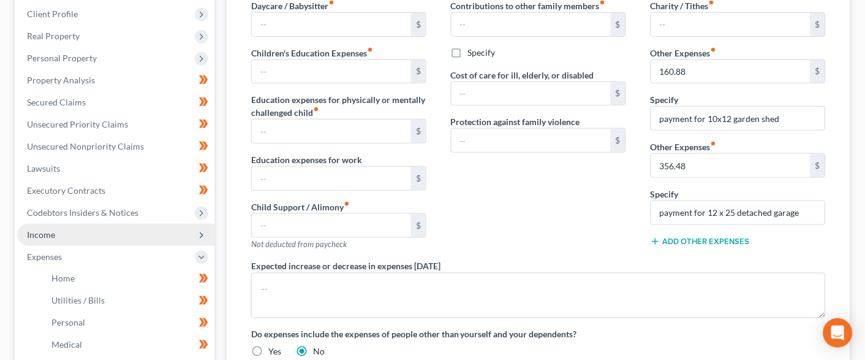
click at [63, 231] on span "Income" at bounding box center [115, 235] width 197 height 22
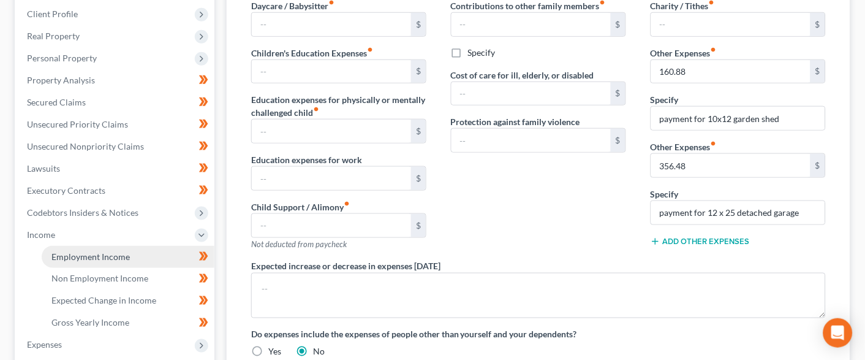
click at [112, 251] on span "Employment Income" at bounding box center [90, 256] width 78 height 10
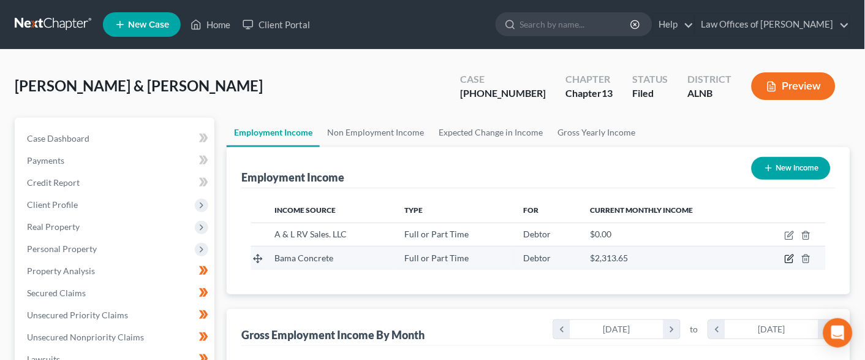
click at [793, 256] on icon "button" at bounding box center [790, 259] width 10 height 10
select select "0"
select select "2"
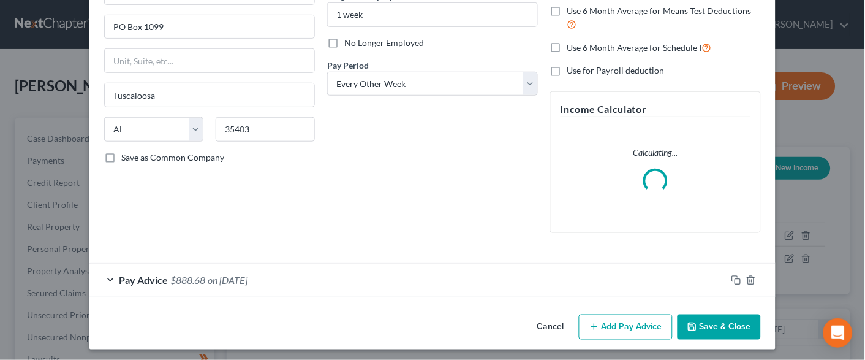
click at [254, 284] on div "Pay Advice $888.68 on [DATE]" at bounding box center [407, 279] width 637 height 32
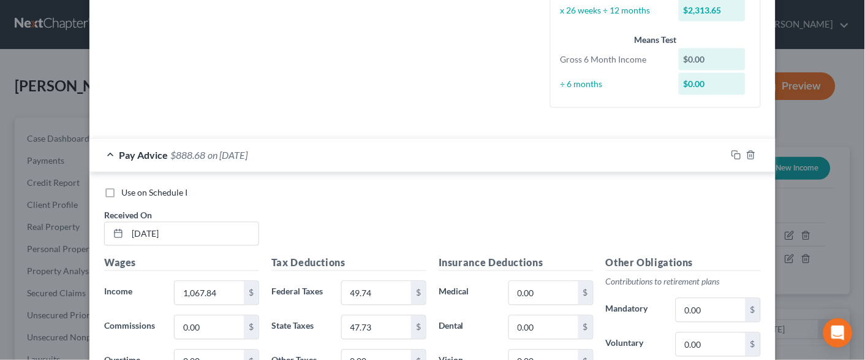
scroll to position [301, 0]
click at [733, 149] on icon "button" at bounding box center [737, 154] width 10 height 10
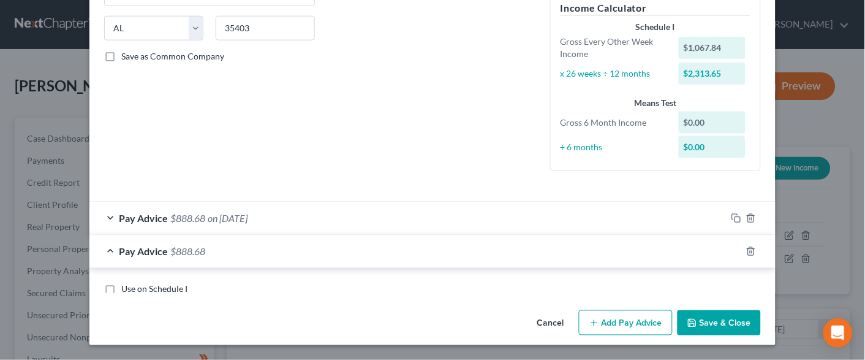
scroll to position [225, 0]
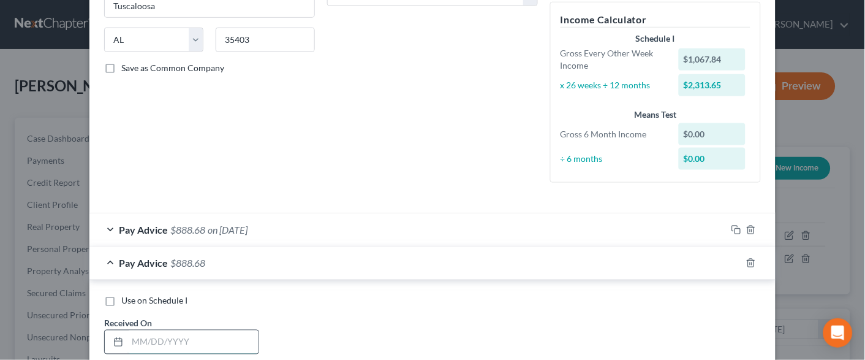
click at [173, 333] on input "text" at bounding box center [192, 341] width 131 height 23
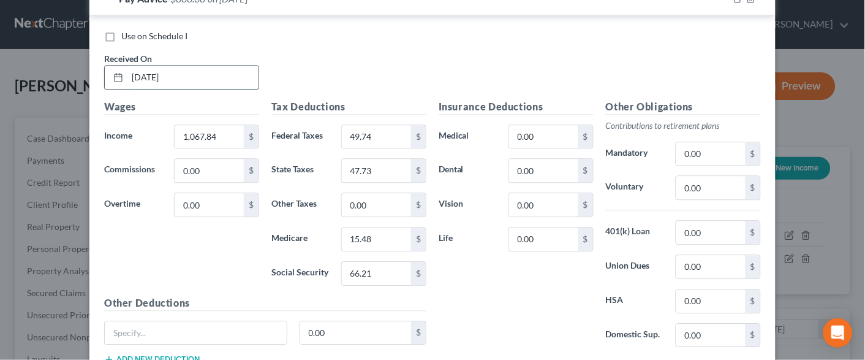
scroll to position [536, 0]
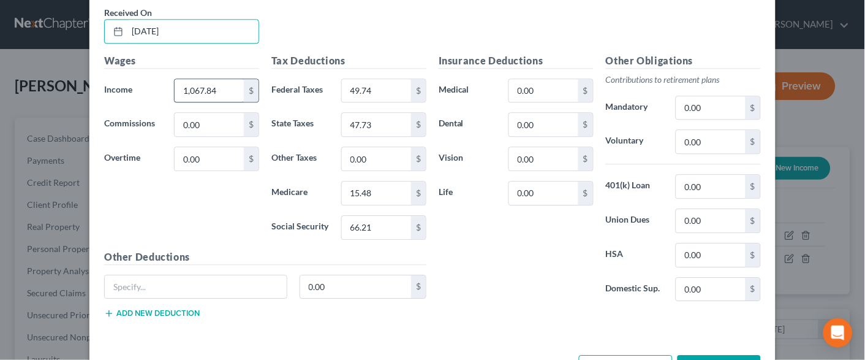
type input "[DATE]"
click at [207, 90] on input "1,067.84" at bounding box center [209, 90] width 69 height 23
type input "1,271.55"
type input "74.18"
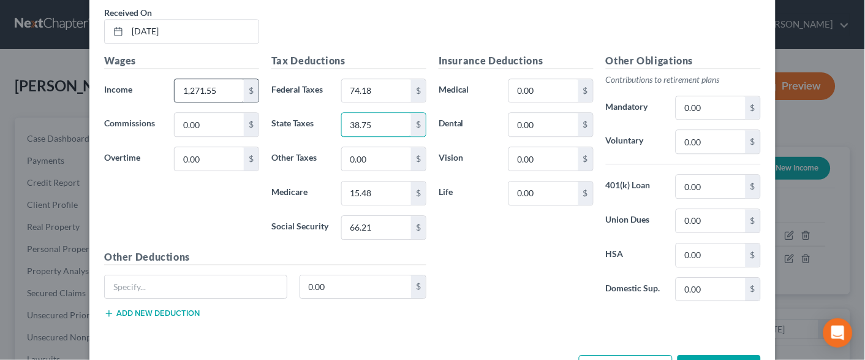
type input "38.75"
type input "18.44"
type input "78.84"
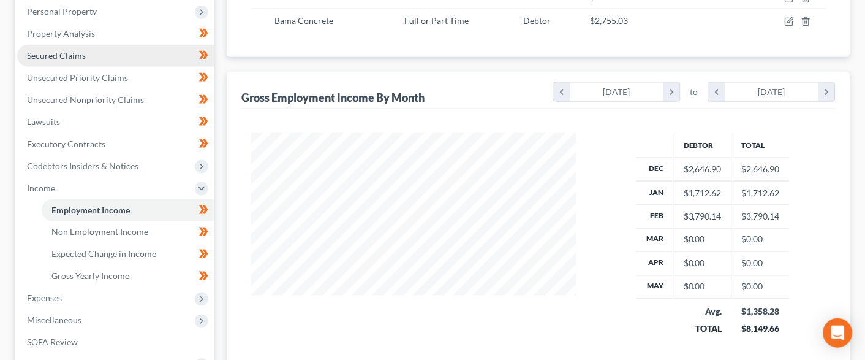
scroll to position [238, 0]
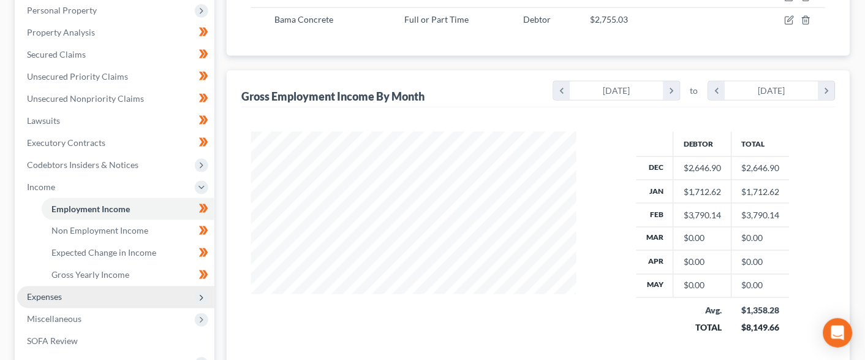
click at [96, 286] on span "Expenses" at bounding box center [115, 297] width 197 height 22
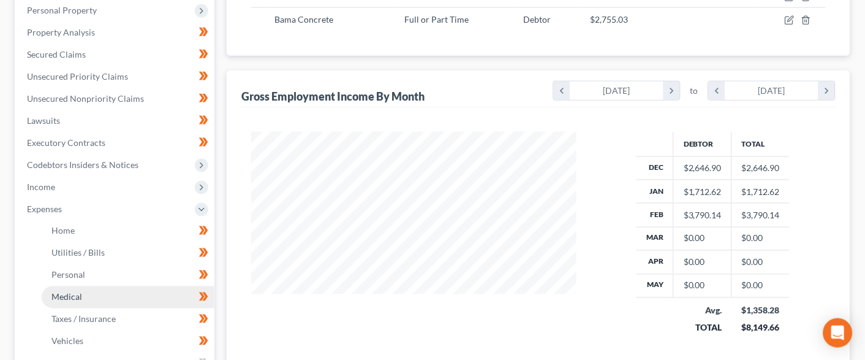
click at [101, 286] on link "Medical" at bounding box center [128, 297] width 173 height 22
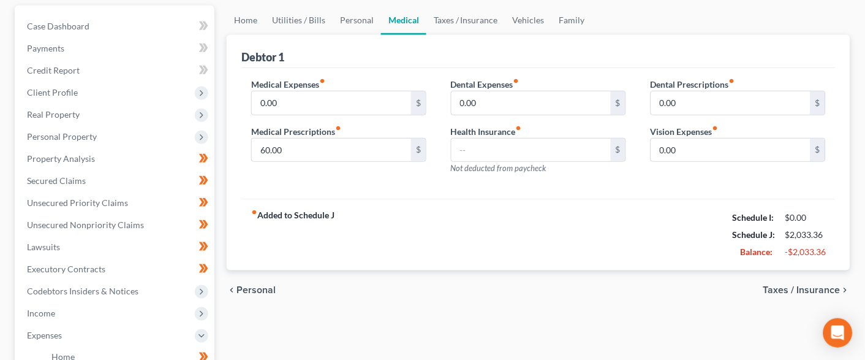
scroll to position [109, 0]
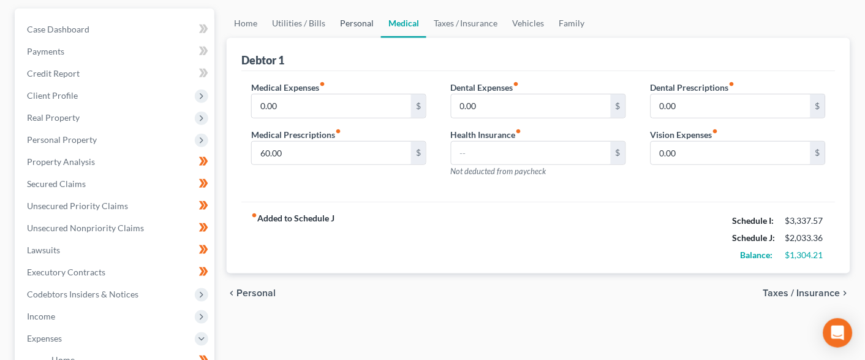
click at [352, 21] on link "Personal" at bounding box center [357, 23] width 48 height 29
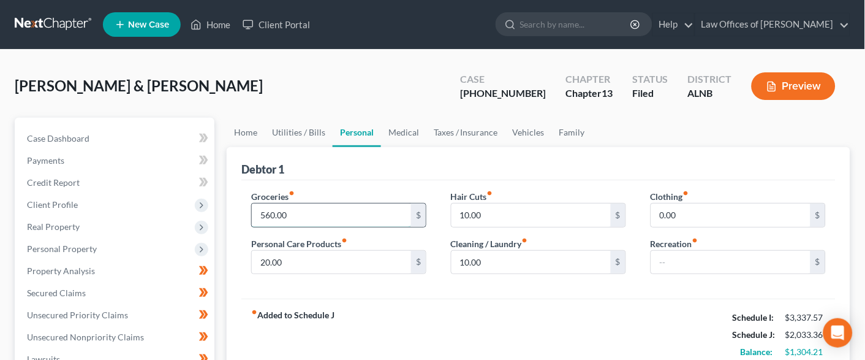
click at [301, 213] on input "560.00" at bounding box center [331, 214] width 159 height 23
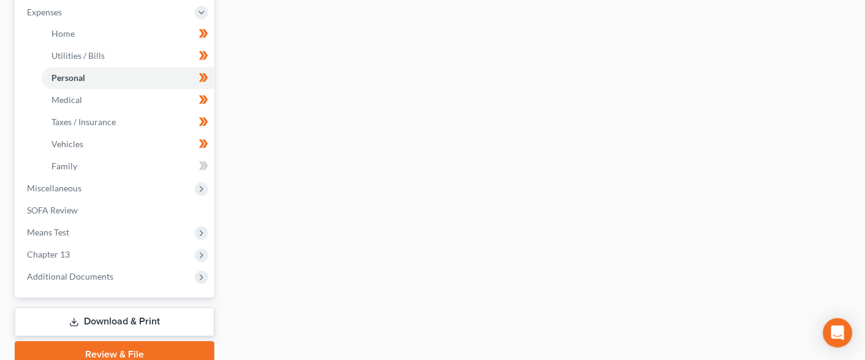
scroll to position [450, 0]
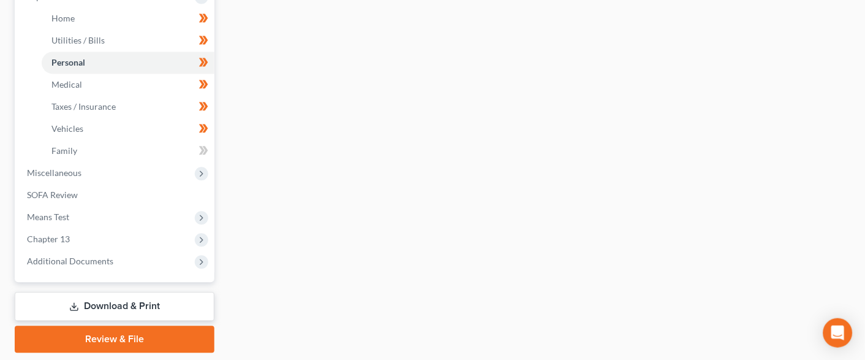
click at [118, 292] on link "Download & Print" at bounding box center [115, 306] width 200 height 29
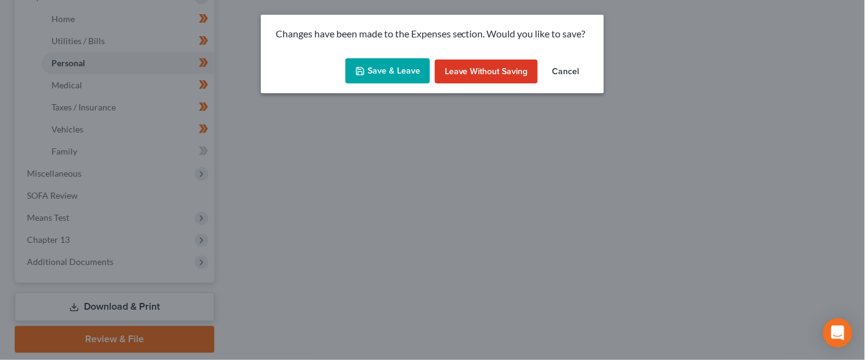
click at [385, 76] on button "Save & Leave" at bounding box center [388, 71] width 85 height 26
type input "460.00"
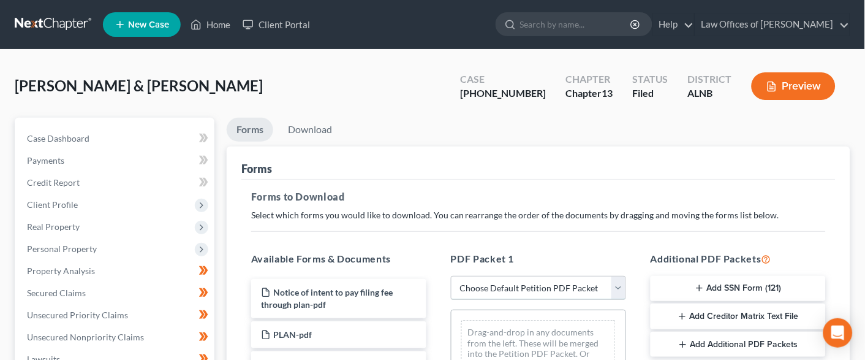
select select "2"
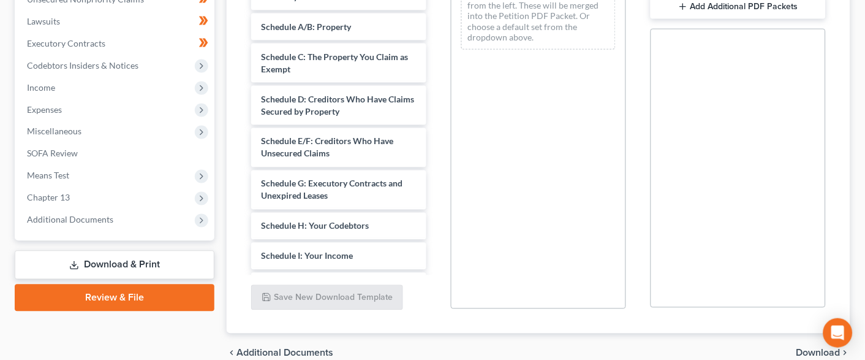
scroll to position [338, 0]
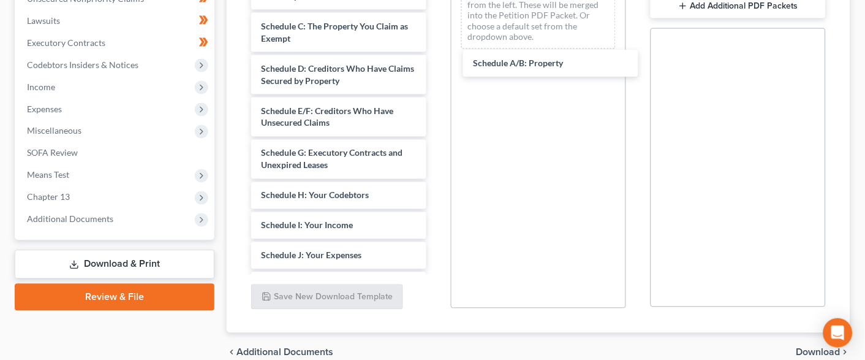
drag, startPoint x: 308, startPoint y: 19, endPoint x: 519, endPoint y: 60, distance: 214.7
click at [436, 61] on div "Schedule A/B: Property Voluntary Petition for Individuals Filing for Bankruptcy…" at bounding box center [338, 235] width 195 height 588
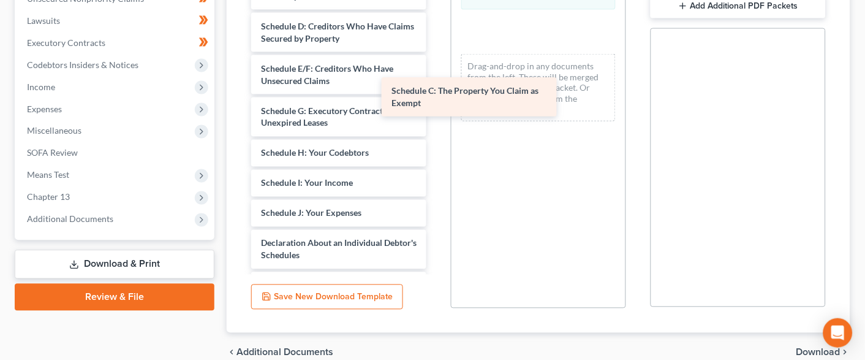
drag, startPoint x: 358, startPoint y: 25, endPoint x: 493, endPoint y: 92, distance: 150.4
click at [436, 92] on div "Schedule C: The Property You Claim as Exempt Voluntary Petition for Individuals…" at bounding box center [338, 213] width 195 height 545
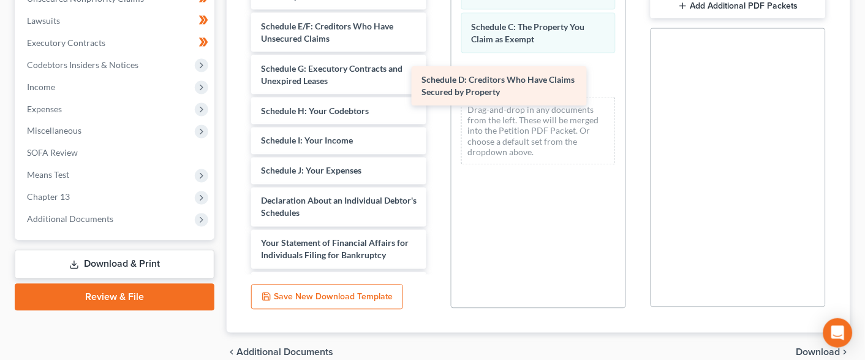
drag, startPoint x: 335, startPoint y: 27, endPoint x: 499, endPoint y: 85, distance: 173.4
click at [436, 85] on div "Schedule D: Creditors Who Have Claims Secured by Property Voluntary Petition fo…" at bounding box center [338, 192] width 195 height 503
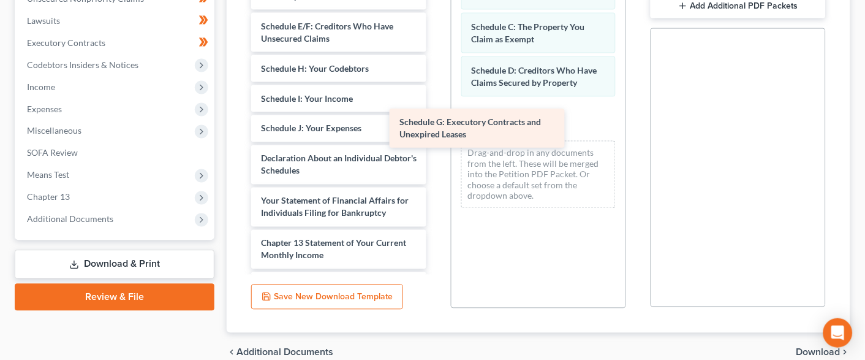
drag, startPoint x: 330, startPoint y: 61, endPoint x: 500, endPoint y: 121, distance: 180.8
click at [436, 121] on div "Schedule G: Executory Contracts and Unexpired Leases Voluntary Petition for Ind…" at bounding box center [338, 171] width 195 height 461
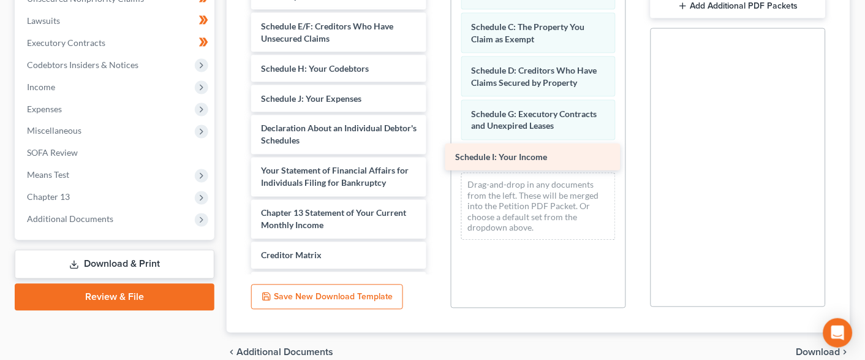
drag, startPoint x: 331, startPoint y: 88, endPoint x: 526, endPoint y: 154, distance: 205.0
click at [436, 154] on div "Schedule I: Your Income Voluntary Petition for Individuals Filing for Bankruptc…" at bounding box center [338, 156] width 195 height 431
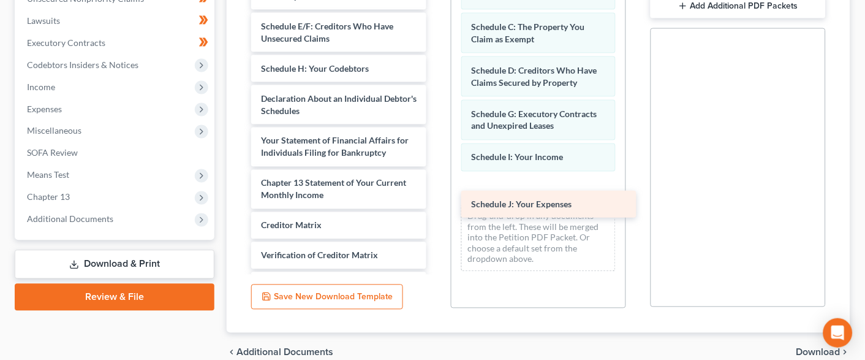
drag, startPoint x: 314, startPoint y: 85, endPoint x: 525, endPoint y: 197, distance: 239.3
click at [436, 197] on div "Schedule J: Your Expenses Voluntary Petition for Individuals Filing for Bankrup…" at bounding box center [338, 141] width 195 height 401
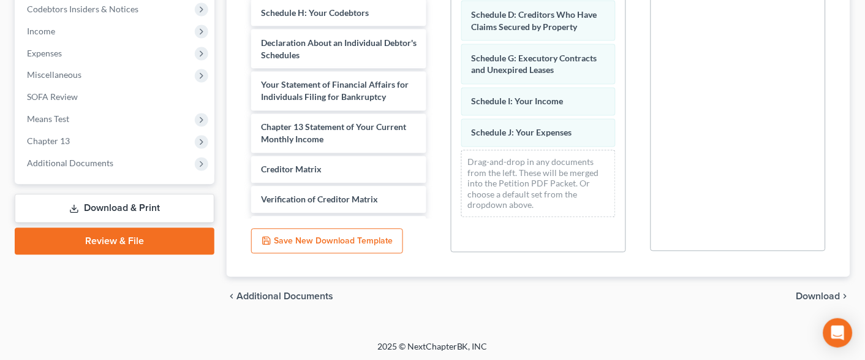
click at [820, 293] on span "Download" at bounding box center [818, 297] width 44 height 10
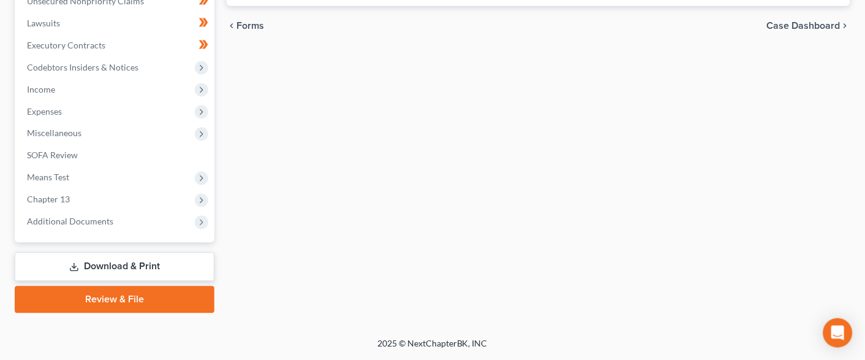
scroll to position [319, 0]
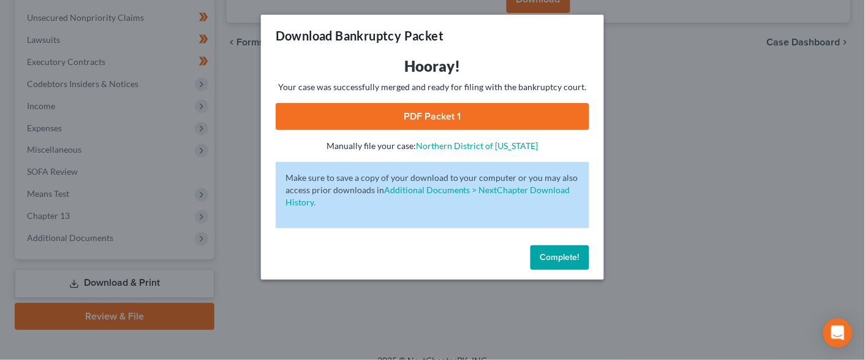
click at [481, 112] on link "PDF Packet 1" at bounding box center [433, 116] width 314 height 27
click at [544, 252] on span "Complete!" at bounding box center [559, 257] width 39 height 10
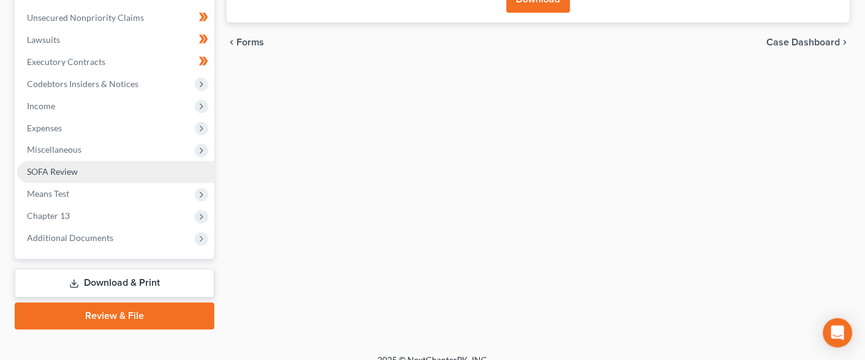
click at [63, 167] on span "SOFA Review" at bounding box center [52, 172] width 51 height 10
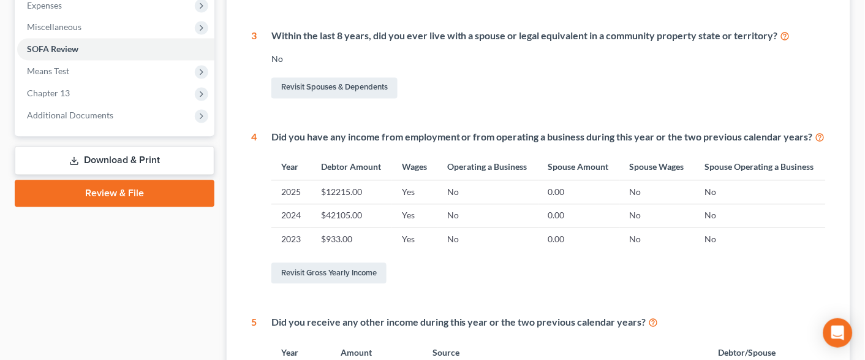
click at [137, 146] on link "Download & Print" at bounding box center [115, 160] width 200 height 29
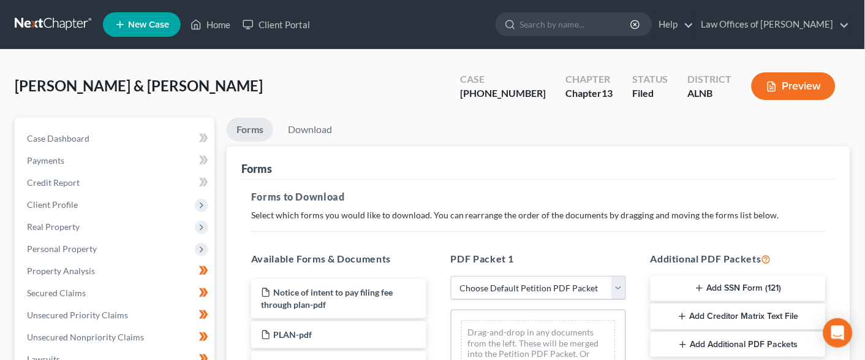
select select "2"
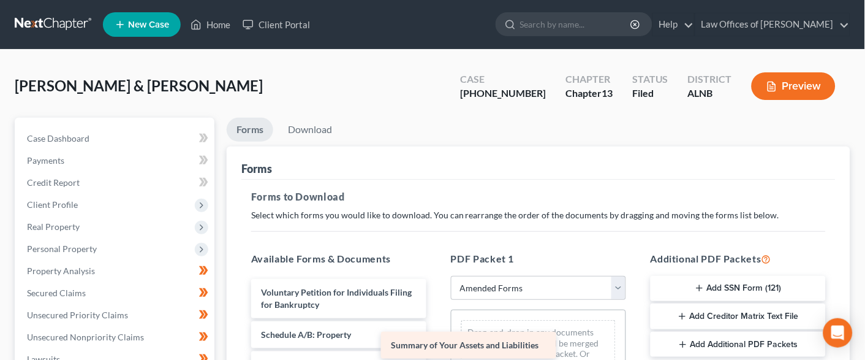
drag, startPoint x: 324, startPoint y: 326, endPoint x: 496, endPoint y: 340, distance: 172.1
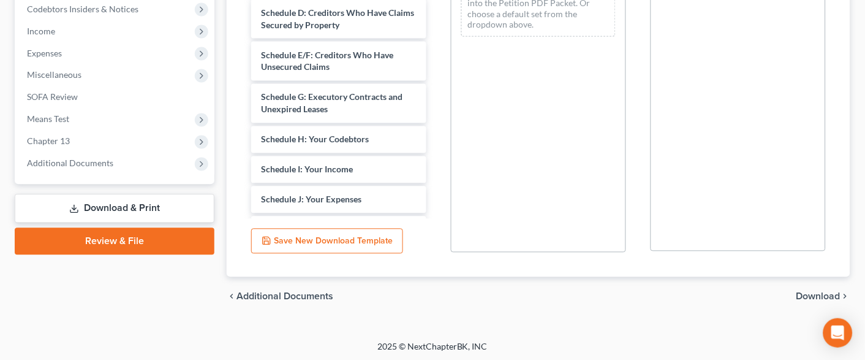
click at [817, 292] on span "Download" at bounding box center [818, 297] width 44 height 10
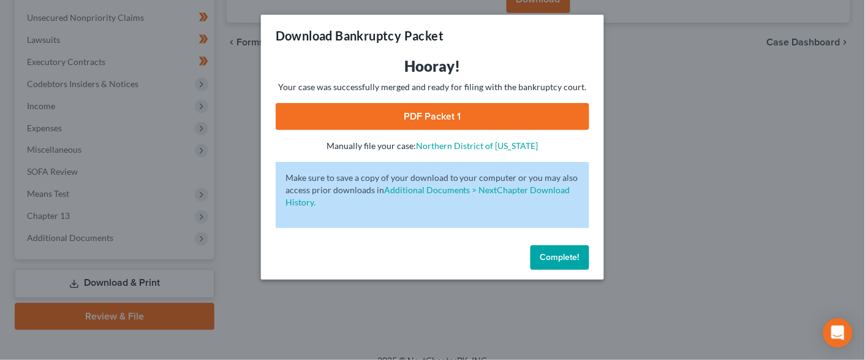
click at [383, 112] on link "PDF Packet 1" at bounding box center [433, 116] width 314 height 27
